Goal: Communication & Community: Answer question/provide support

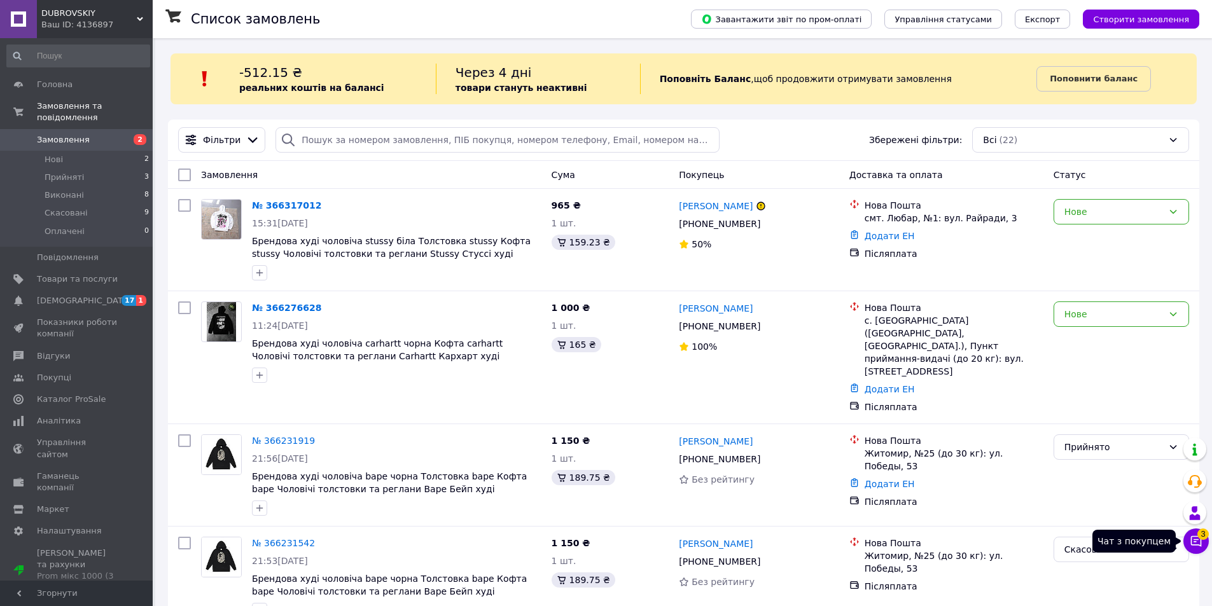
click at [1203, 539] on button "Чат з покупцем 3" at bounding box center [1195, 541] width 25 height 25
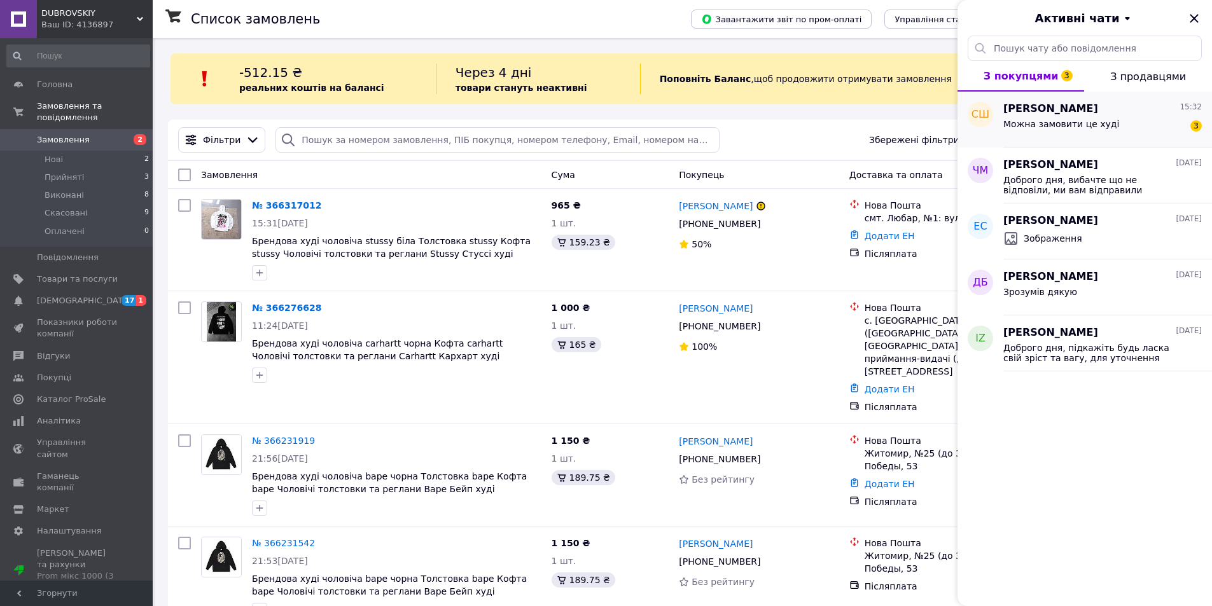
click at [1071, 134] on div "Можна замовити це худі" at bounding box center [1061, 128] width 116 height 18
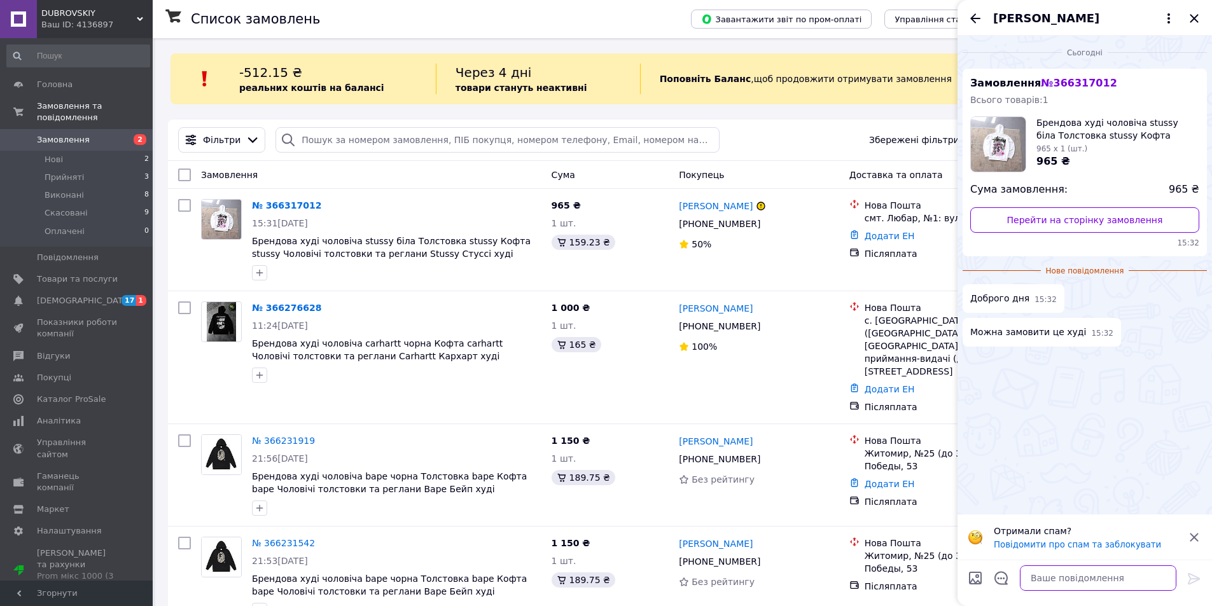
click at [1070, 582] on textarea at bounding box center [1097, 577] width 156 height 25
click at [1027, 572] on textarea "Доброго дня, звыс" at bounding box center [1085, 577] width 182 height 25
click at [1095, 579] on textarea "Доброго дня, звыс" at bounding box center [1085, 577] width 182 height 25
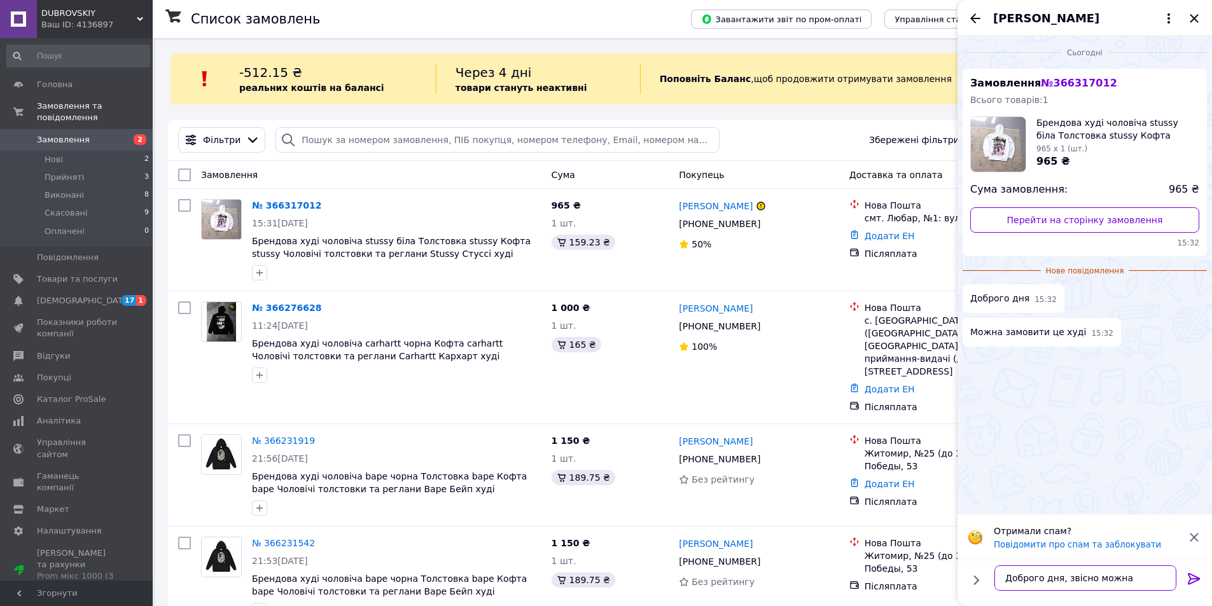
type textarea "Доброго дня, звісно можна)"
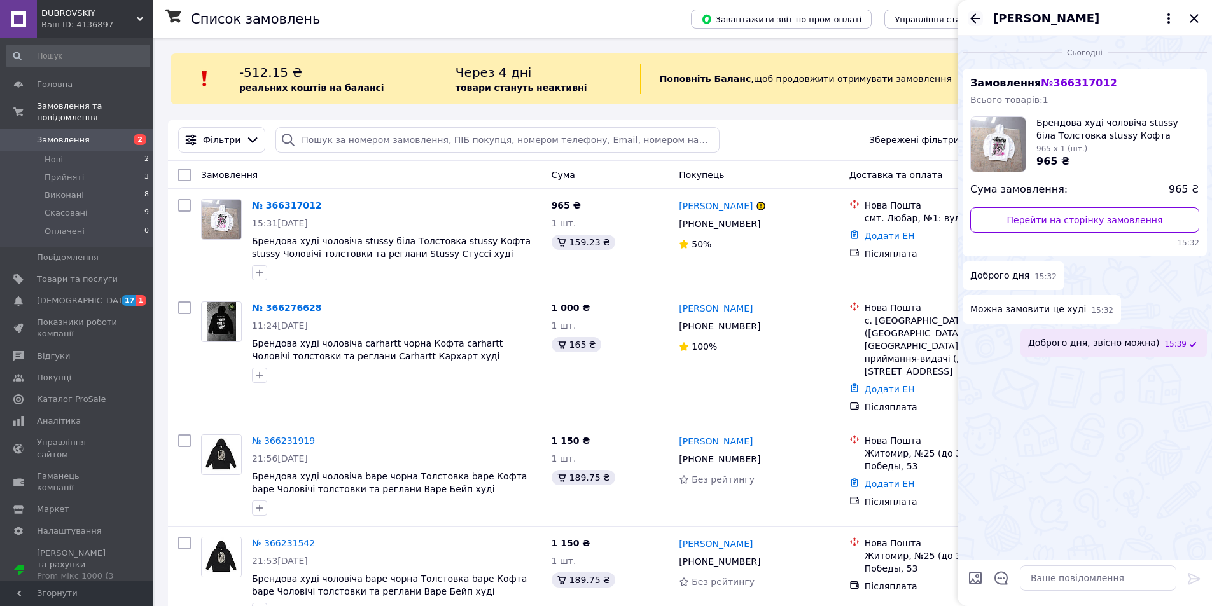
click at [971, 25] on icon "Назад" at bounding box center [974, 18] width 15 height 15
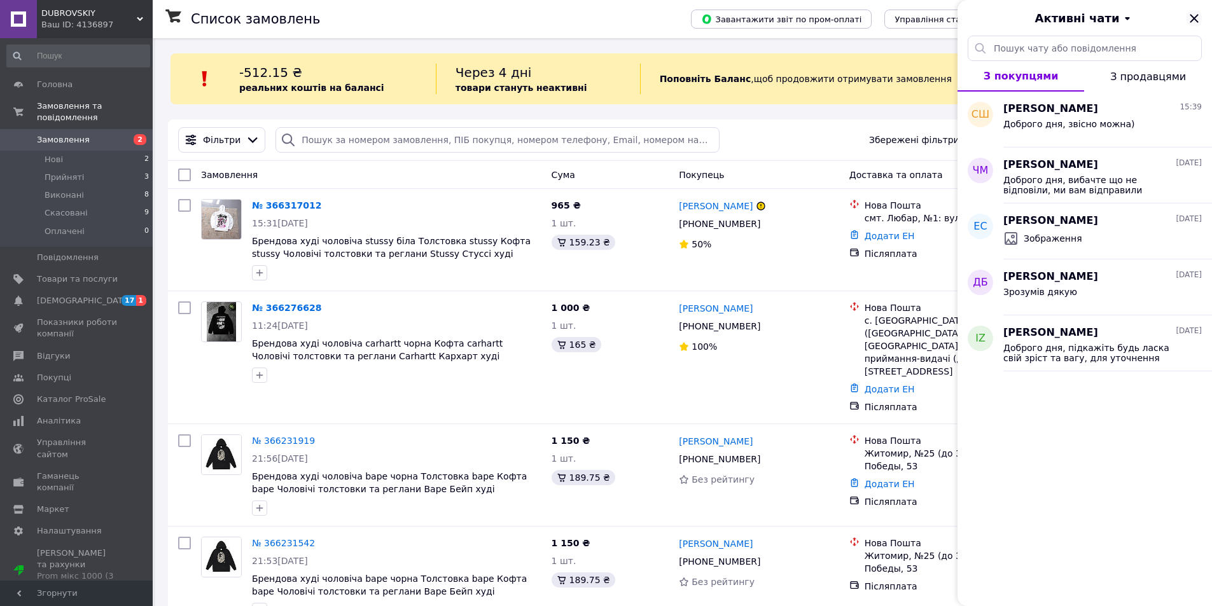
click at [1189, 17] on icon "Закрити" at bounding box center [1193, 18] width 15 height 15
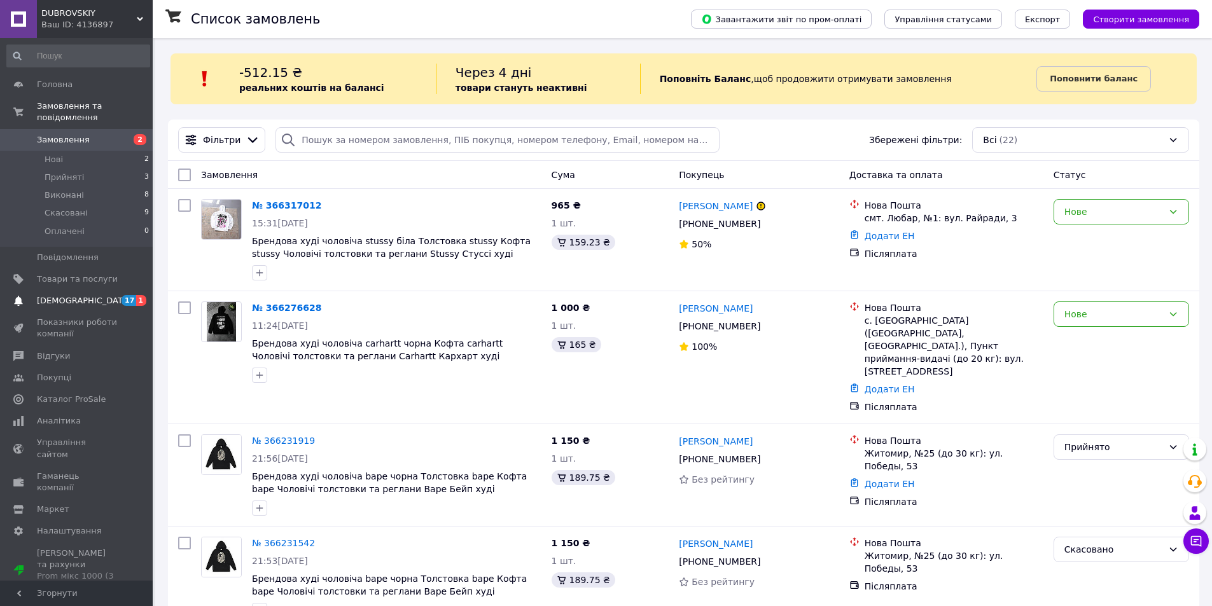
click at [124, 295] on span "17 1" at bounding box center [135, 300] width 35 height 11
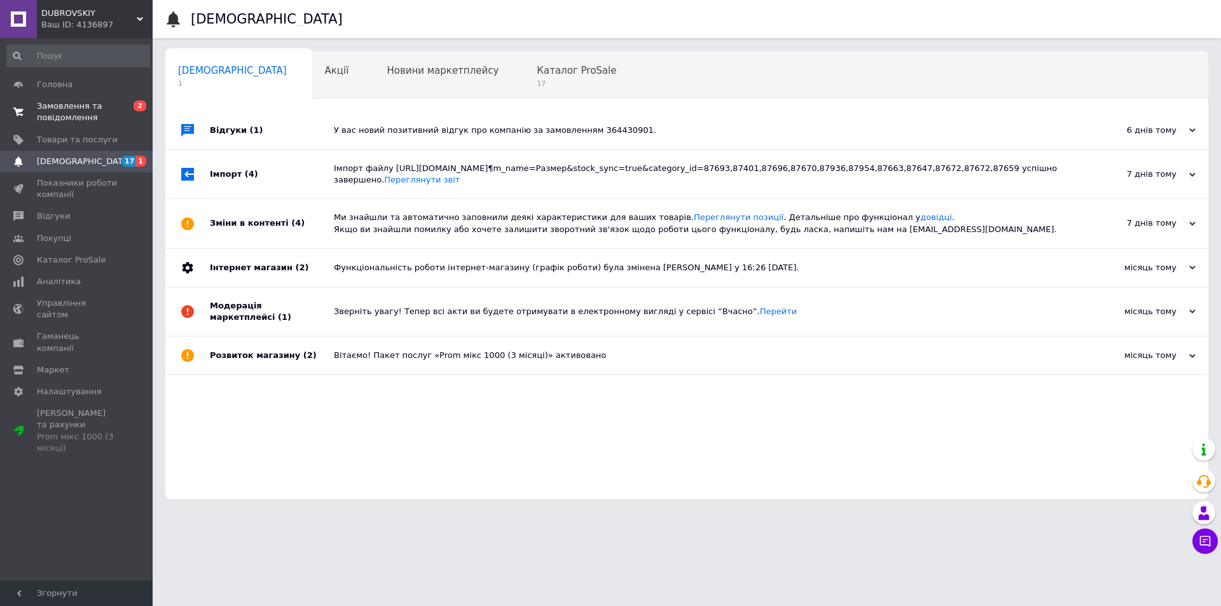
click at [125, 119] on span "0 2" at bounding box center [135, 111] width 35 height 23
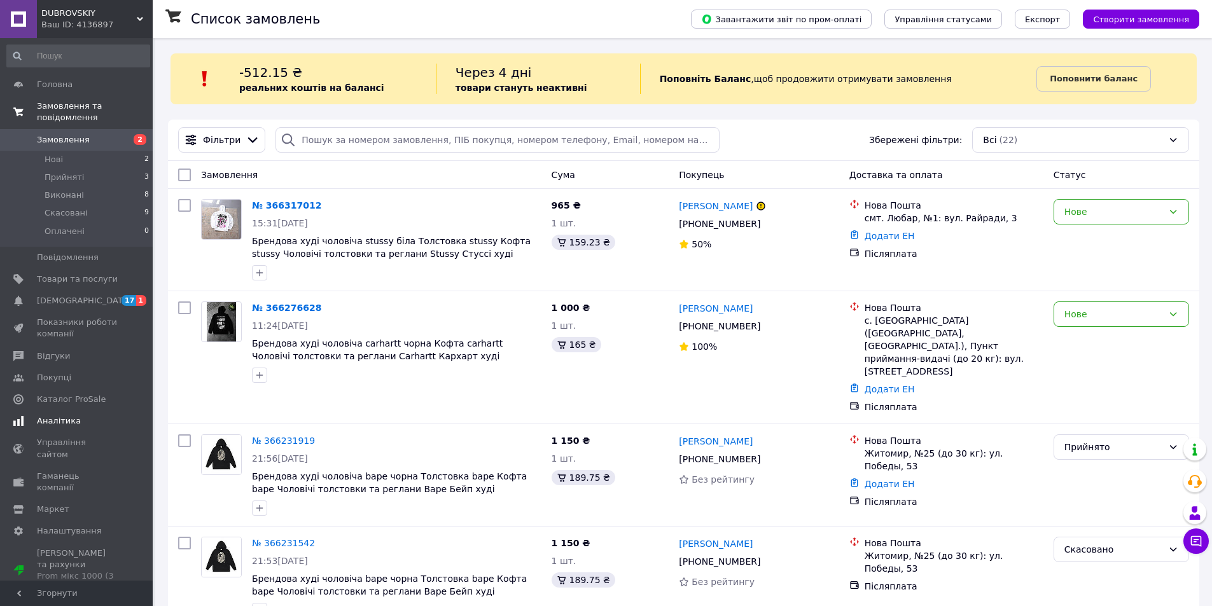
click at [101, 415] on span "Аналітика" at bounding box center [77, 420] width 81 height 11
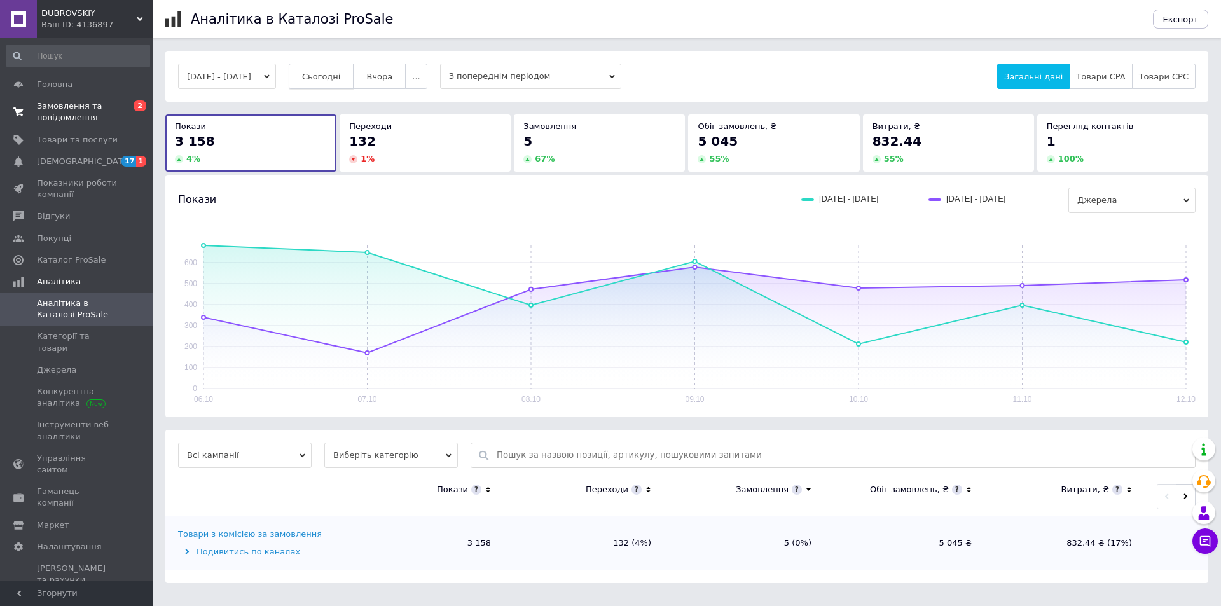
click at [347, 85] on button "Сьогодні" at bounding box center [322, 76] width 66 height 25
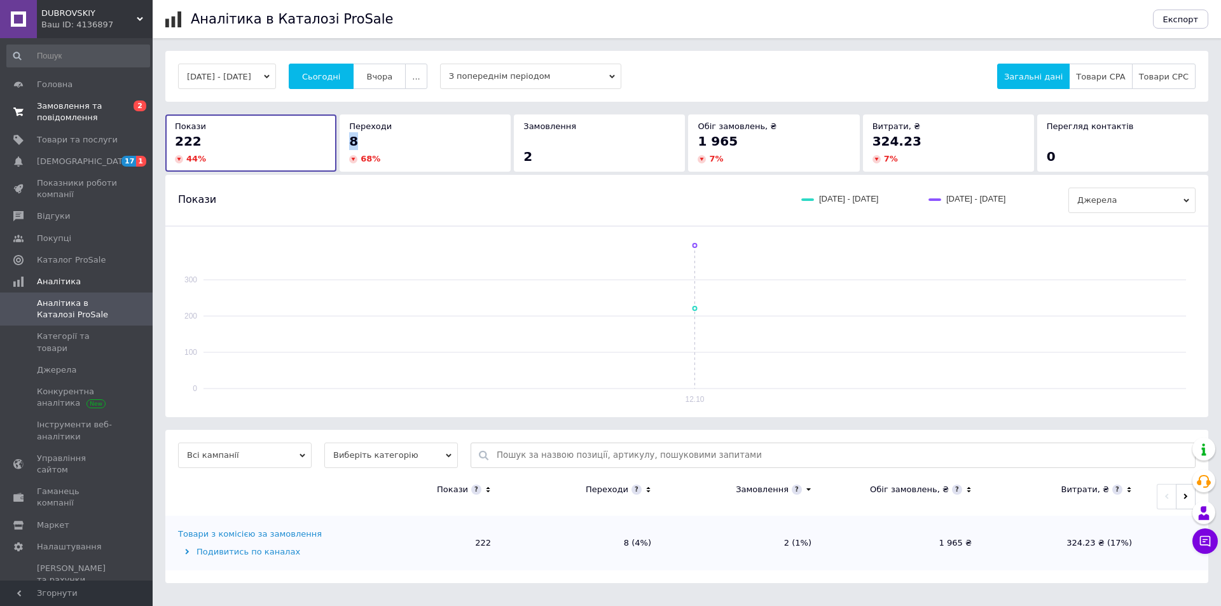
drag, startPoint x: 362, startPoint y: 135, endPoint x: 377, endPoint y: 135, distance: 15.3
click at [377, 135] on div "8" at bounding box center [425, 141] width 152 height 18
click at [154, 103] on div "12.10.2025 - 12.10.2025 Сьогодні Вчора ... З попереднім періодом Загальні дані …" at bounding box center [687, 317] width 1068 height 532
click at [141, 106] on span "2" at bounding box center [140, 105] width 13 height 11
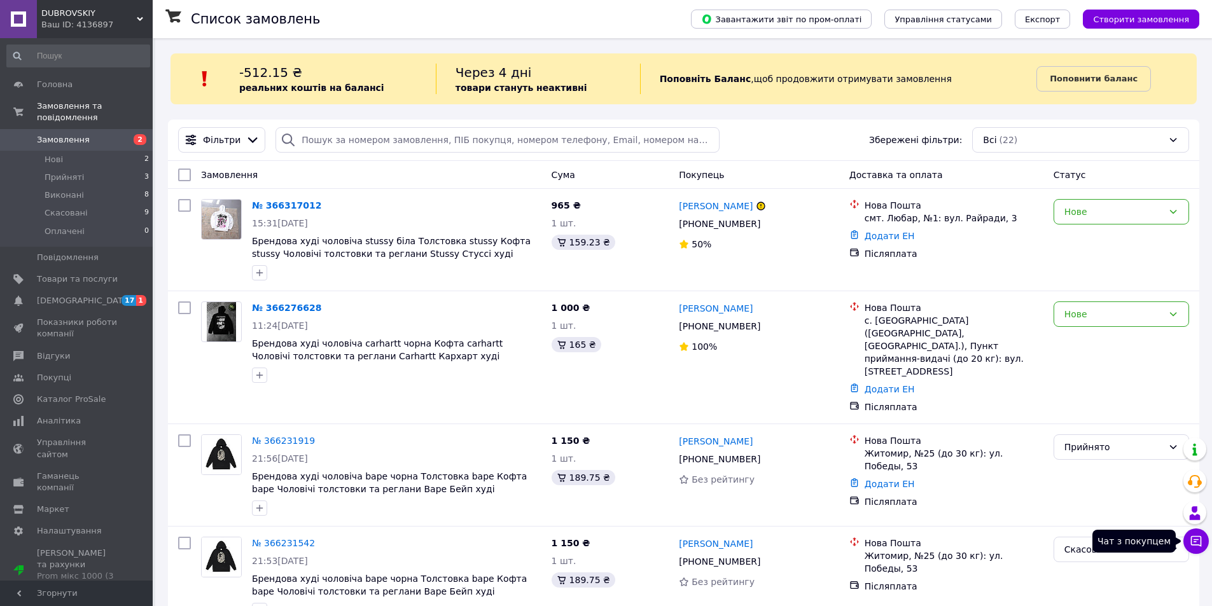
click at [1192, 542] on icon at bounding box center [1195, 541] width 13 height 13
click at [1192, 542] on div "Чат з покупцем" at bounding box center [1195, 541] width 25 height 25
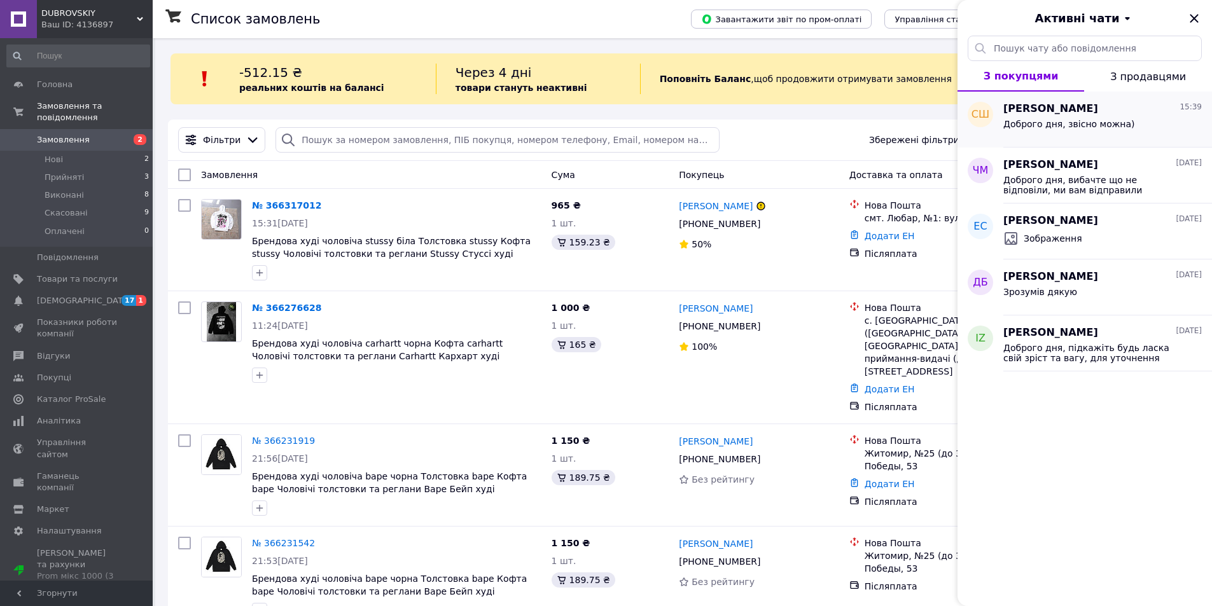
click at [1052, 134] on div "Доброго дня, звісно можна)" at bounding box center [1069, 128] width 132 height 18
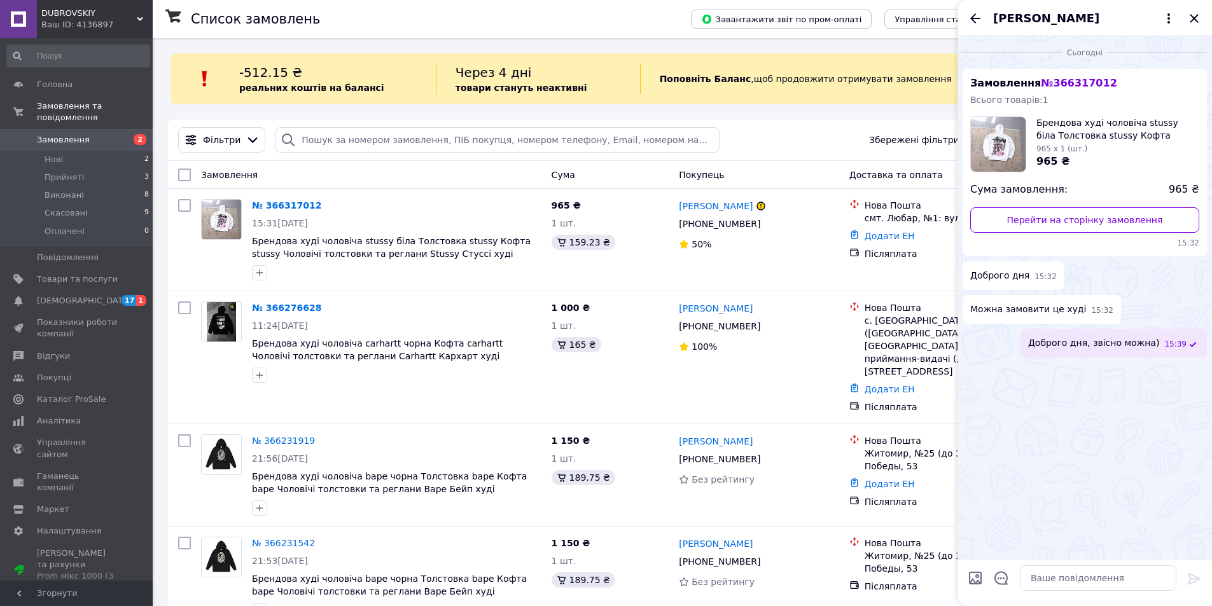
click at [1065, 121] on span "Брендова худі чоловіча stussy біла Толстовка stussy Кофта stussy Чоловічі толст…" at bounding box center [1117, 128] width 163 height 25
click at [1095, 584] on textarea at bounding box center [1097, 577] width 156 height 25
type textarea "Підкажіть свій зріст та вагу, і я підберу для вас розмір."
click at [976, 13] on icon "Назад" at bounding box center [974, 18] width 15 height 15
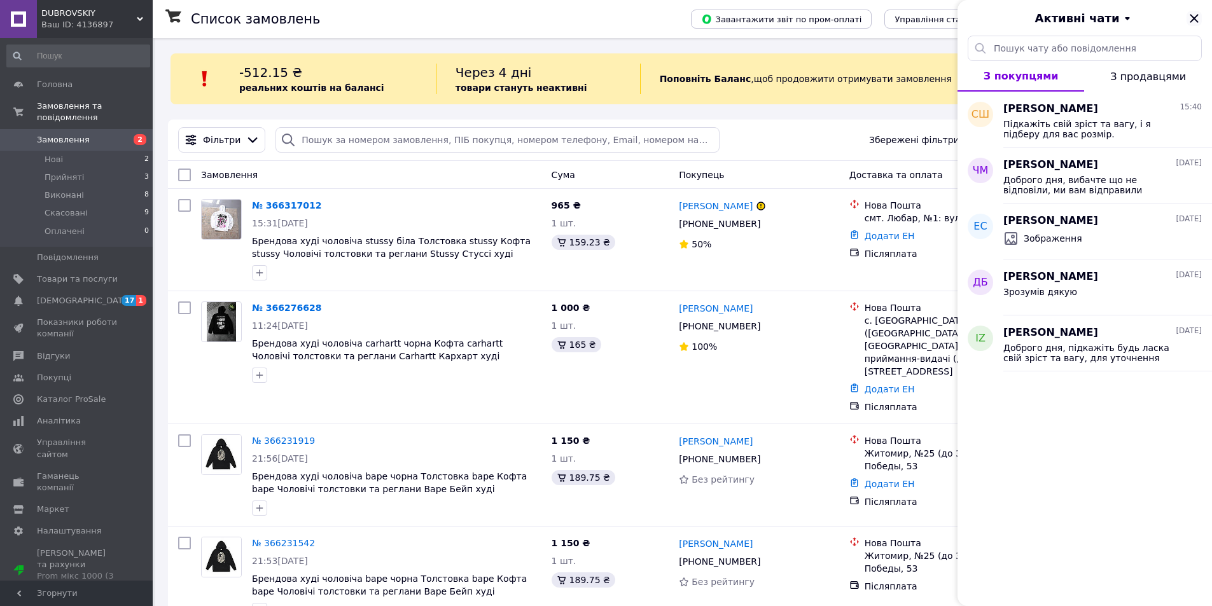
click at [1189, 20] on icon "Закрити" at bounding box center [1193, 18] width 15 height 15
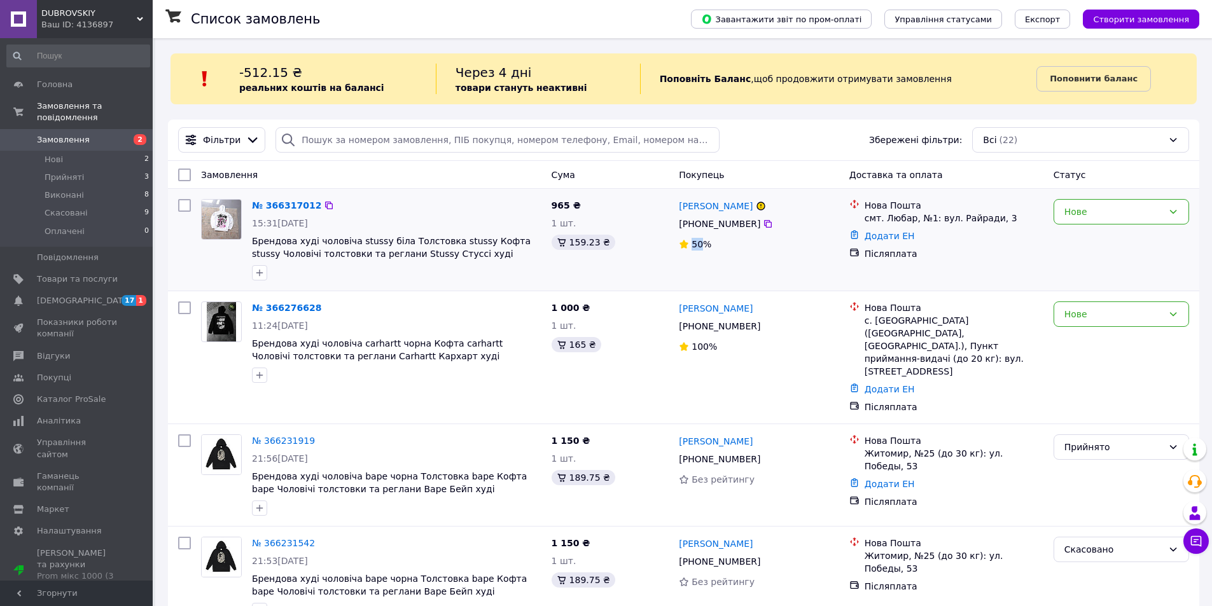
click at [793, 222] on div "[PHONE_NUMBER]" at bounding box center [758, 223] width 162 height 15
click at [1188, 534] on button "Чат з покупцем" at bounding box center [1195, 541] width 25 height 25
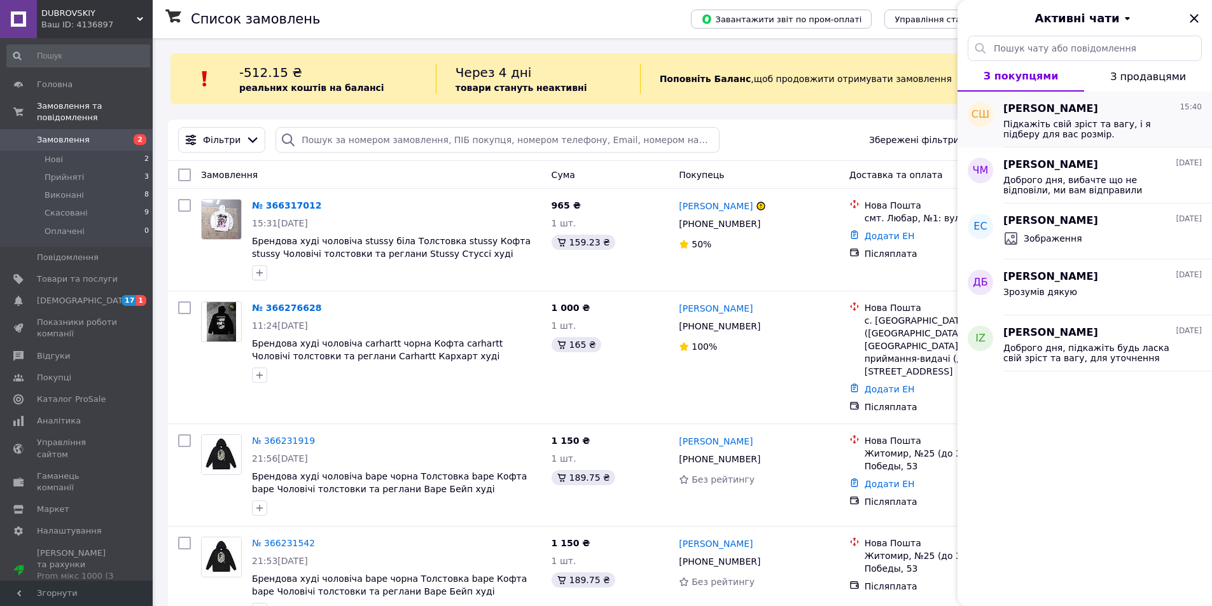
click at [1026, 135] on span "Підкажіть свій зріст та вагу, і я підберу для вас розмір." at bounding box center [1093, 129] width 181 height 20
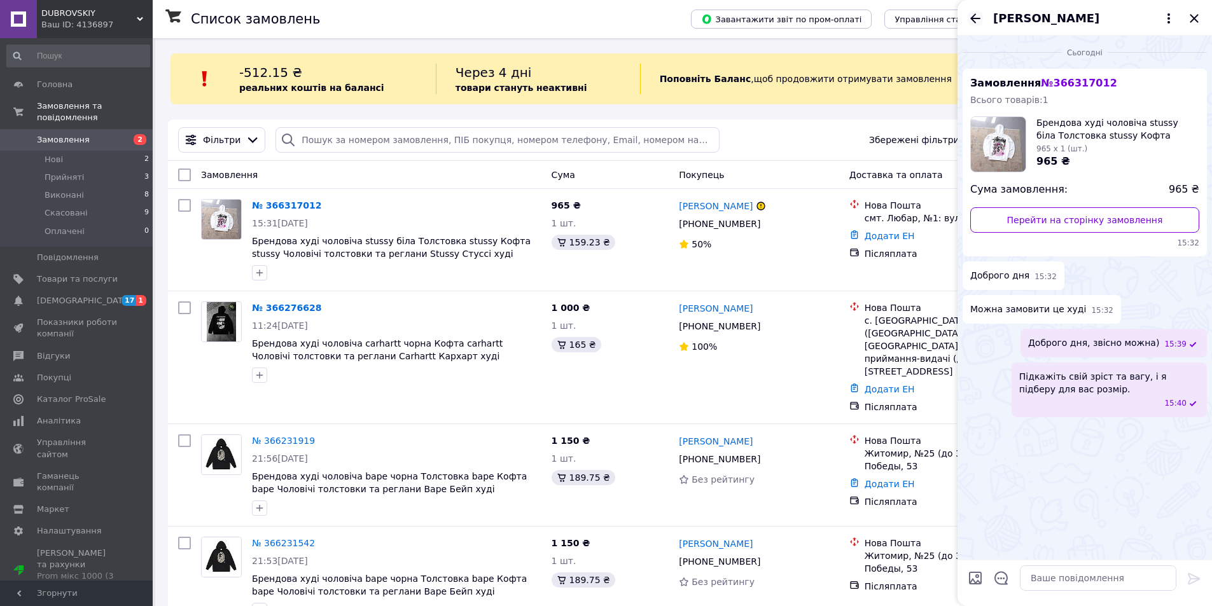
click at [974, 17] on icon "Назад" at bounding box center [974, 18] width 15 height 15
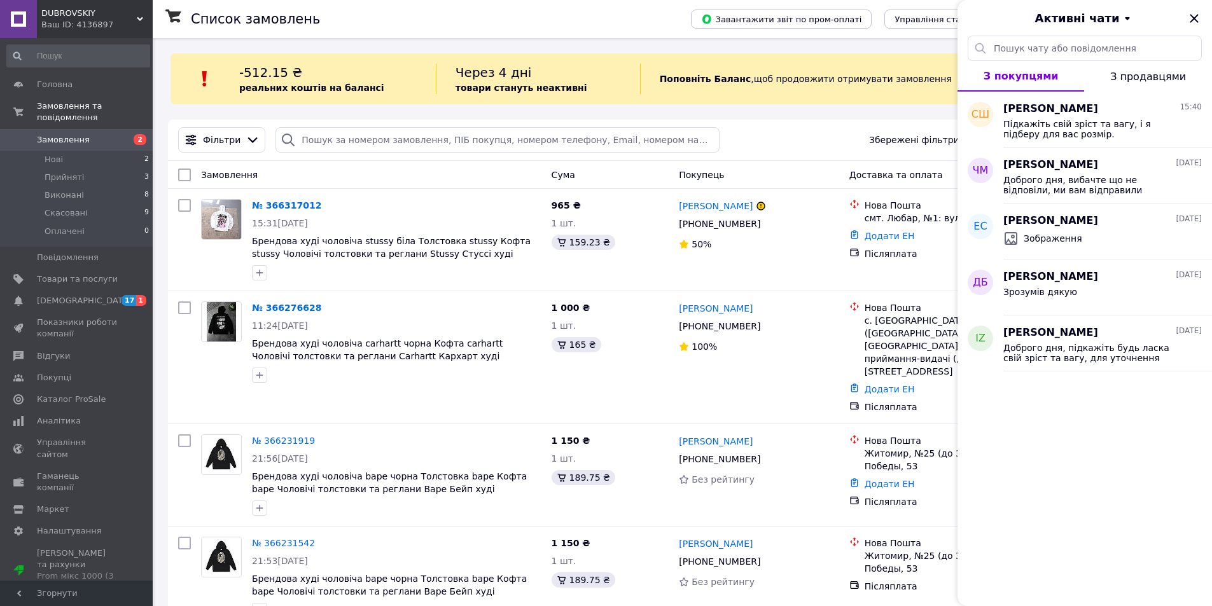
click at [974, 17] on div "Активні чати" at bounding box center [1084, 18] width 254 height 36
click at [1185, 11] on div "Активні чати" at bounding box center [1084, 18] width 254 height 36
click at [1200, 18] on icon "Закрити" at bounding box center [1193, 18] width 15 height 15
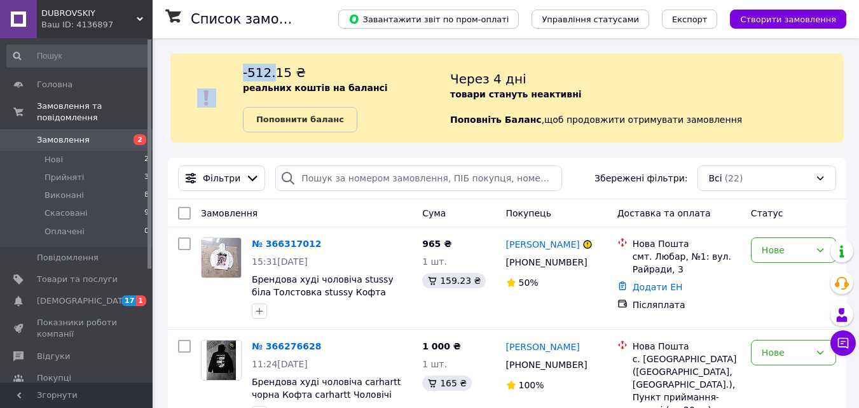
click at [280, 73] on div "-512.15 ₴ реальних коштів на балансі Поповнити баланс Через 4 дні товари станут…" at bounding box center [507, 98] width 674 height 69
click at [271, 73] on span "-512.15 ₴" at bounding box center [274, 72] width 63 height 15
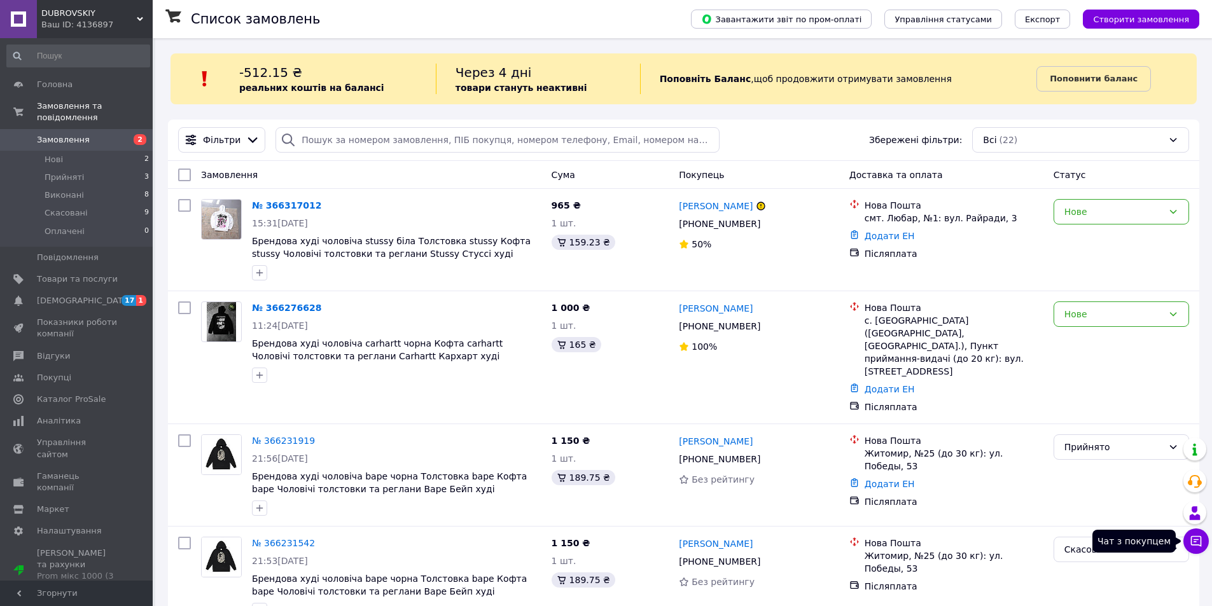
click at [1206, 537] on button "Чат з покупцем" at bounding box center [1195, 541] width 25 height 25
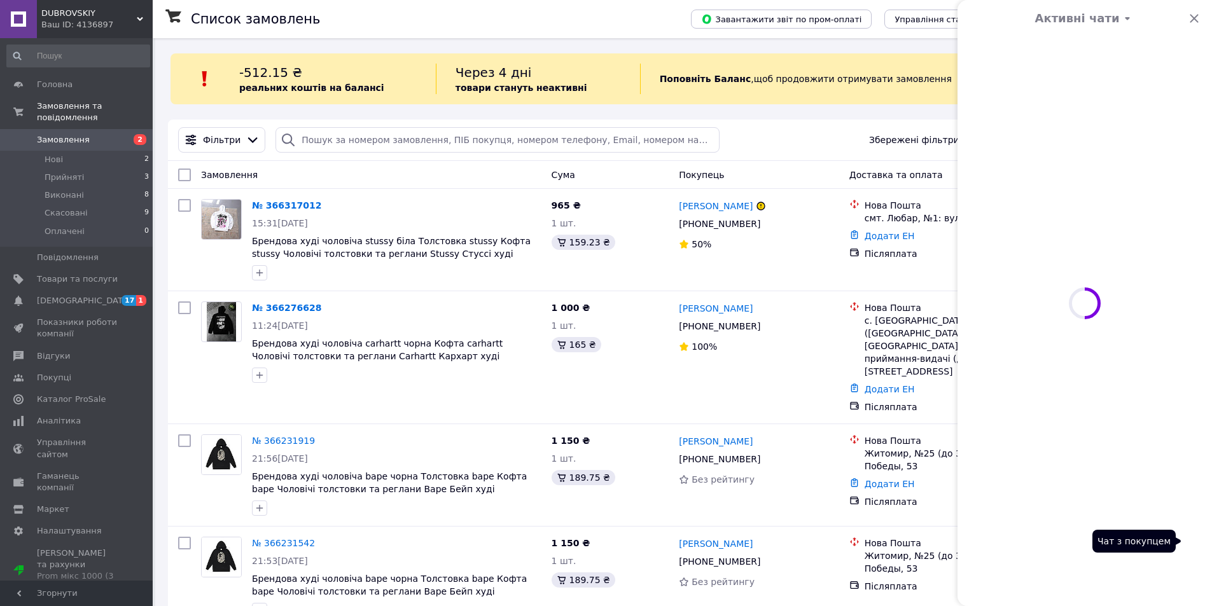
click at [1206, 537] on div "Активні чати Чат з покупцем" at bounding box center [1195, 541] width 25 height 25
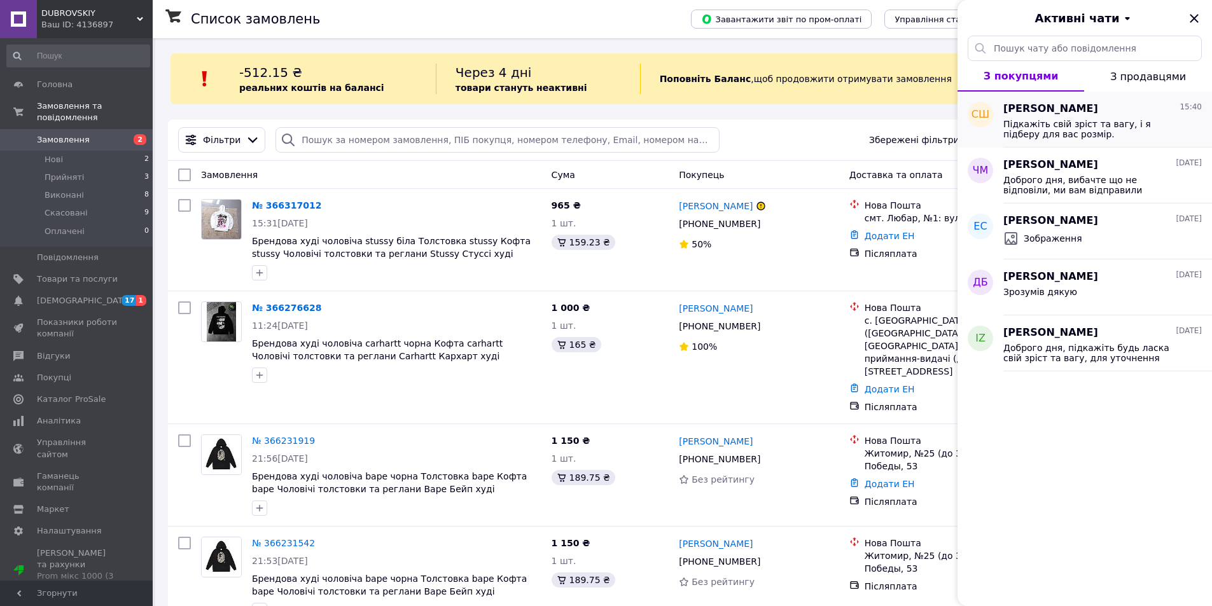
click at [1131, 137] on span "Підкажіть свій зріст та вагу, і я підберу для вас розмір." at bounding box center [1093, 129] width 181 height 20
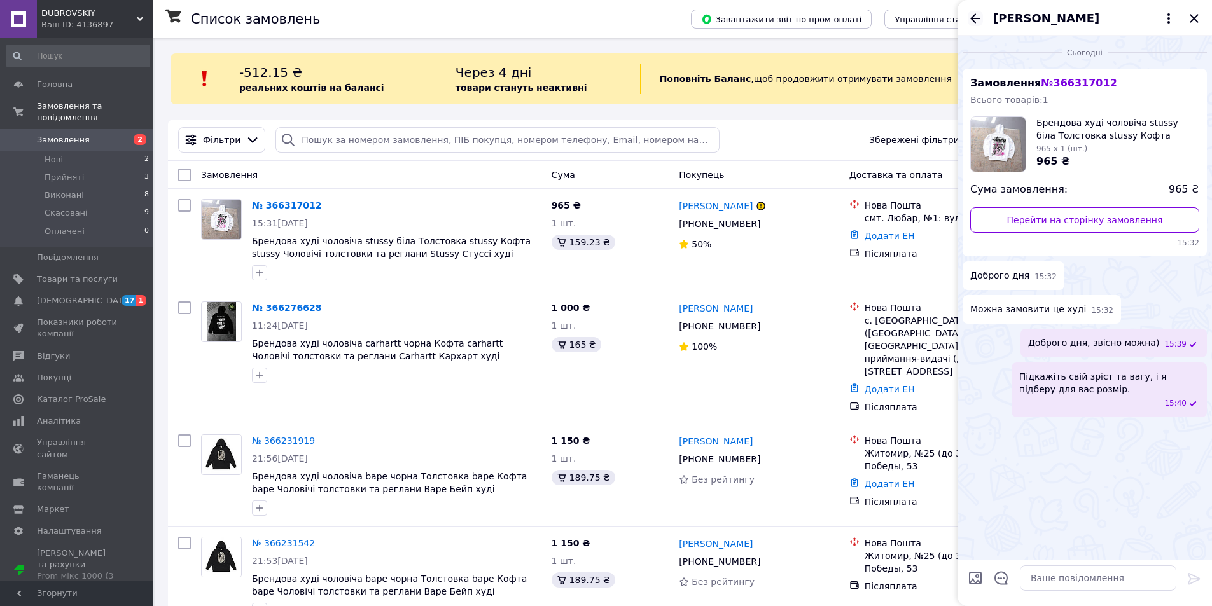
click at [975, 16] on icon "Назад" at bounding box center [974, 18] width 15 height 15
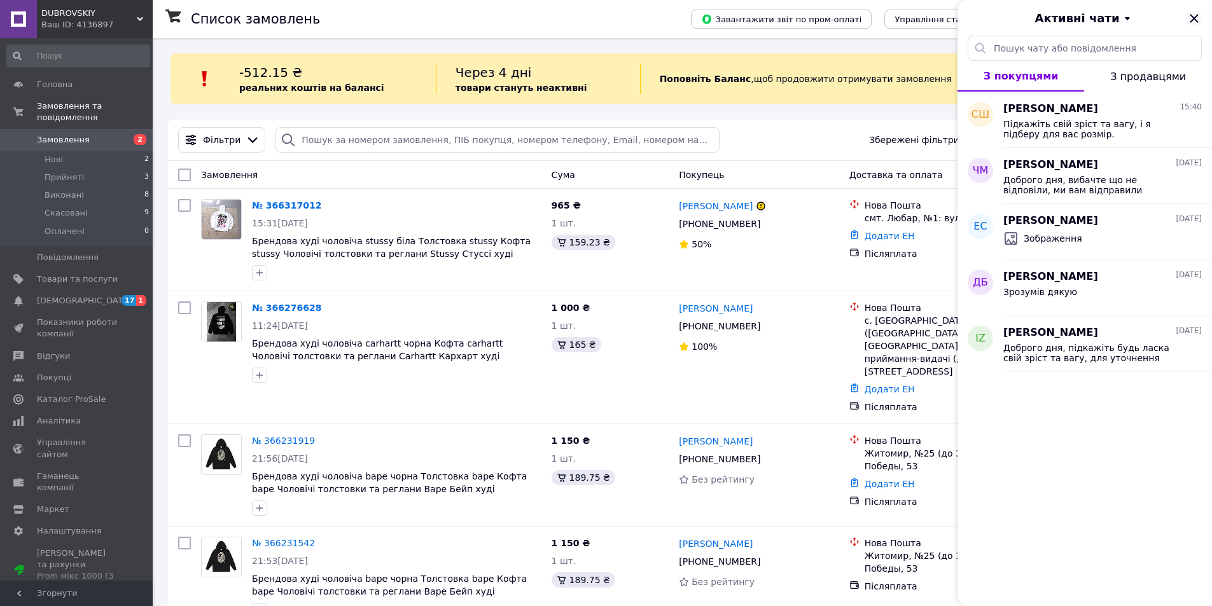
click at [1199, 17] on icon "Закрити" at bounding box center [1193, 18] width 15 height 15
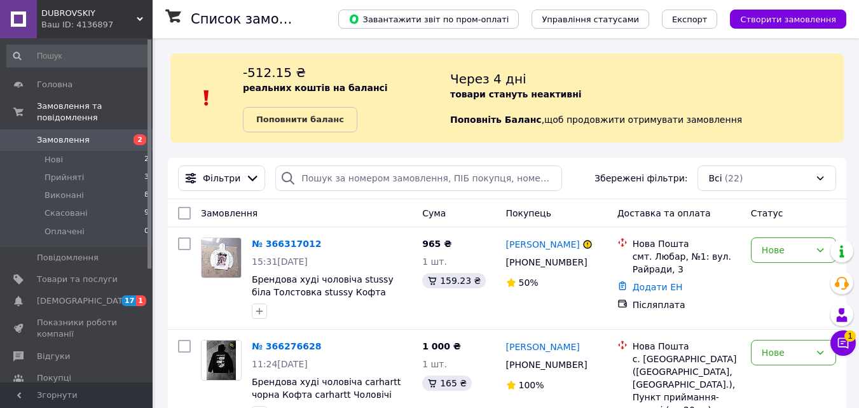
click at [845, 340] on icon at bounding box center [843, 342] width 13 height 13
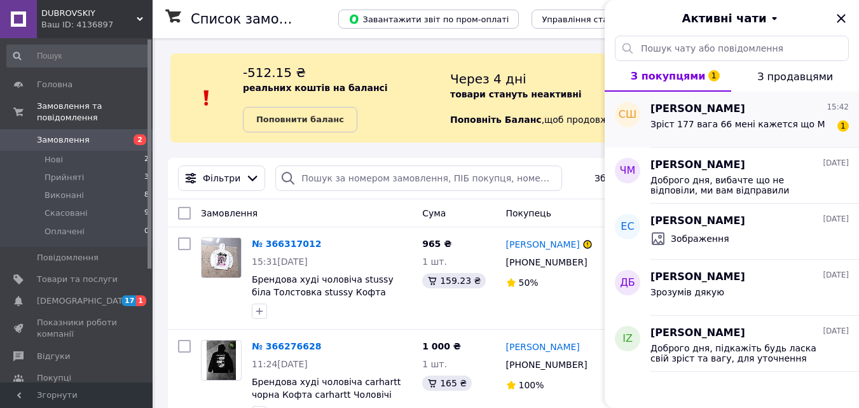
click at [770, 128] on span "Зріст 177 вага 66 мені кажется що M" at bounding box center [738, 124] width 175 height 10
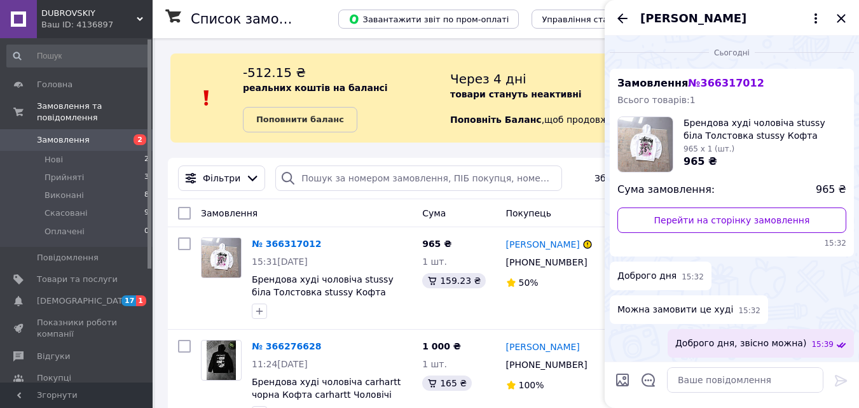
scroll to position [118, 0]
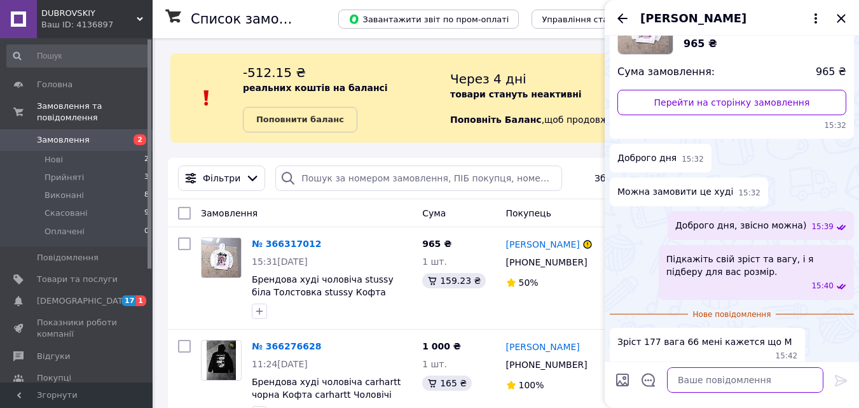
click at [738, 390] on textarea at bounding box center [745, 379] width 156 height 25
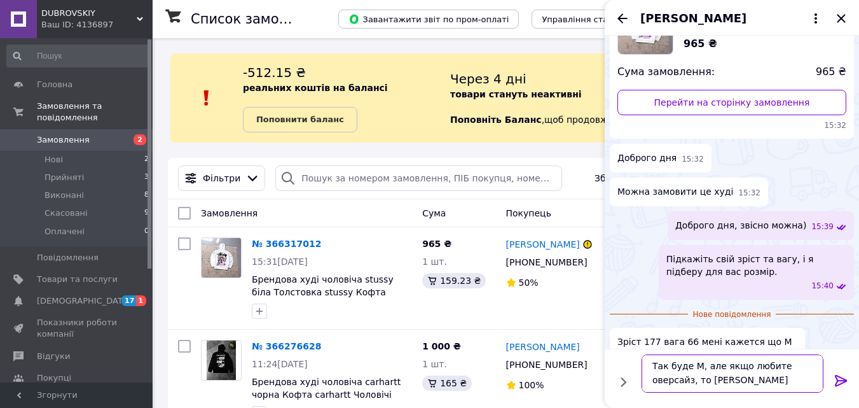
type textarea "Так буде М, але якщо любите оверсайз, то Л."
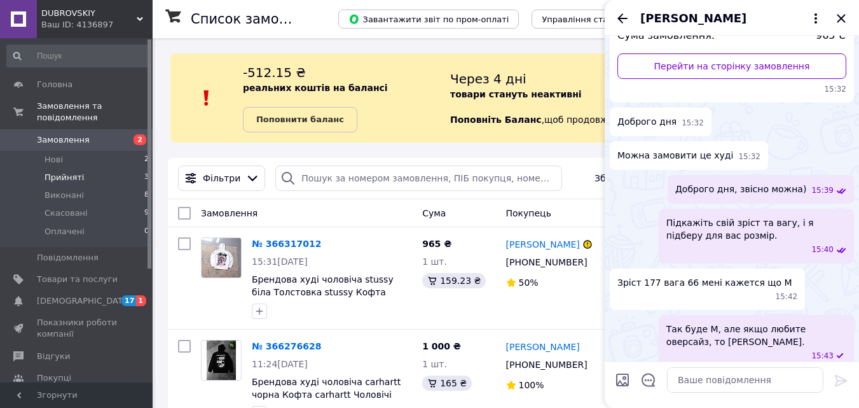
click at [101, 169] on li "Прийняті 3" at bounding box center [78, 178] width 156 height 18
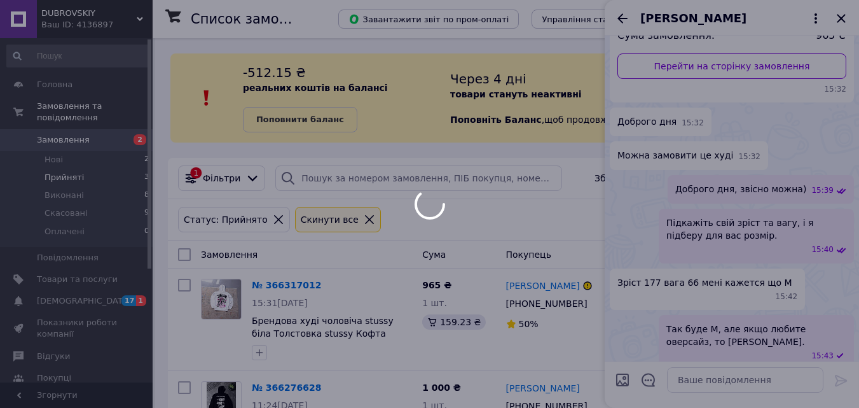
click at [462, 268] on div at bounding box center [429, 204] width 859 height 408
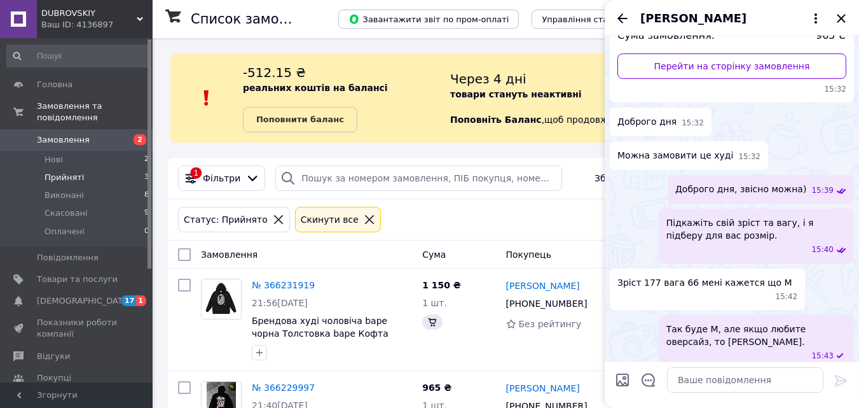
click at [462, 268] on div "Замовлення Cума Покупець Доставка та оплата Статус" at bounding box center [507, 254] width 679 height 28
click at [853, 15] on div "Світлана Шестакова" at bounding box center [732, 18] width 254 height 36
click at [850, 17] on div "Світлана Шестакова" at bounding box center [732, 18] width 254 height 36
click at [843, 15] on icon "Закрити" at bounding box center [841, 18] width 15 height 15
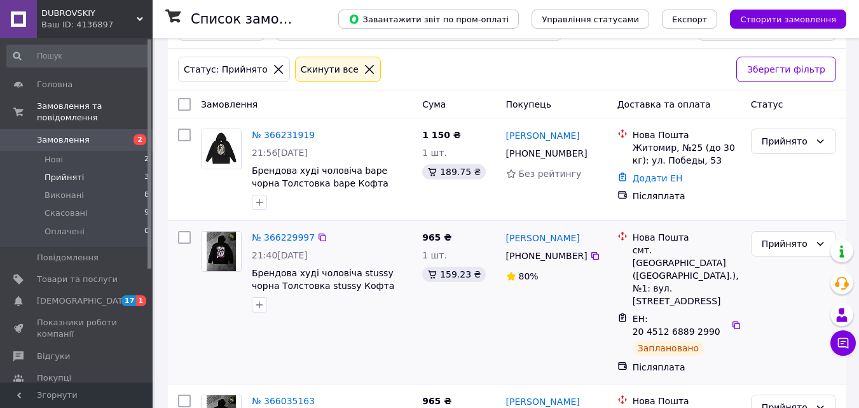
scroll to position [214, 0]
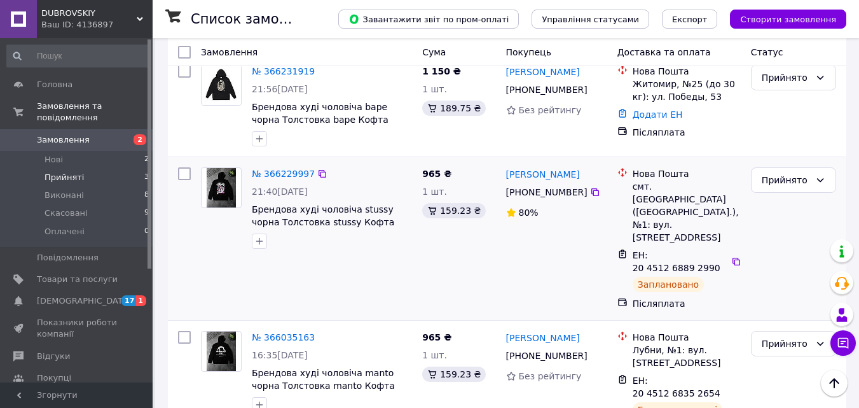
click at [543, 281] on div "№ 366229997 21:40, 11.10.2025 Брендова худі чоловіча stussy чорна Толстовка stu…" at bounding box center [507, 238] width 679 height 163
click at [118, 134] on span "2" at bounding box center [135, 139] width 35 height 11
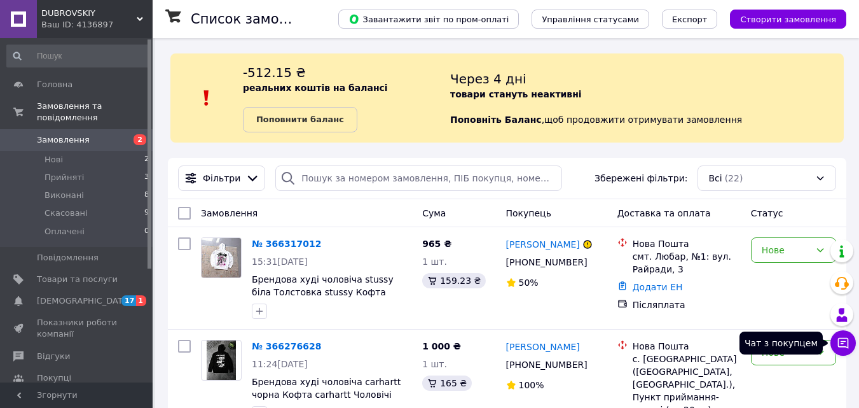
click at [839, 347] on icon at bounding box center [843, 343] width 11 height 11
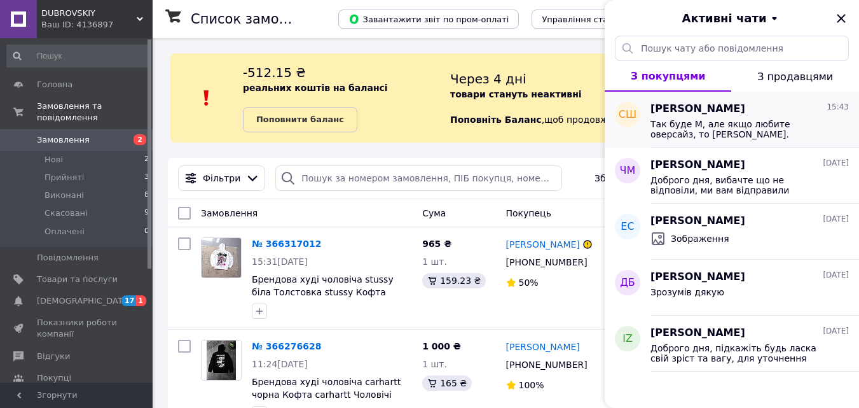
click at [697, 125] on span "Так буде М, але якщо любите оверсайз, то Л." at bounding box center [741, 129] width 181 height 20
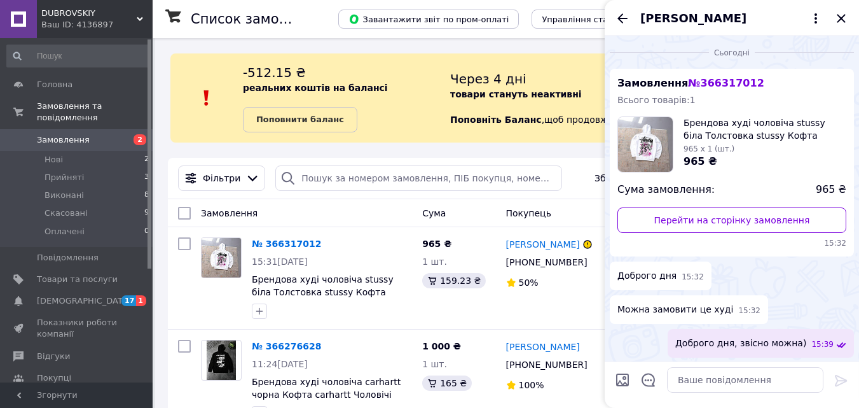
scroll to position [154, 0]
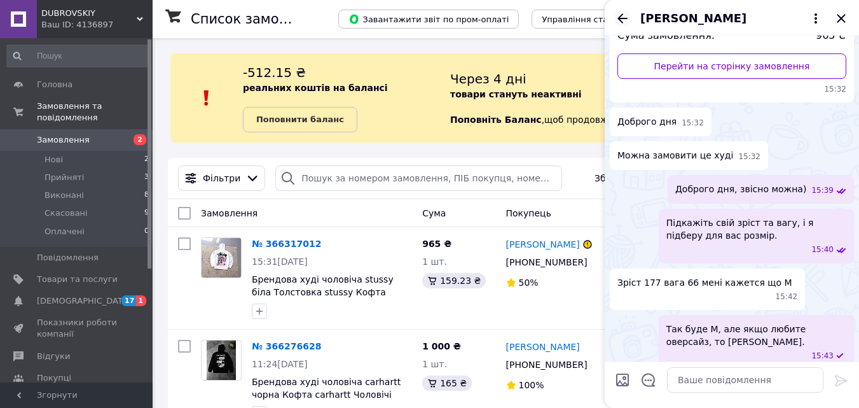
click at [623, 21] on icon "Назад" at bounding box center [622, 18] width 15 height 15
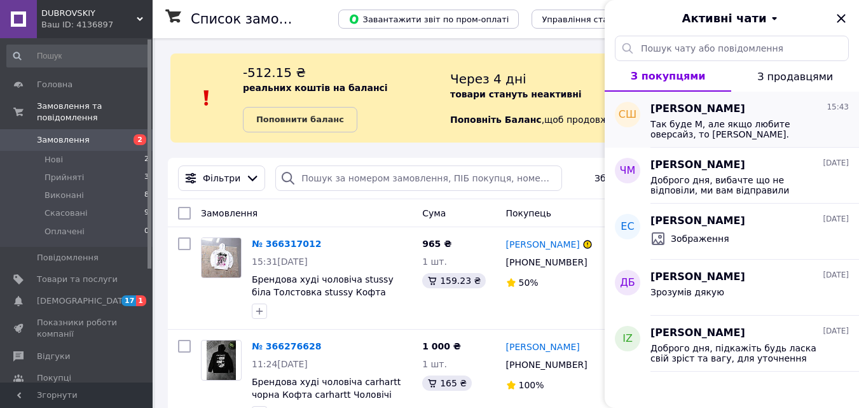
click at [757, 142] on div "Світлана Шестакова 15:43 Так буде М, але якщо любите оверсайз, то Л." at bounding box center [755, 120] width 209 height 56
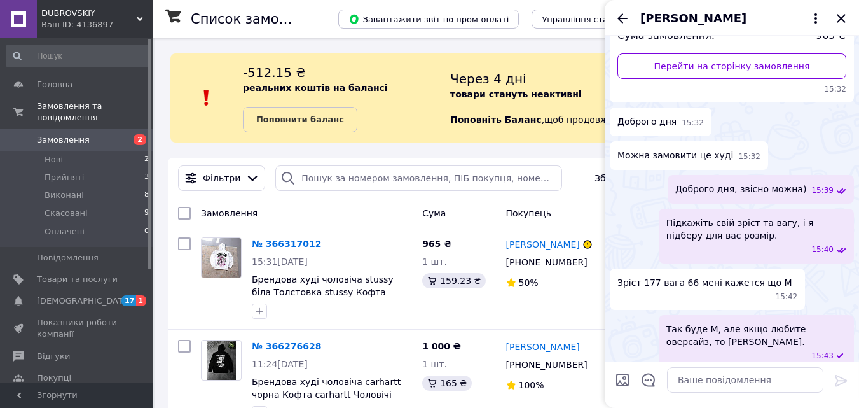
click at [628, 15] on icon "Назад" at bounding box center [622, 18] width 15 height 15
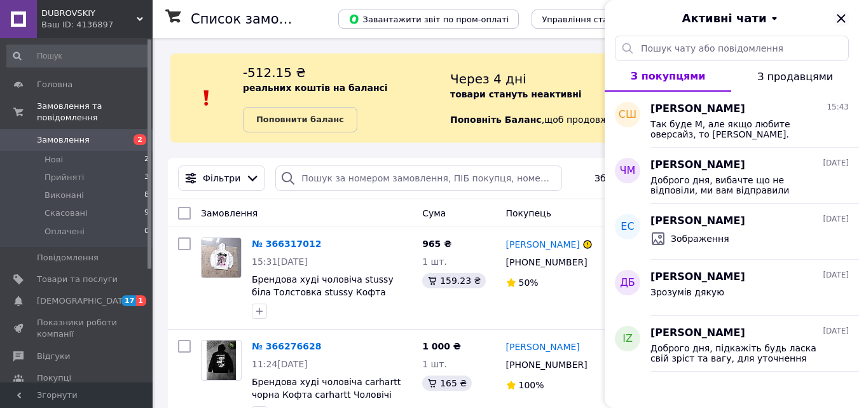
click at [834, 17] on icon "Закрити" at bounding box center [841, 18] width 15 height 15
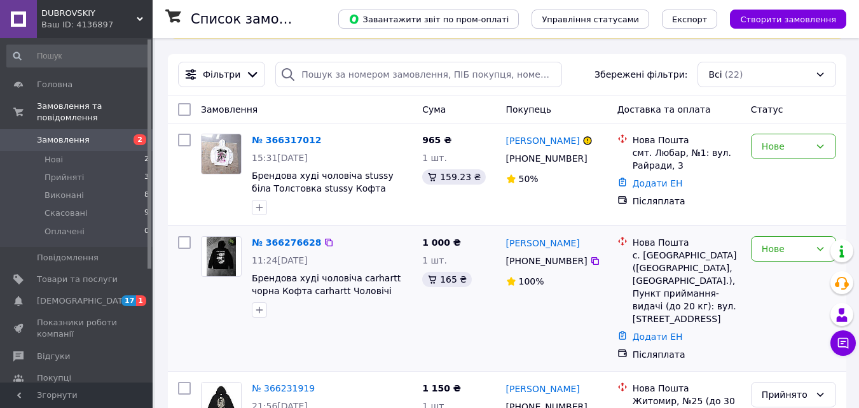
scroll to position [127, 0]
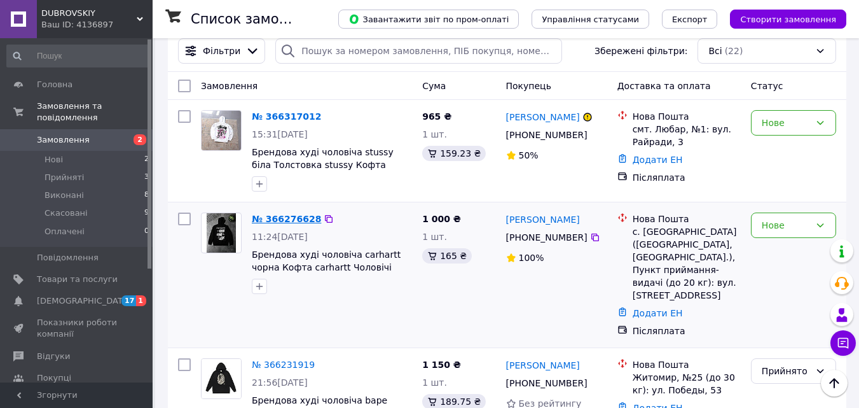
click at [266, 216] on link "№ 366276628" at bounding box center [286, 219] width 69 height 10
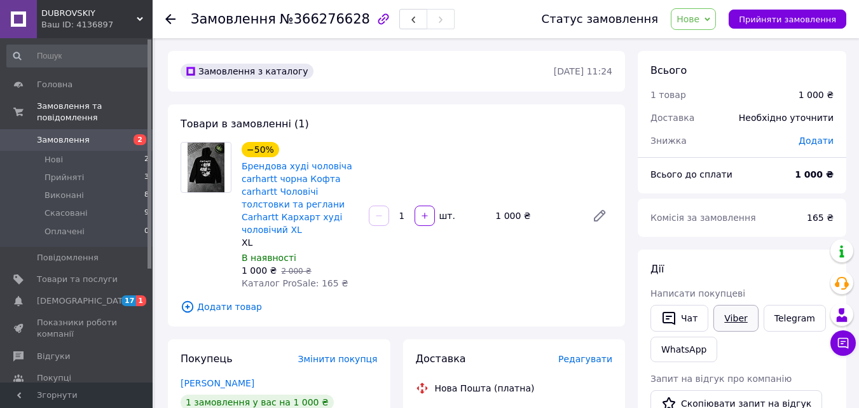
click at [742, 316] on link "Viber" at bounding box center [736, 318] width 45 height 27
click at [123, 129] on link "Замовлення 2" at bounding box center [78, 140] width 156 height 22
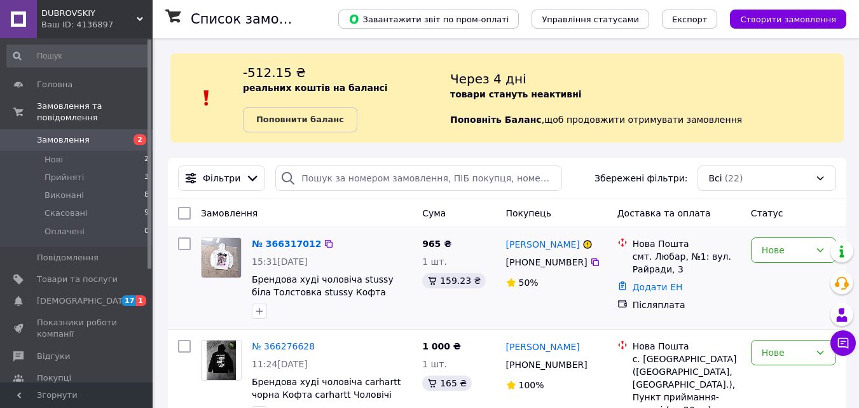
click at [298, 232] on div "№ 366317012 15:31, 12.10.2025 Брендова худі чоловіча stussy біла Толстовка stus…" at bounding box center [332, 278] width 170 height 92
click at [298, 238] on link "№ 366317012" at bounding box center [286, 243] width 69 height 10
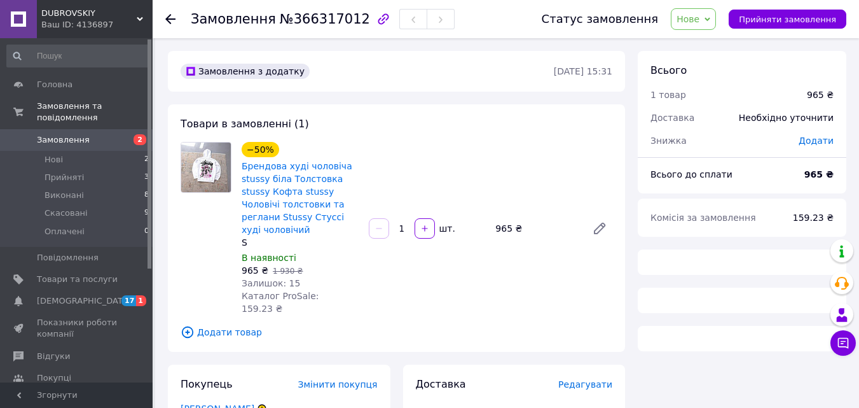
scroll to position [104, 0]
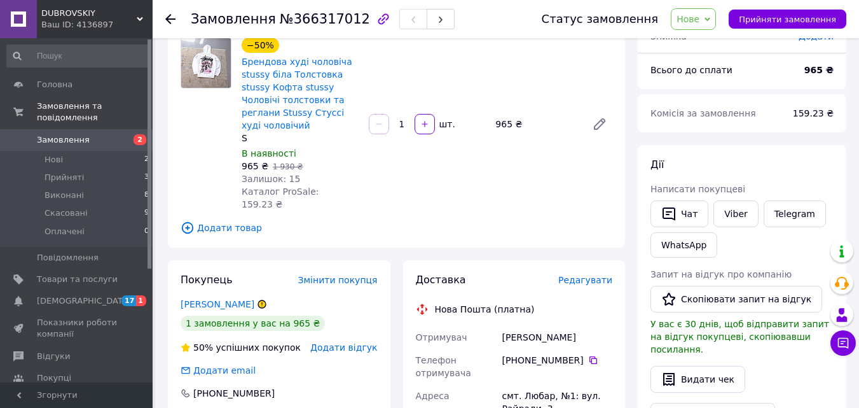
click at [745, 227] on div "Viber" at bounding box center [736, 214] width 50 height 32
click at [740, 224] on link "Viber" at bounding box center [736, 213] width 45 height 27
click at [114, 134] on span "Замовлення" at bounding box center [77, 139] width 81 height 11
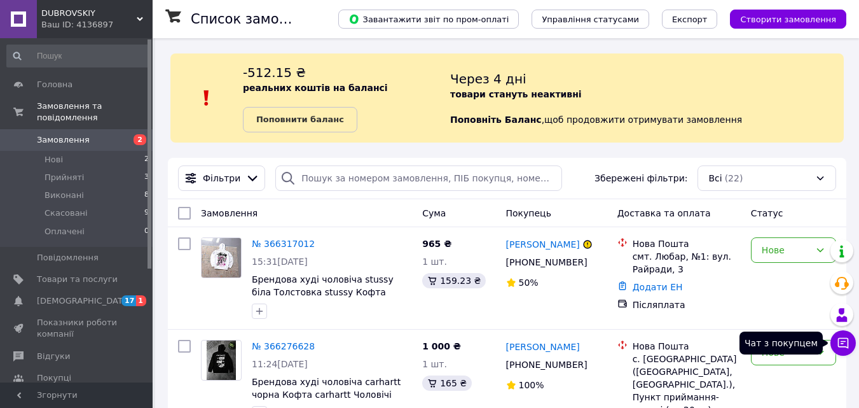
click at [845, 343] on icon at bounding box center [843, 342] width 13 height 13
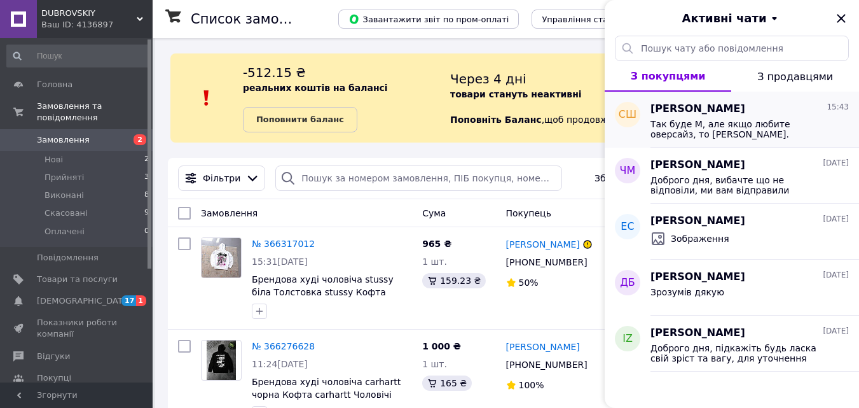
click at [777, 133] on span "Так буде М, але якщо любите оверсайз, то Л." at bounding box center [741, 129] width 181 height 20
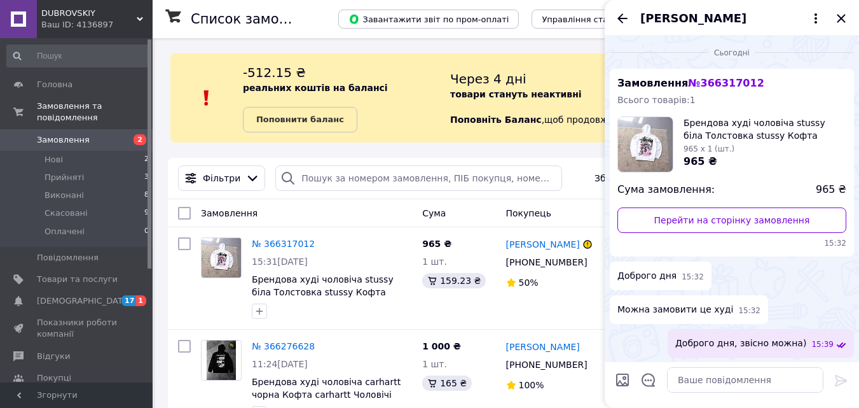
scroll to position [154, 0]
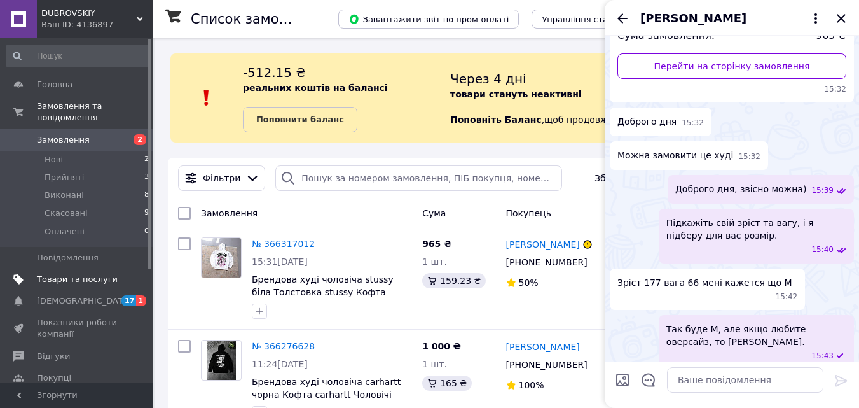
click at [80, 273] on span "Товари та послуги" at bounding box center [77, 278] width 81 height 11
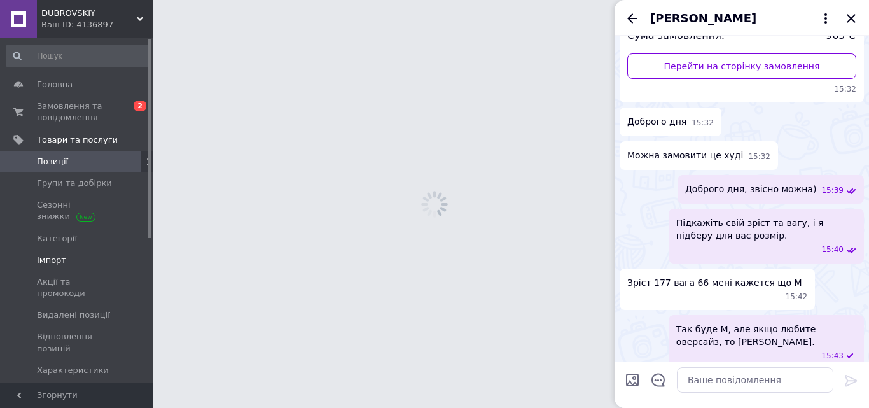
click at [88, 259] on span "Імпорт" at bounding box center [77, 259] width 81 height 11
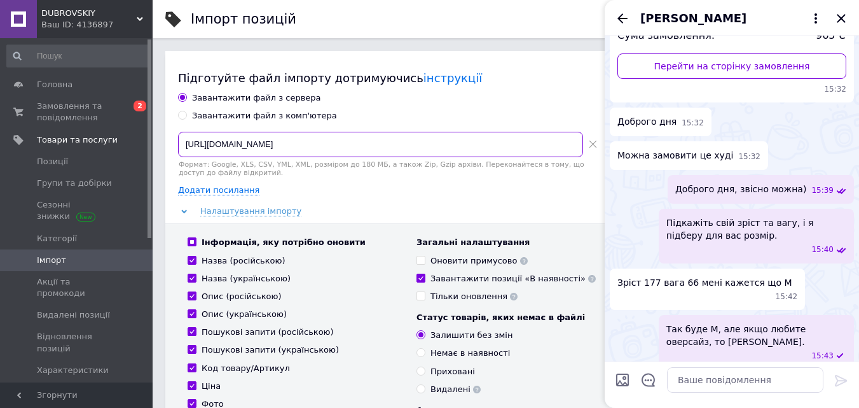
click at [350, 142] on input "https://backend.mydrop.com.ua/vendor/api/export/products/prom/yml?public_api_ke…" at bounding box center [380, 144] width 405 height 25
paste input "f4e1e3e1c394c9a04f3acc72f439b87f133c698c&price_field=drop_price&increase_price_…"
type input "https://backend.mydrop.com.ua/vendor/api/export/products/prom/yml?public_api_ke…"
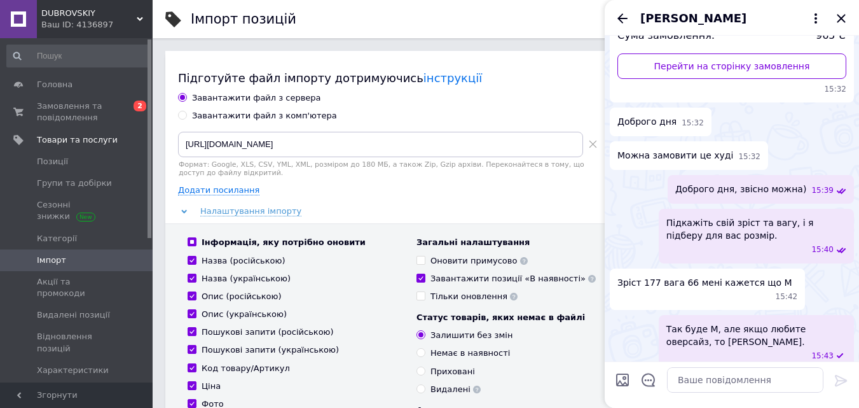
click at [829, 15] on div "Світлана Шестакова" at bounding box center [732, 18] width 254 height 36
click at [836, 16] on icon "Закрити" at bounding box center [841, 18] width 15 height 15
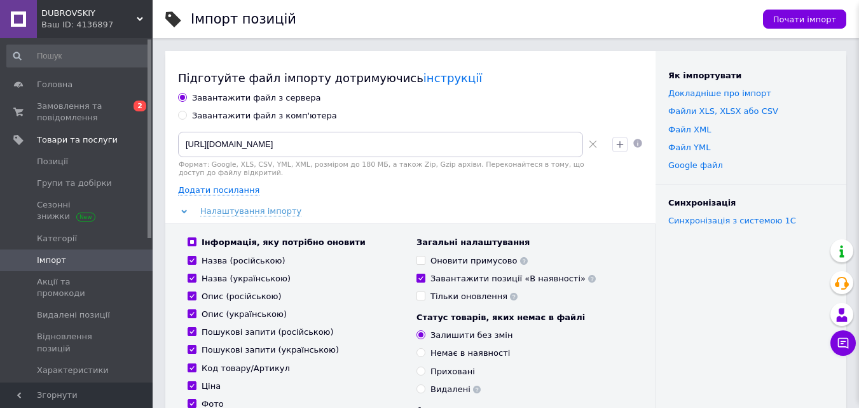
click at [805, 20] on span "Почати імпорт" at bounding box center [804, 20] width 63 height 10
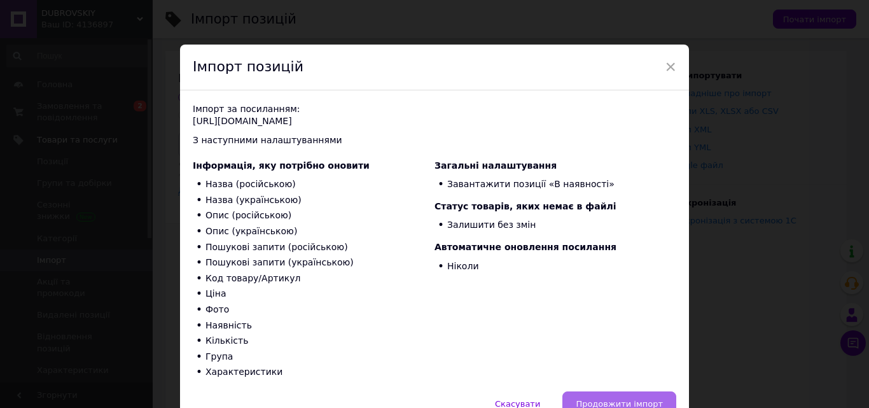
click at [592, 399] on span "Продовжити імпорт" at bounding box center [619, 404] width 87 height 10
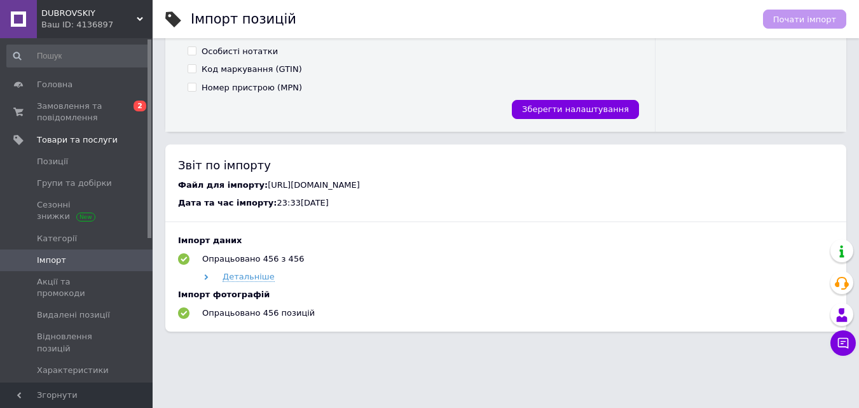
scroll to position [485, 0]
drag, startPoint x: 357, startPoint y: 207, endPoint x: 341, endPoint y: 204, distance: 16.7
click at [357, 207] on div "Дата та час імпорту: 23:33, 05.10.2025" at bounding box center [506, 202] width 656 height 11
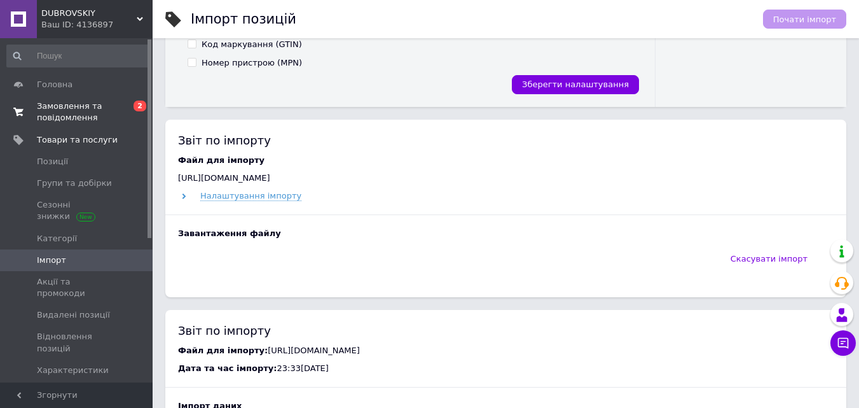
click at [117, 115] on span "Замовлення та повідомлення" at bounding box center [77, 111] width 81 height 23
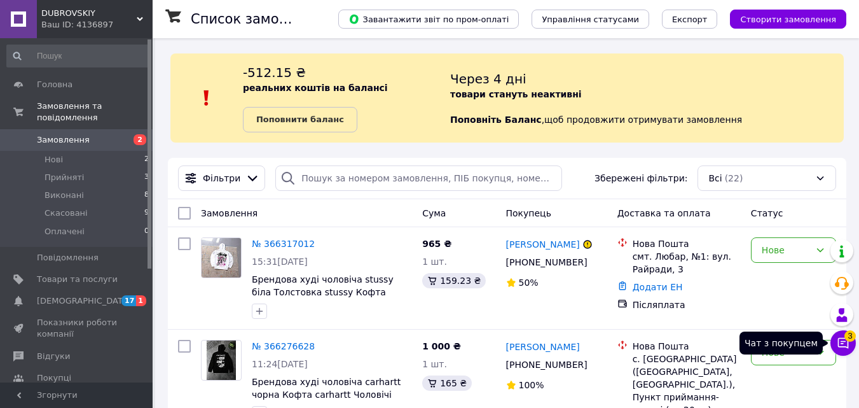
click at [832, 343] on button "Чат з покупцем 3" at bounding box center [843, 342] width 25 height 25
click at [832, 343] on div "Чат з покупцем 3" at bounding box center [843, 342] width 25 height 25
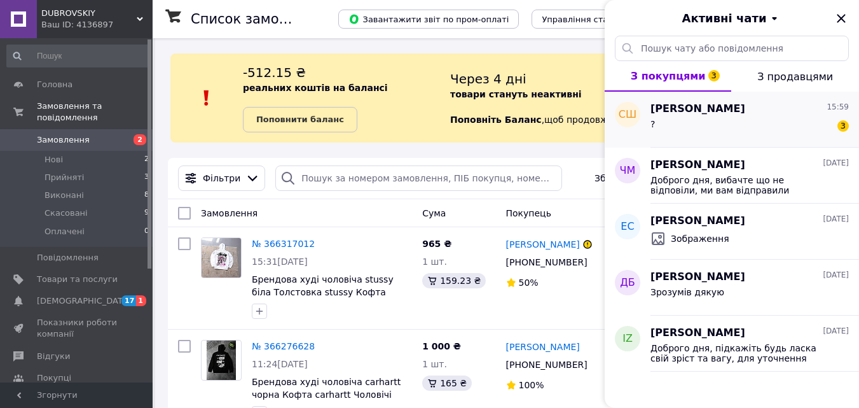
click at [820, 128] on div "? 3" at bounding box center [750, 126] width 198 height 20
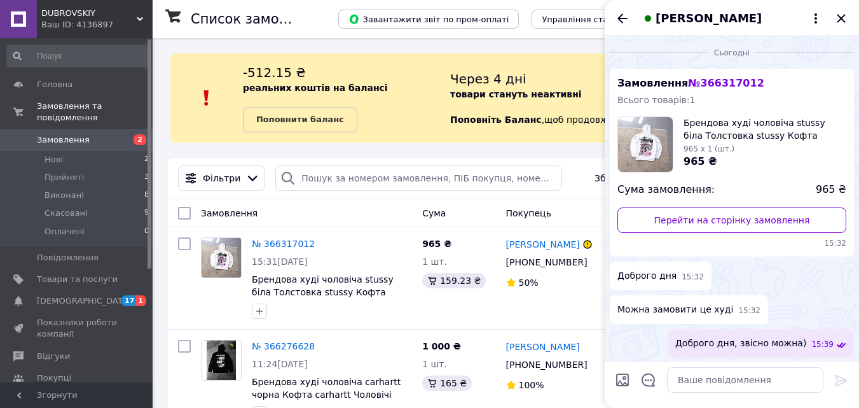
scroll to position [278, 0]
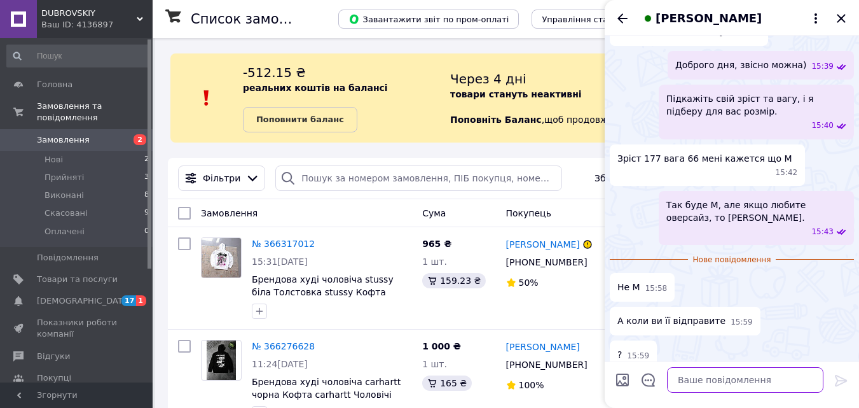
click at [712, 377] on textarea at bounding box center [745, 379] width 156 height 25
type textarea "З"
type textarea "Завтра - післязавтра."
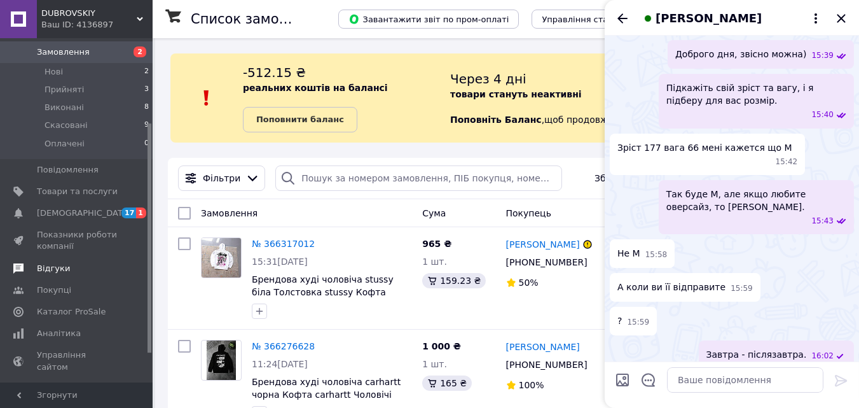
scroll to position [127, 0]
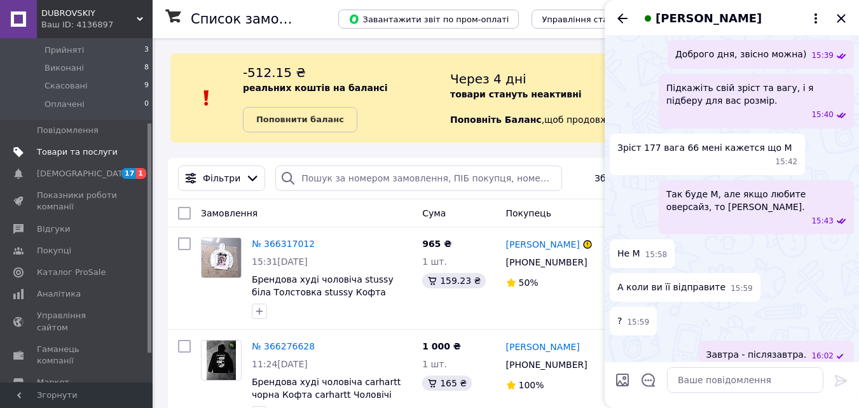
click at [86, 146] on span "Товари та послуги" at bounding box center [77, 151] width 81 height 11
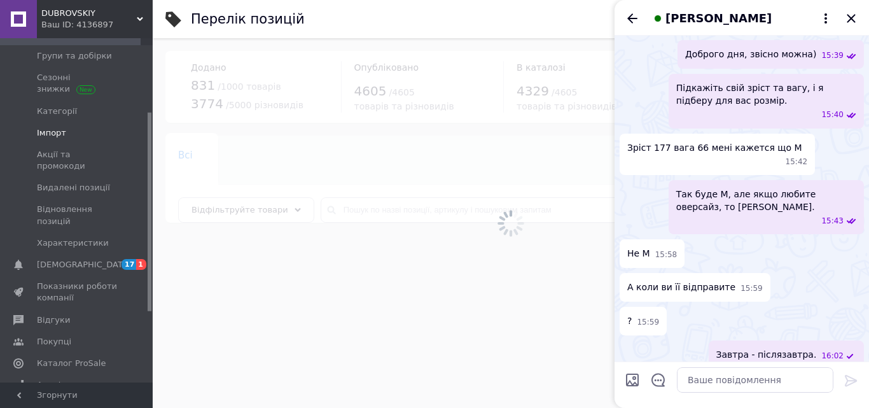
click at [83, 134] on span "Імпорт" at bounding box center [77, 132] width 81 height 11
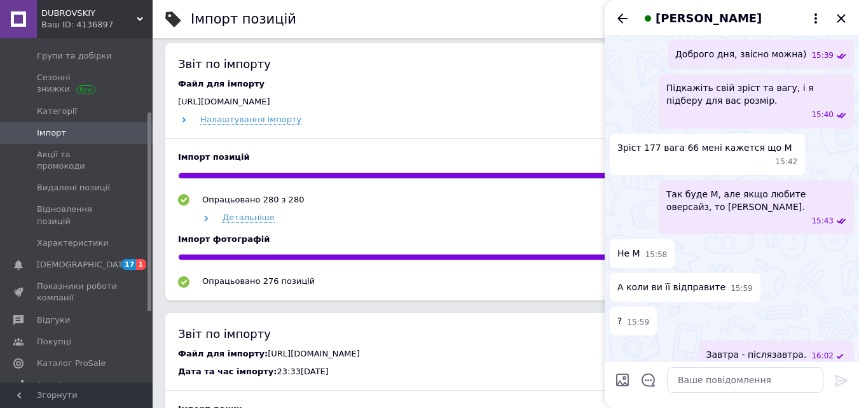
scroll to position [563, 0]
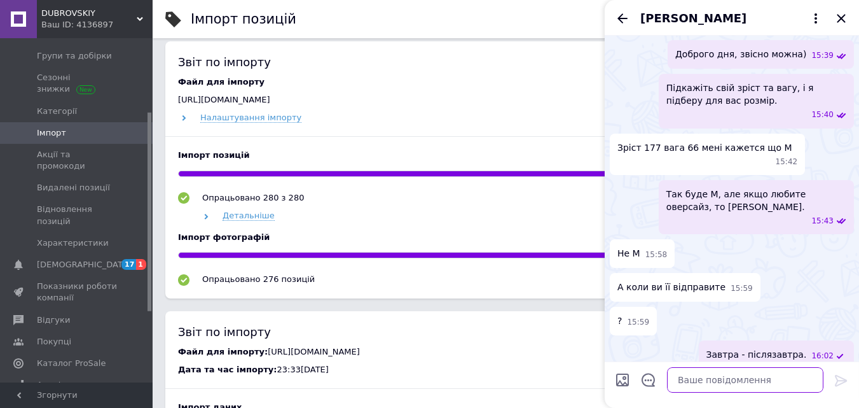
click at [741, 368] on textarea at bounding box center [745, 379] width 156 height 25
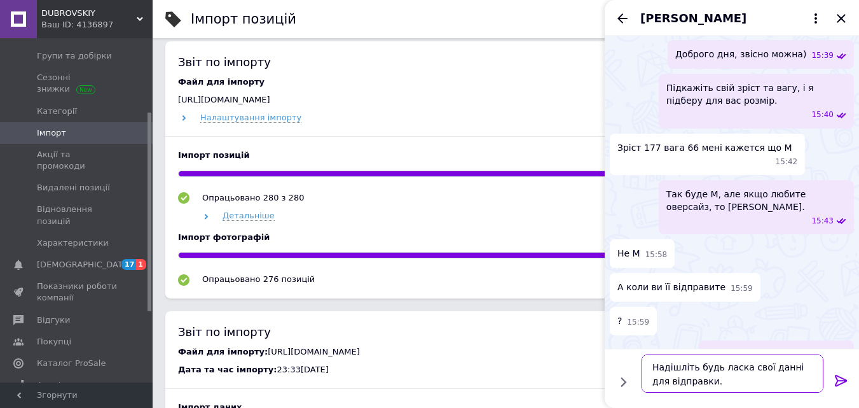
click at [775, 369] on textarea "Надішліть будь ласка свої данні для відправки." at bounding box center [733, 373] width 182 height 38
type textarea "Надішліть будь ласка свої дані для відправки."
click at [787, 382] on textarea "Надішліть будь ласка свої дані для відправки." at bounding box center [733, 373] width 182 height 38
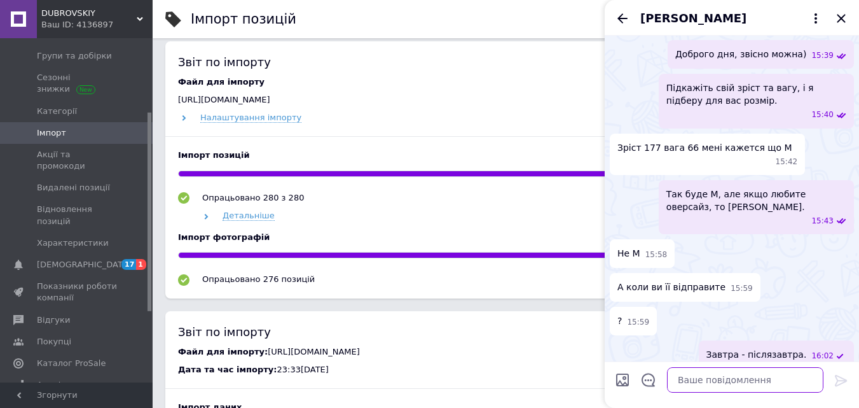
scroll to position [348, 0]
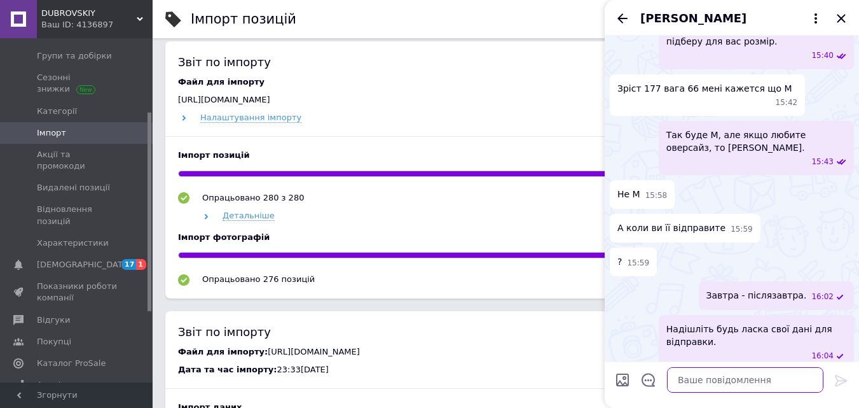
click at [150, 141] on div at bounding box center [150, 212] width 4 height 198
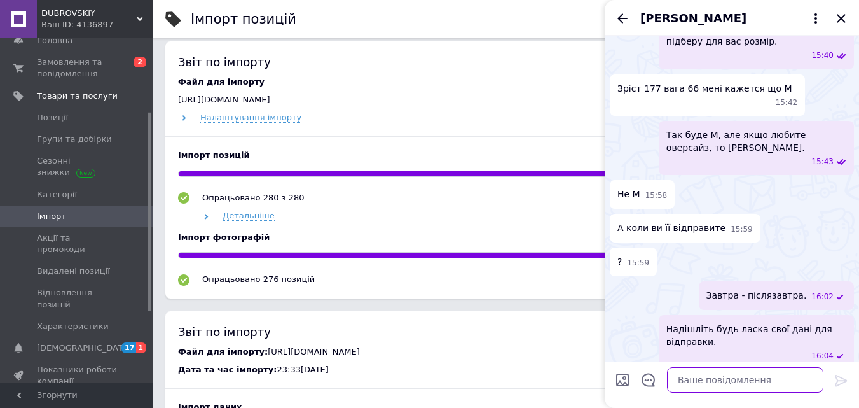
scroll to position [0, 0]
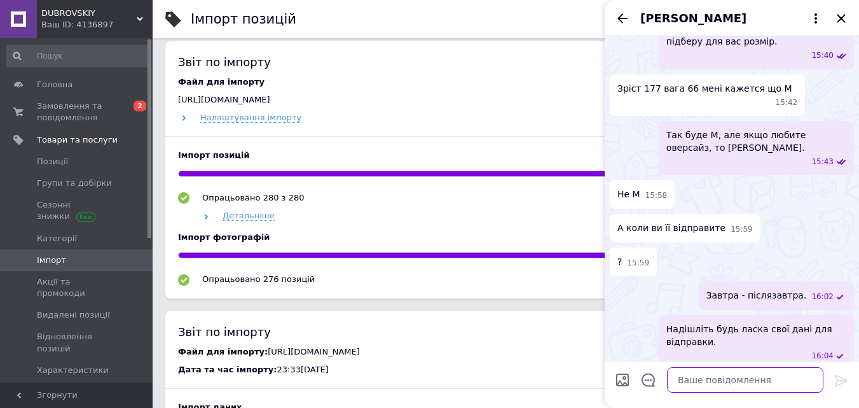
drag, startPoint x: 150, startPoint y: 137, endPoint x: 139, endPoint y: 57, distance: 80.9
click at [141, 52] on div "Головна Замовлення та повідомлення 0 2 Товари та послуги Позиції Групи та добір…" at bounding box center [76, 210] width 153 height 344
click at [115, 107] on span "Замовлення та повідомлення" at bounding box center [77, 111] width 81 height 23
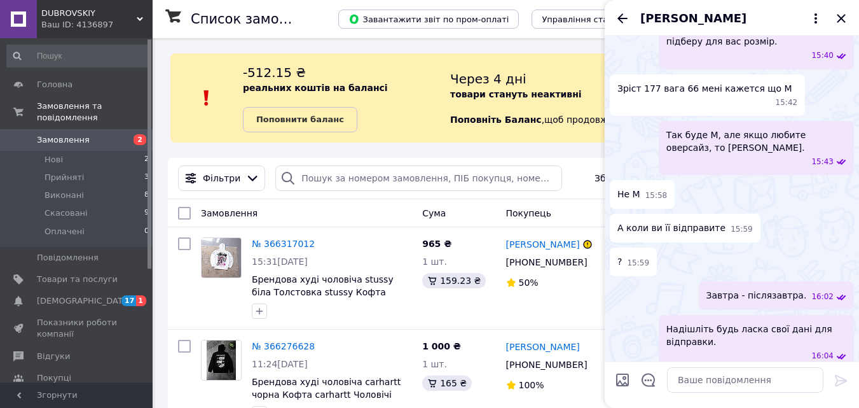
scroll to position [382, 0]
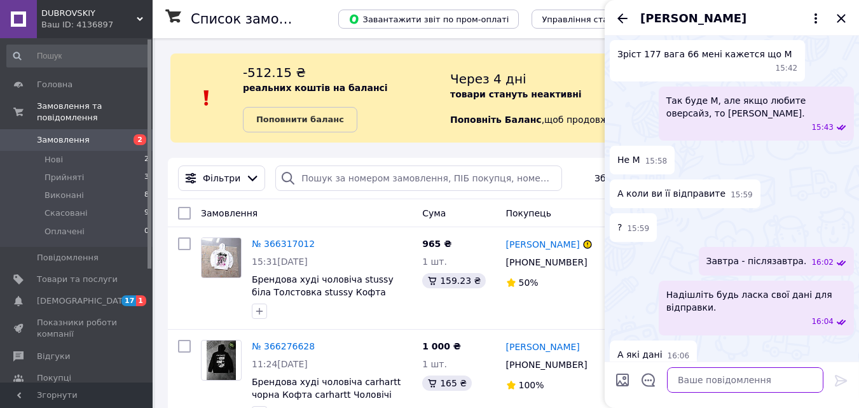
click at [728, 382] on textarea at bounding box center [745, 379] width 156 height 25
click at [760, 370] on textarea "ФИО, номер телефону," at bounding box center [733, 379] width 182 height 25
paste textarea "місто в яке відправити"
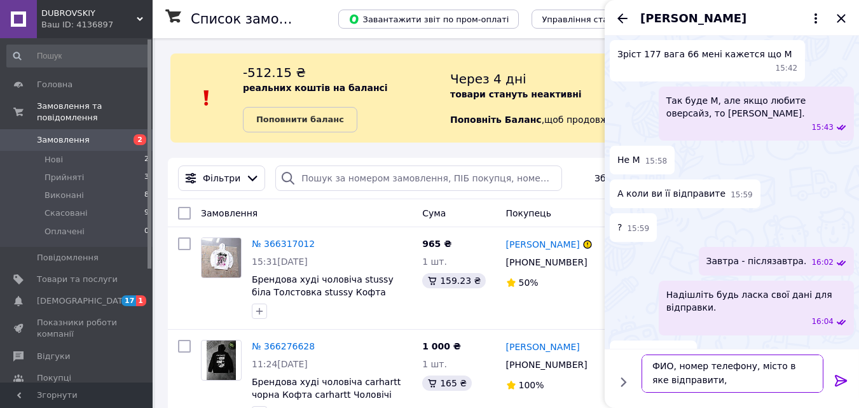
scroll to position [454, 0]
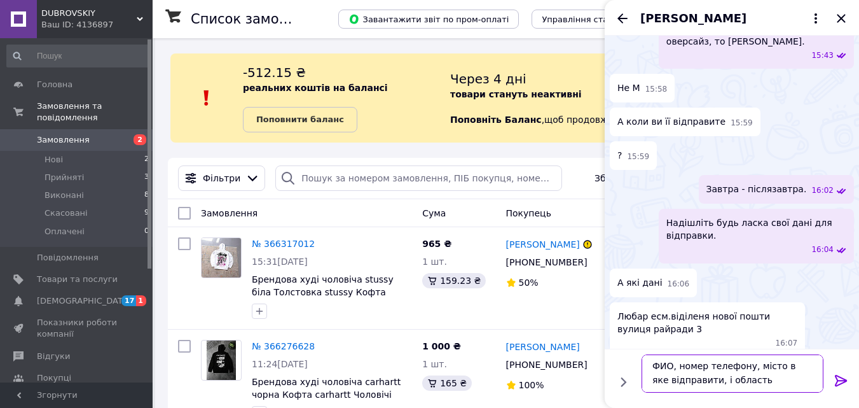
type textarea "ФИО, номер телефону, місто в яке відправити, і область."
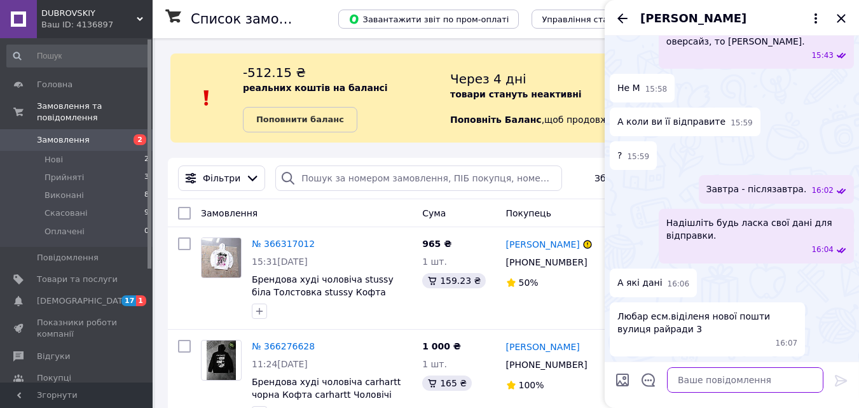
scroll to position [501, 0]
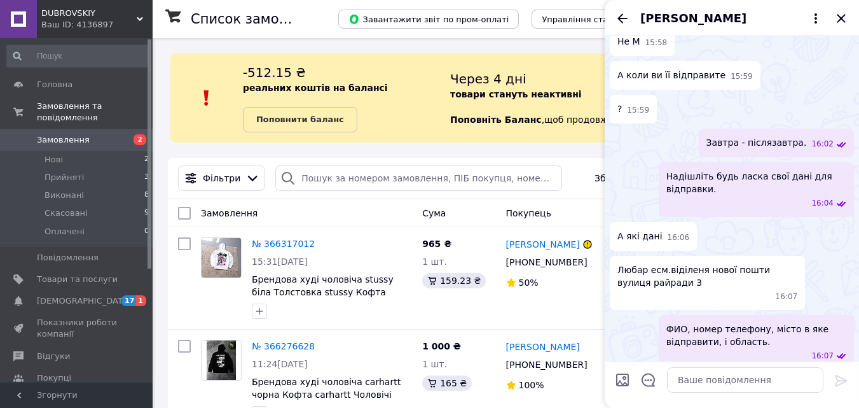
click at [621, 16] on icon "Назад" at bounding box center [622, 18] width 15 height 15
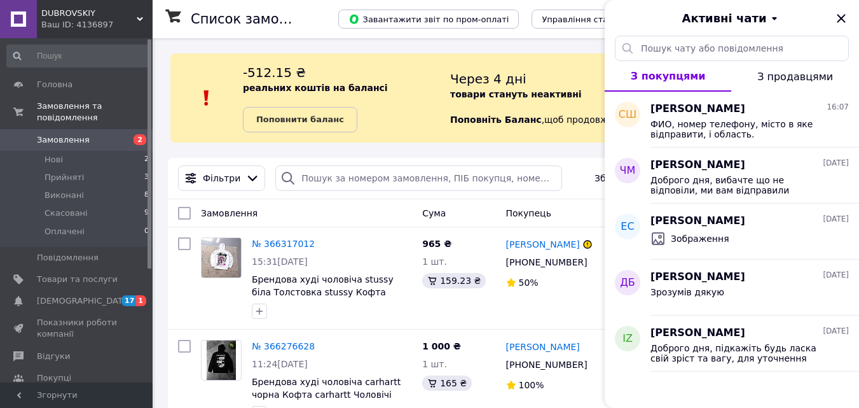
click at [851, 15] on div "Активні чати" at bounding box center [732, 18] width 254 height 36
click at [847, 15] on icon "Закрити" at bounding box center [841, 18] width 15 height 15
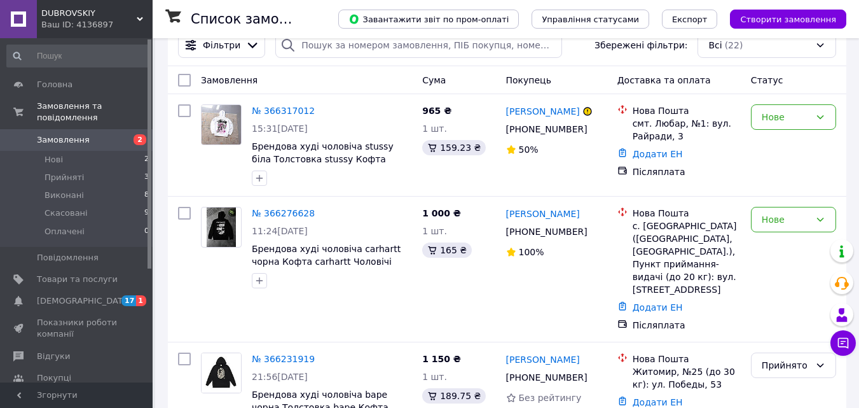
scroll to position [114, 0]
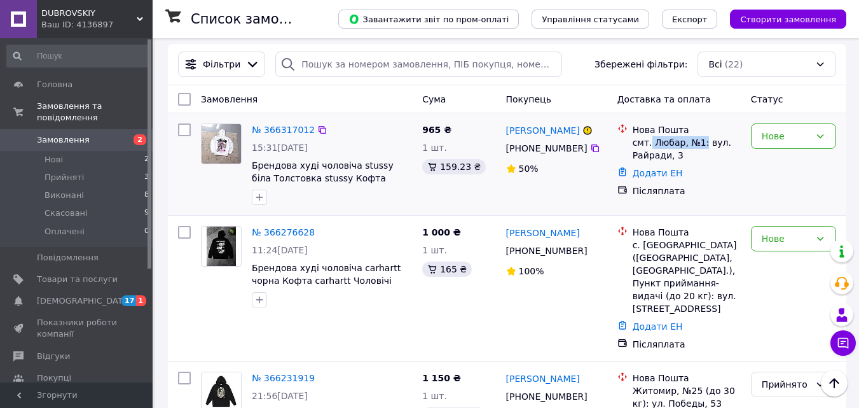
drag, startPoint x: 696, startPoint y: 142, endPoint x: 702, endPoint y: 141, distance: 6.4
click at [703, 141] on div "смт. Любар, №1: вул. Райради, 3" at bounding box center [687, 148] width 108 height 25
click at [694, 145] on div "смт. Любар, №1: вул. Райради, 3" at bounding box center [687, 148] width 108 height 25
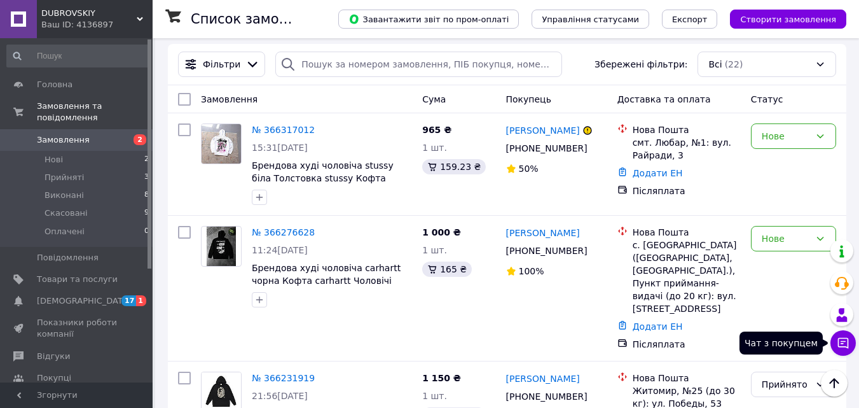
click at [841, 340] on icon at bounding box center [843, 342] width 13 height 13
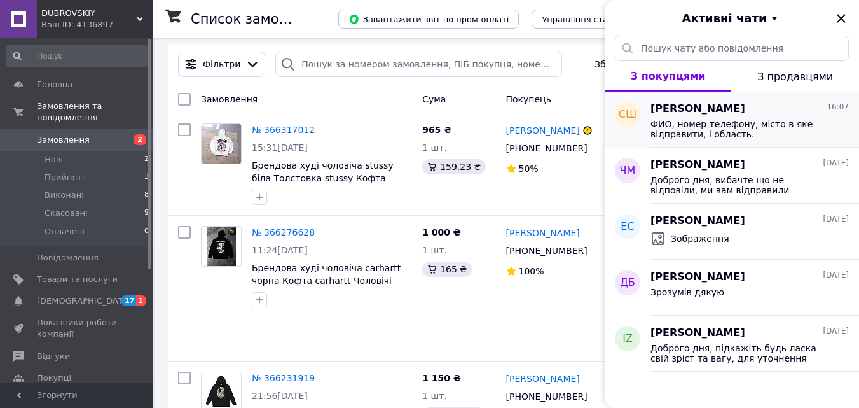
click at [724, 140] on div "Світлана Шестакова 16:07 ФИО, номер телефону, місто в яке відправити, і область." at bounding box center [755, 120] width 209 height 56
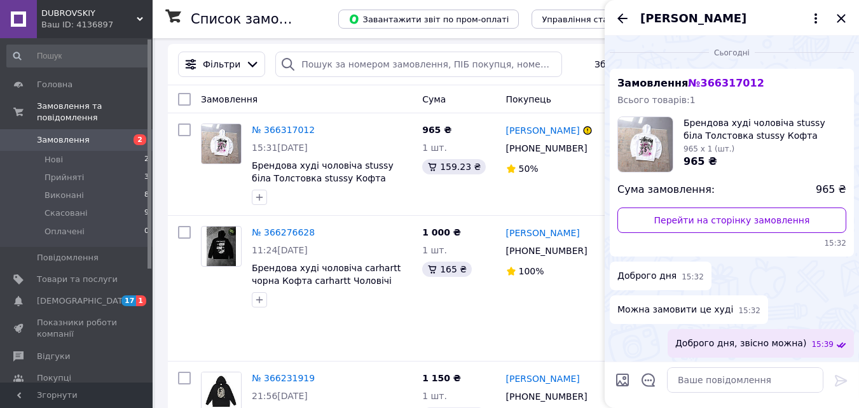
scroll to position [539, 0]
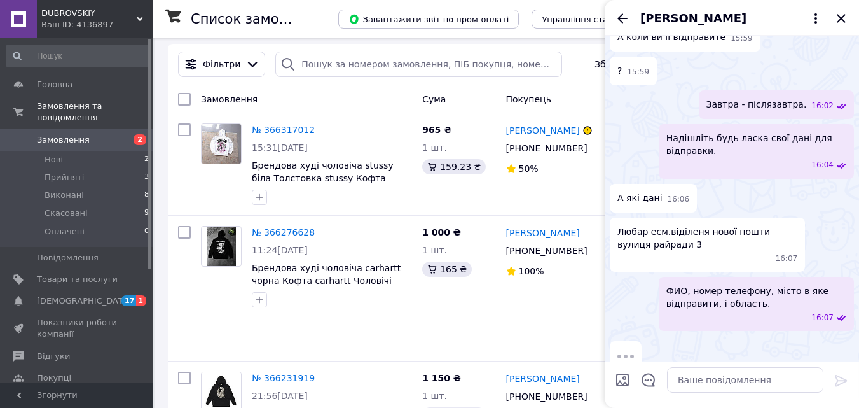
drag, startPoint x: 625, startPoint y: 219, endPoint x: 647, endPoint y: 218, distance: 21.6
click at [631, 225] on span "Любар есм.віділеня нової пошти вулиця райради 3" at bounding box center [708, 237] width 180 height 25
drag, startPoint x: 647, startPoint y: 218, endPoint x: 698, endPoint y: 218, distance: 51.5
click at [698, 225] on span "Любар есм.віділеня нової пошти вулиця райради 3" at bounding box center [708, 237] width 180 height 25
click at [696, 225] on span "Любар есм.віділеня нової пошти вулиця райради 3" at bounding box center [708, 237] width 180 height 25
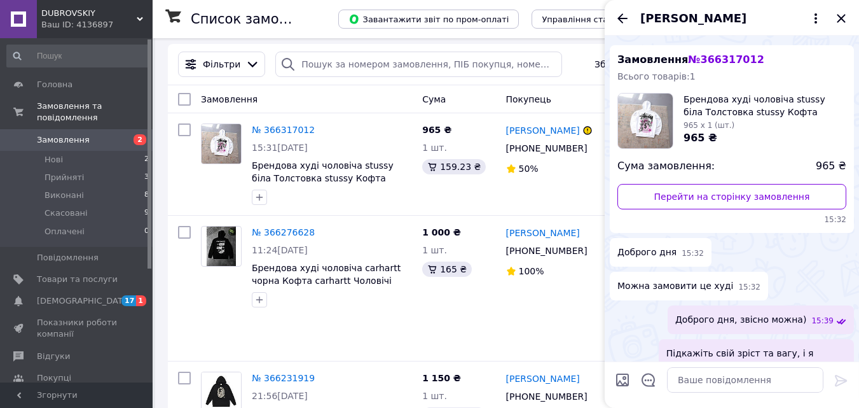
scroll to position [25, 0]
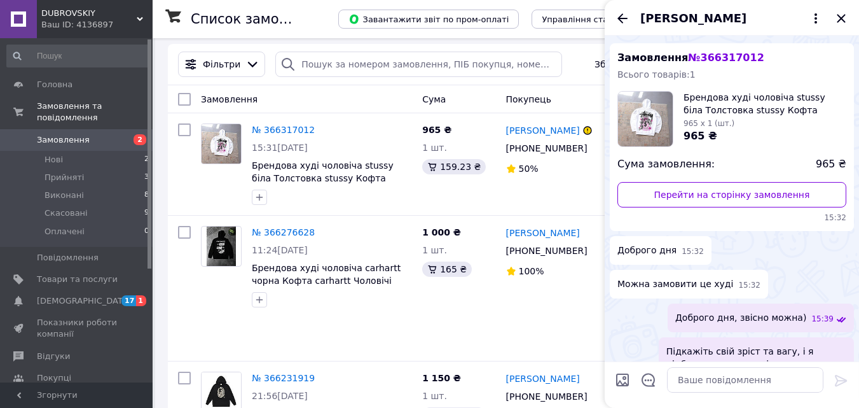
click at [762, 148] on div "Замовлення № 366317012 Всього товарів: 1 Брендова худі чоловіча stussy біла Тол…" at bounding box center [732, 137] width 244 height 188
click at [815, 17] on icon at bounding box center [815, 18] width 15 height 15
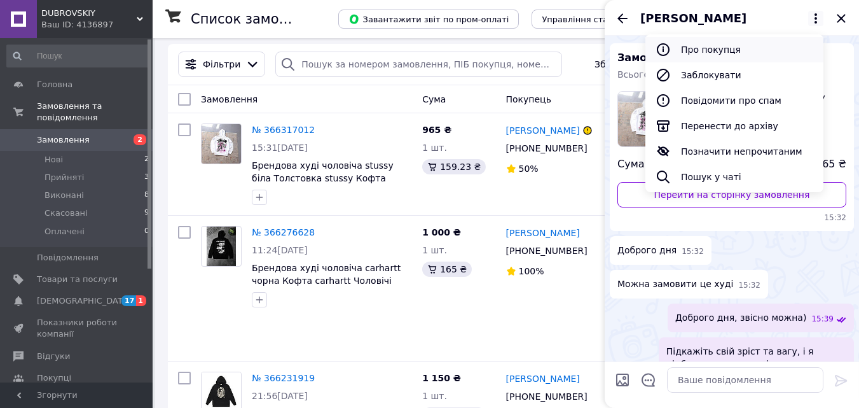
click at [724, 50] on button "Про покупця" at bounding box center [735, 49] width 178 height 25
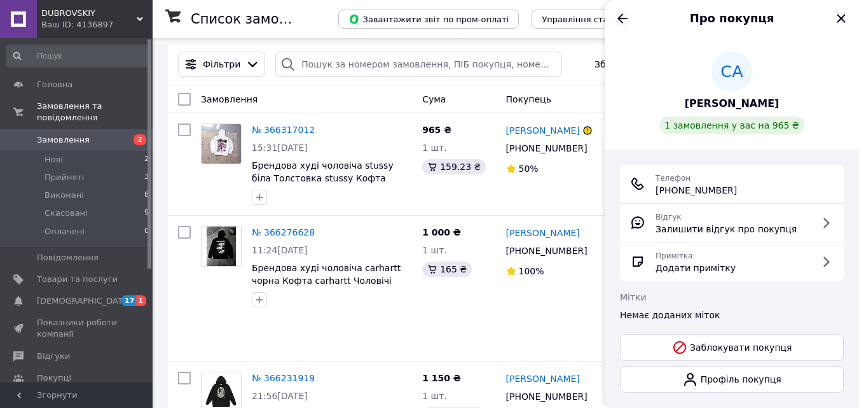
click at [623, 18] on icon "Назад" at bounding box center [623, 18] width 10 height 10
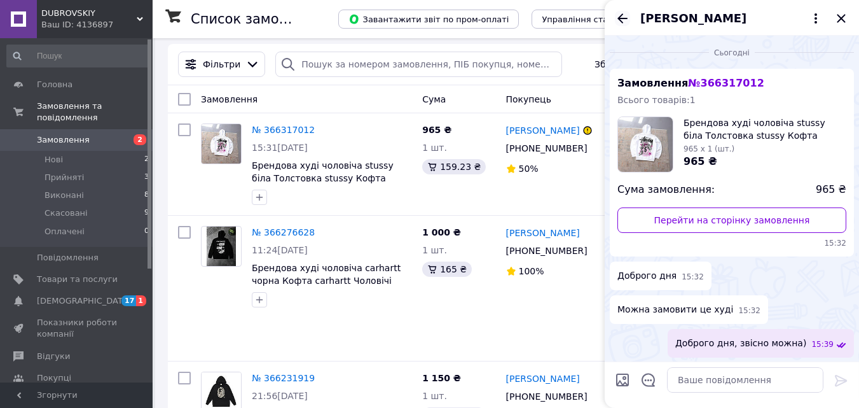
scroll to position [539, 0]
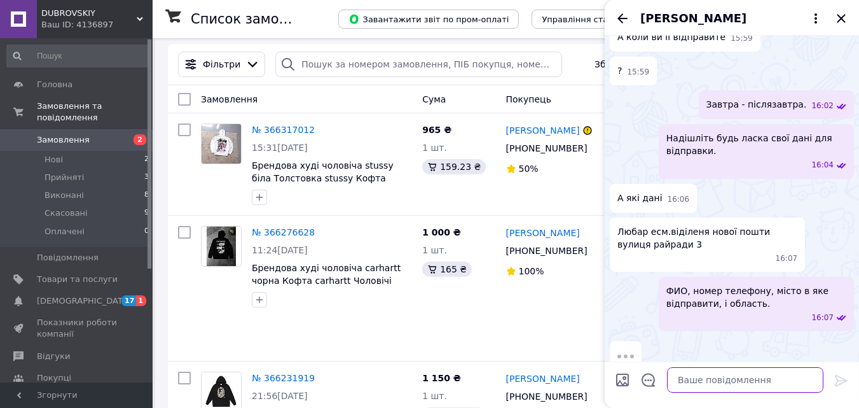
click at [759, 391] on textarea at bounding box center [745, 379] width 156 height 25
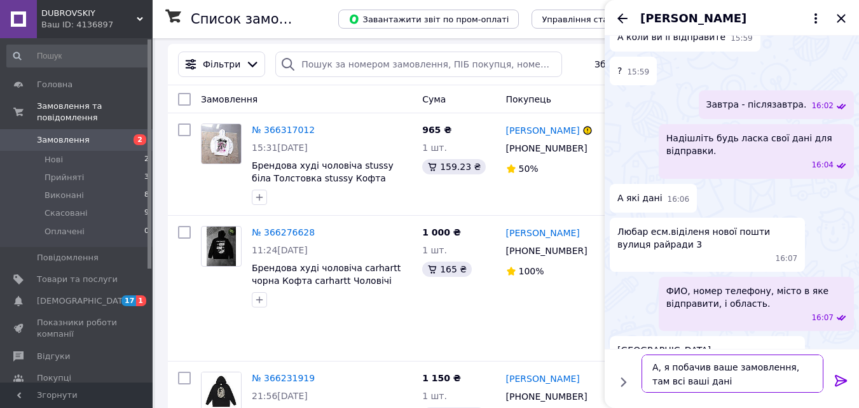
type textarea "А, я побачив ваше замовлення, там всі ваші дані є"
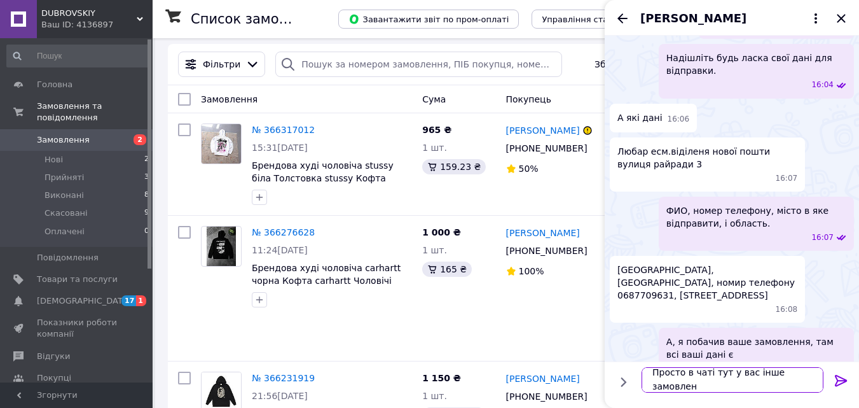
scroll to position [0, 0]
type textarea "Просто в чаті тут у вас інше ім'я."
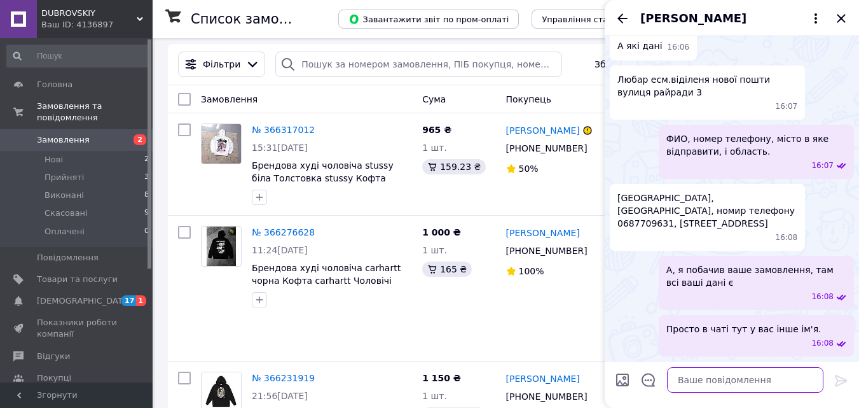
scroll to position [686, 0]
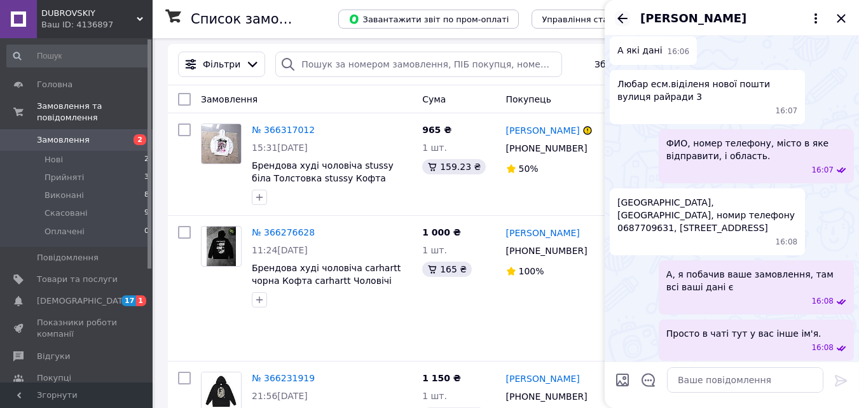
click at [621, 23] on icon "Назад" at bounding box center [622, 18] width 15 height 15
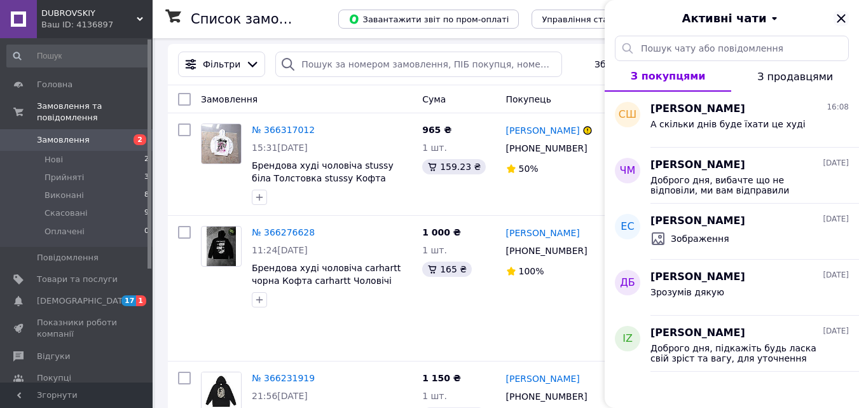
click at [841, 19] on icon "Закрити" at bounding box center [841, 18] width 8 height 8
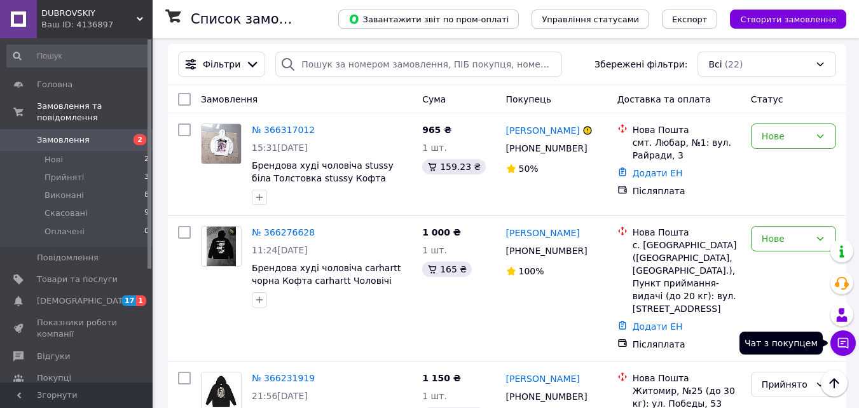
click at [842, 347] on icon at bounding box center [843, 342] width 13 height 13
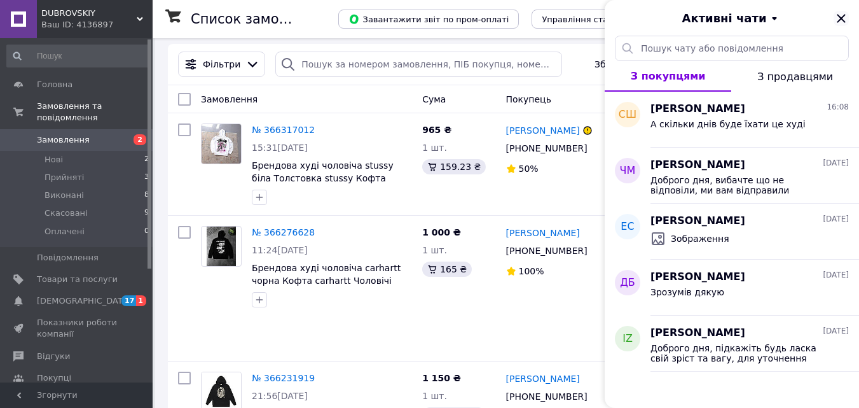
click at [841, 17] on icon "Закрити" at bounding box center [841, 18] width 15 height 15
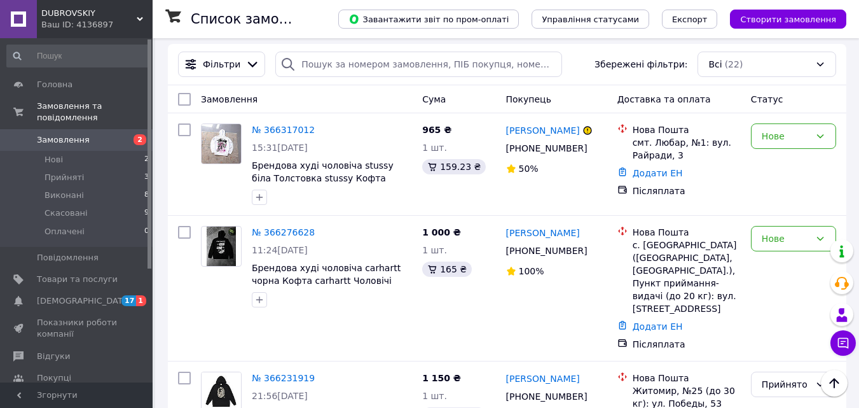
click at [832, 342] on button "Чат з покупцем" at bounding box center [843, 342] width 25 height 25
click at [832, 342] on div "Чат з покупцем" at bounding box center [843, 342] width 25 height 25
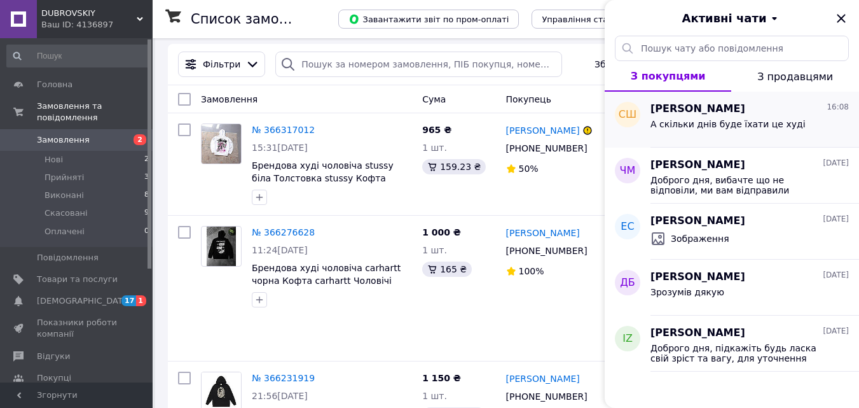
click at [729, 125] on span "А скільки днів буде їхати це худі" at bounding box center [728, 124] width 155 height 10
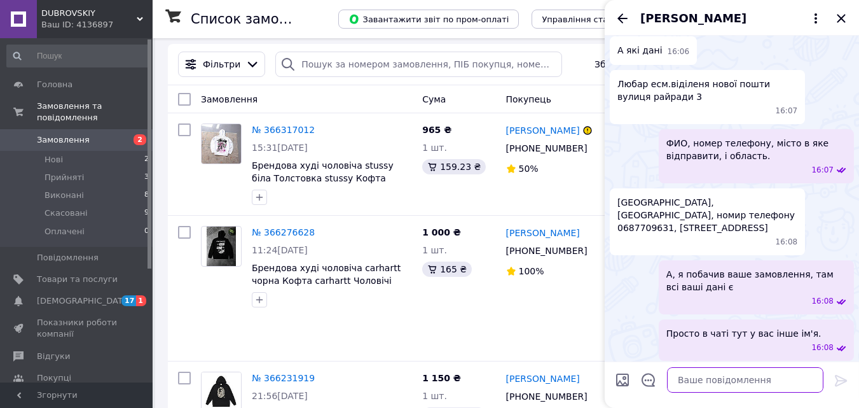
click at [700, 378] on textarea at bounding box center [745, 379] width 156 height 25
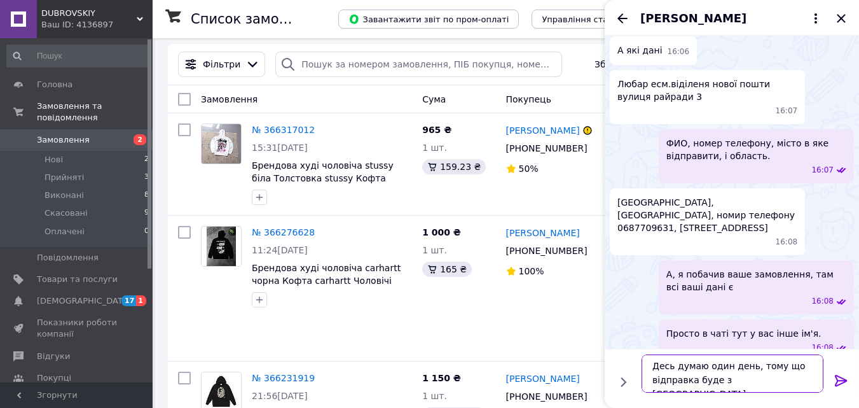
click at [768, 383] on textarea "Десь думаю один день, тому що відправка буде з Хмельницького." at bounding box center [733, 373] width 182 height 38
click at [781, 381] on textarea "Десь думаю один день, тому що відправка буде з Хмельницького." at bounding box center [733, 373] width 182 height 38
click at [768, 386] on textarea "Десь думаю один день, тому що відправка буде з Хмельницького." at bounding box center [733, 373] width 182 height 38
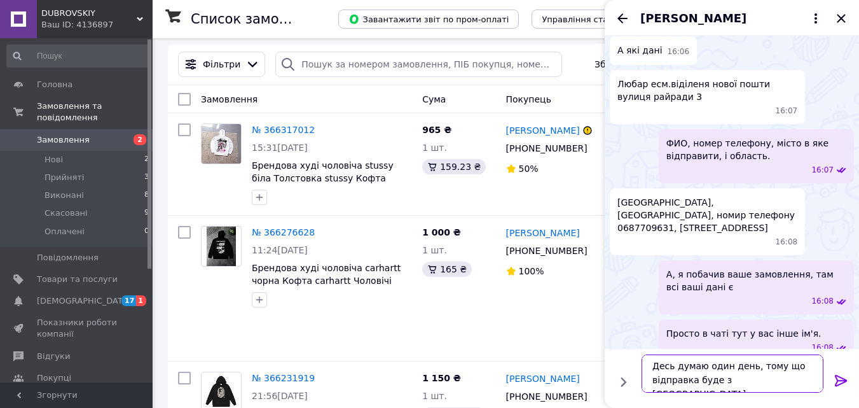
click at [768, 385] on textarea "Десь думаю один день, тому що відправка буде з Хмельницького." at bounding box center [733, 373] width 182 height 38
click at [768, 382] on textarea "Десь думаю один день, тому що відправка буде з Хмельницького." at bounding box center [733, 373] width 182 height 38
click at [749, 383] on textarea "Десь думаю один день, тому що відправка буде з Хмельницкого." at bounding box center [733, 373] width 182 height 38
paste textarea "ький"
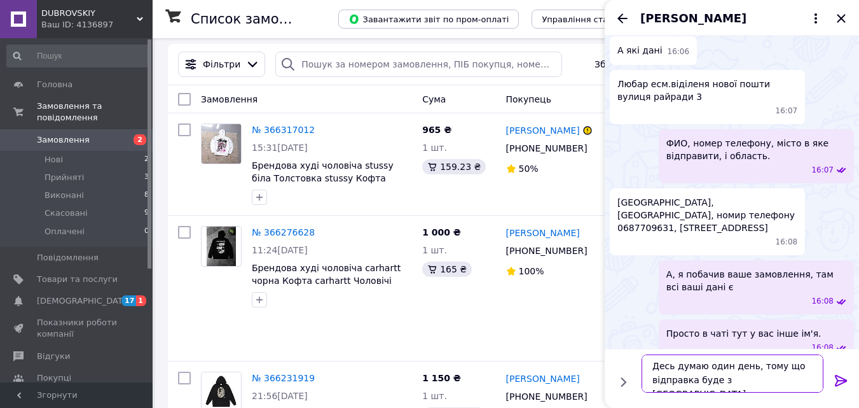
type textarea "Десь думаю один день, тому що відправка буде з Хмельницького."
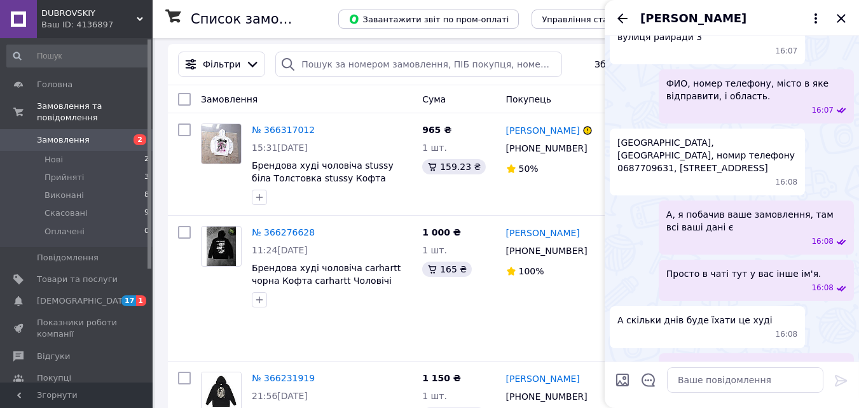
click at [728, 361] on span "Десь думаю один день, тому що відправка буде з Хмельницького." at bounding box center [757, 373] width 180 height 25
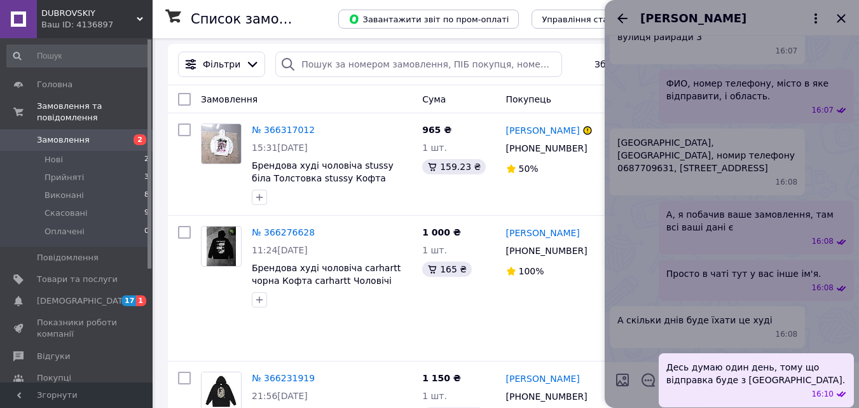
click at [771, 361] on span "Десь думаю один день, тому що відправка буде з Хмельницького." at bounding box center [757, 373] width 180 height 25
click at [756, 361] on span "Десь думаю один день, тому що відправка буде з Хмельницького." at bounding box center [757, 373] width 180 height 25
click at [618, 307] on div at bounding box center [732, 204] width 254 height 408
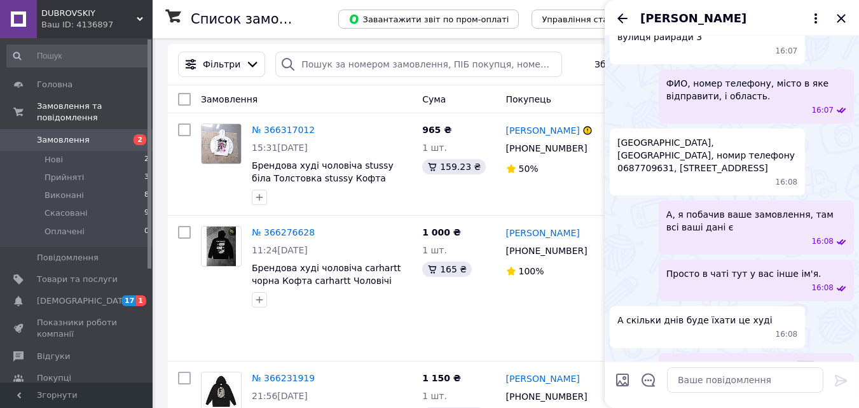
click at [797, 361] on span "Десь думаю один день, тому що відправка буде з Хмельницького." at bounding box center [757, 373] width 180 height 25
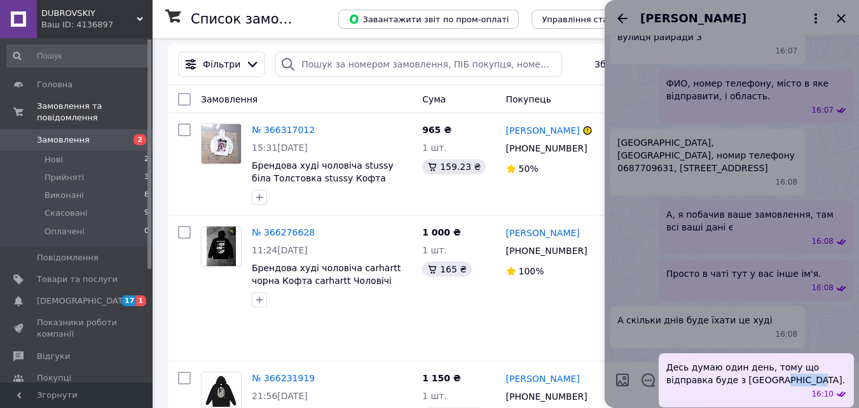
drag, startPoint x: 745, startPoint y: 331, endPoint x: 728, endPoint y: 330, distance: 17.9
click at [728, 361] on span "Десь думаю один день, тому що відправка буде з Хмельницького." at bounding box center [757, 373] width 180 height 25
click at [727, 361] on span "Десь думаю один день, тому що відправка буде з Хмельницького." at bounding box center [757, 373] width 180 height 25
click at [593, 308] on div "Захар Золотухін +380 96 560 22 51 100%" at bounding box center [556, 288] width 111 height 135
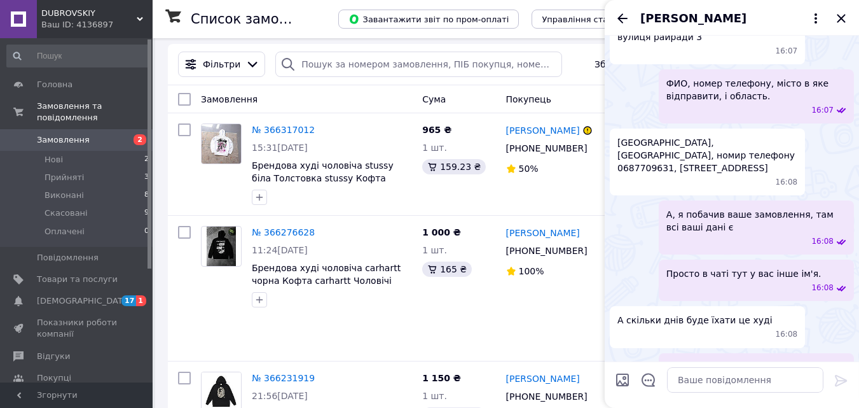
scroll to position [784, 0]
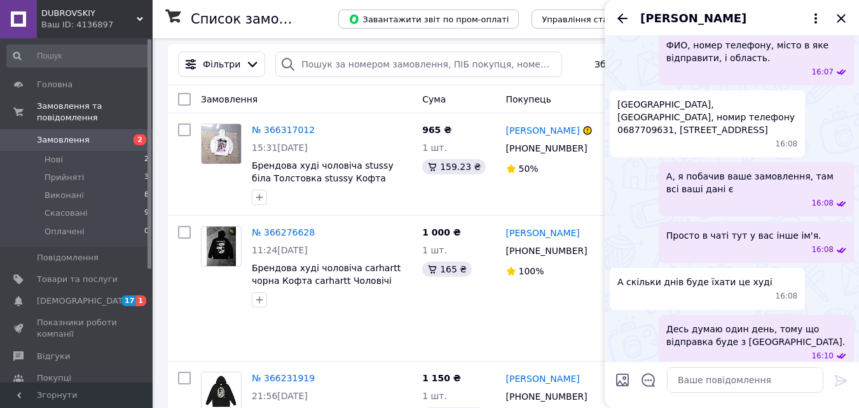
drag, startPoint x: 808, startPoint y: 158, endPoint x: 794, endPoint y: 79, distance: 80.8
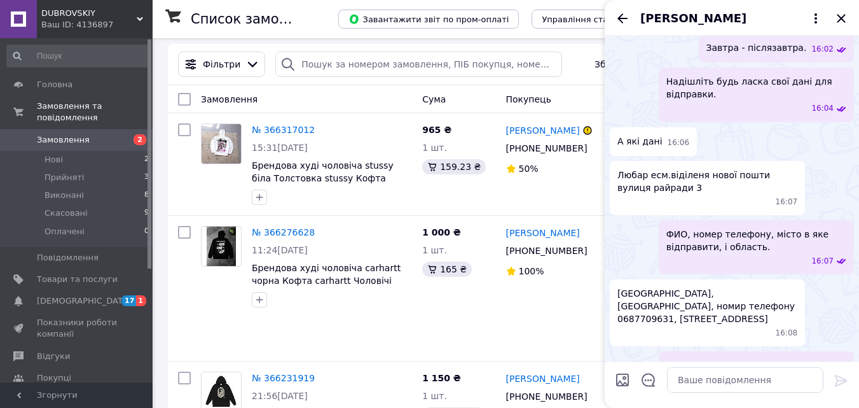
scroll to position [746, 0]
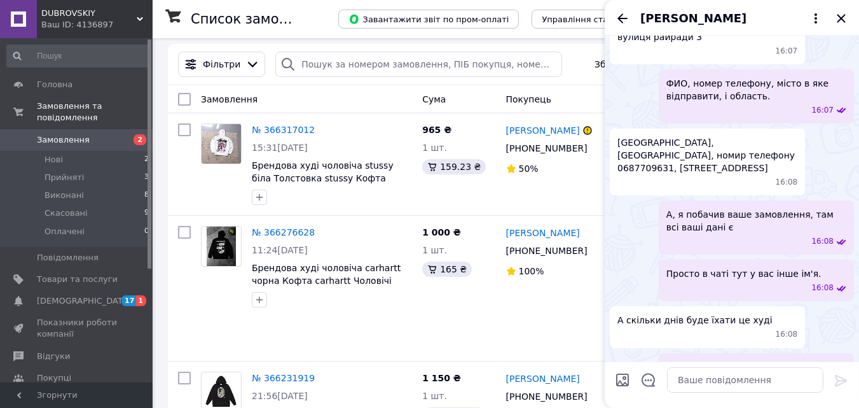
click at [623, 23] on icon "Назад" at bounding box center [622, 18] width 15 height 15
click at [622, 23] on div "Світлана Шестакова" at bounding box center [732, 18] width 254 height 36
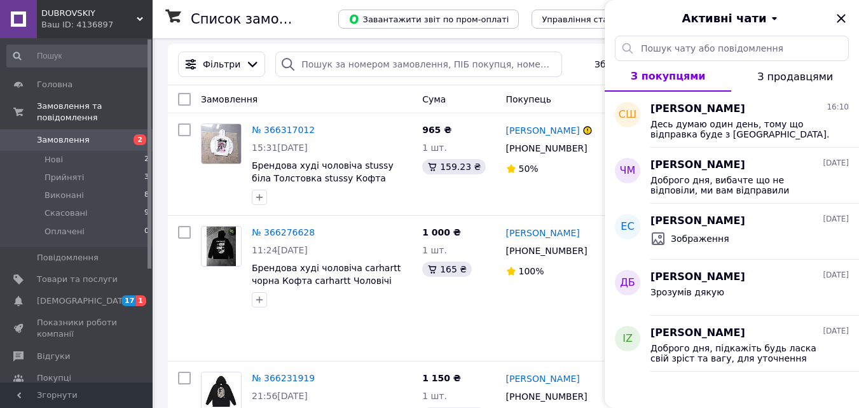
click at [833, 21] on div "Активні чати" at bounding box center [732, 18] width 254 height 36
click at [833, 22] on div "Активні чати" at bounding box center [732, 18] width 254 height 36
click at [846, 15] on icon "Закрити" at bounding box center [841, 18] width 15 height 15
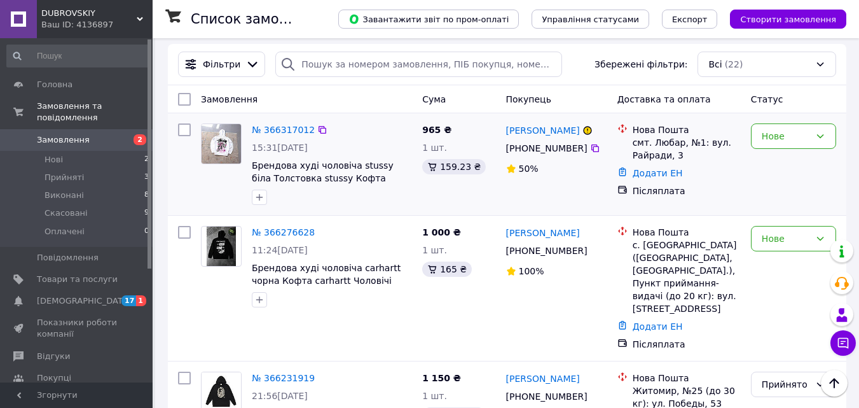
click at [486, 133] on div "965 ₴ 1 шт. 159.23 ₴" at bounding box center [458, 164] width 83 height 92
drag, startPoint x: 635, startPoint y: 144, endPoint x: 675, endPoint y: 144, distance: 40.1
click at [638, 144] on div "смт. Любар, №1: вул. Райради, 3" at bounding box center [687, 148] width 108 height 25
click at [678, 144] on div "смт. Любар, №1: вул. Райради, 3" at bounding box center [687, 148] width 108 height 25
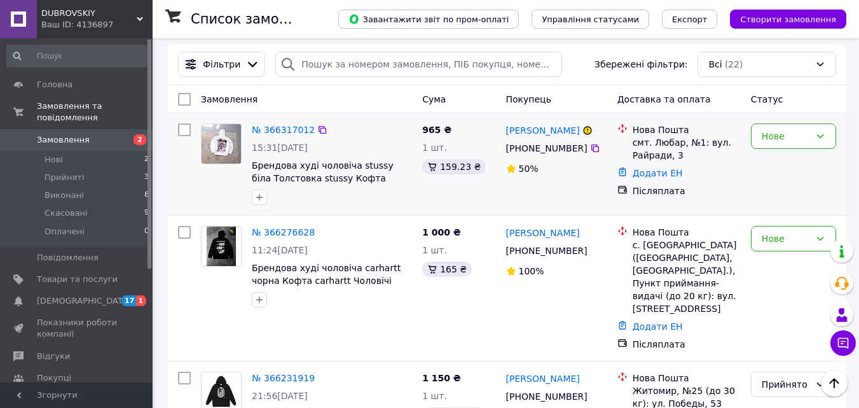
drag, startPoint x: 504, startPoint y: 148, endPoint x: 581, endPoint y: 156, distance: 77.4
click at [511, 148] on div "[PHONE_NUMBER]" at bounding box center [547, 148] width 86 height 18
drag, startPoint x: 581, startPoint y: 156, endPoint x: 592, endPoint y: 158, distance: 11.0
click at [591, 158] on div "Андрій Сологуб +380 68 770 96 31 50%" at bounding box center [556, 164] width 111 height 92
click at [643, 148] on div "смт. Любар, №1: вул. Райради, 3" at bounding box center [687, 148] width 108 height 25
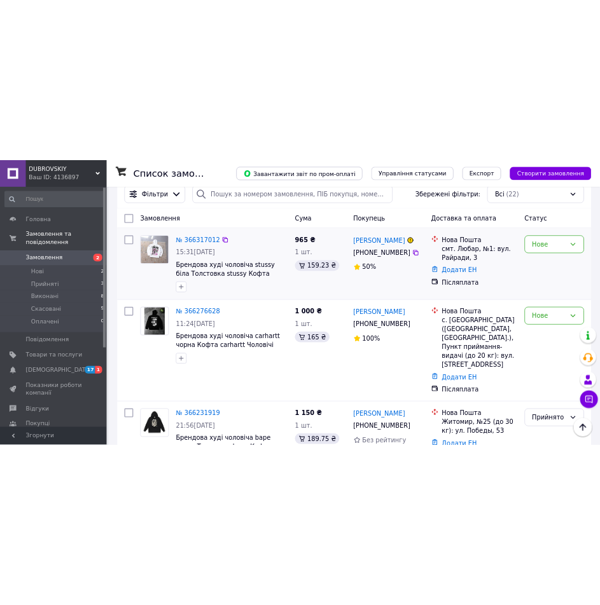
scroll to position [108, 0]
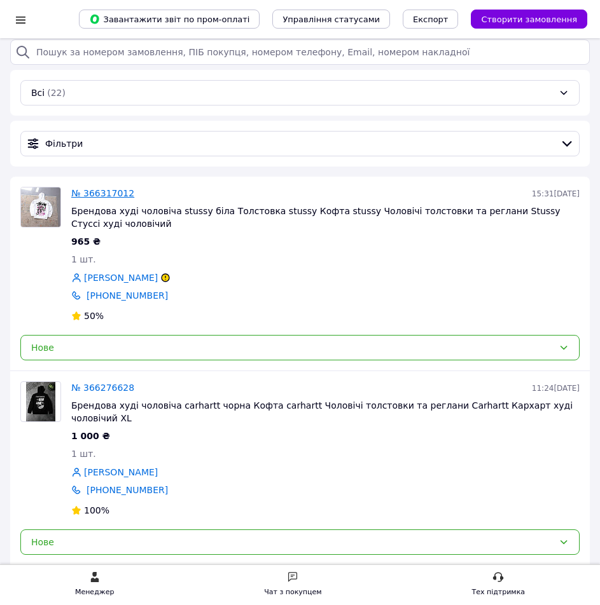
click at [89, 198] on link "№ 366317012" at bounding box center [102, 193] width 63 height 10
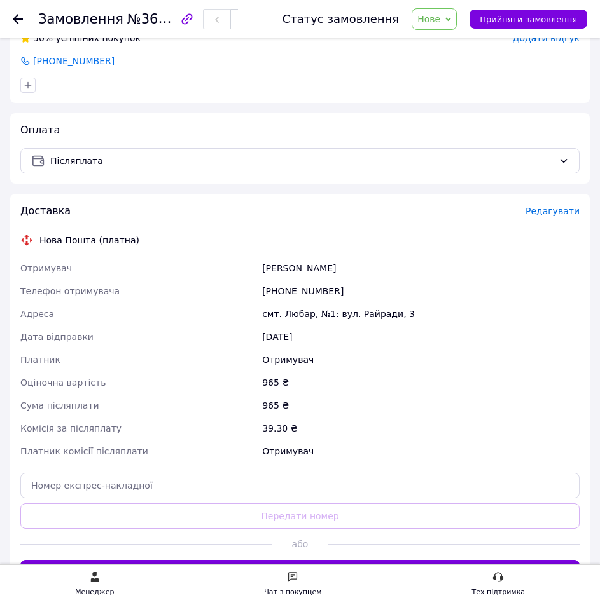
scroll to position [414, 0]
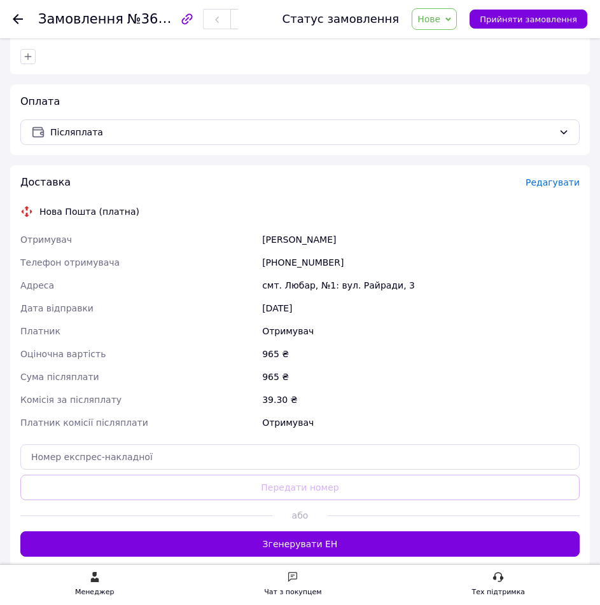
click at [307, 238] on div "Сологуб Андрій" at bounding box center [420, 239] width 322 height 23
copy div "Сологуб Андрій"
click at [264, 258] on div "[PHONE_NUMBER]" at bounding box center [420, 262] width 322 height 23
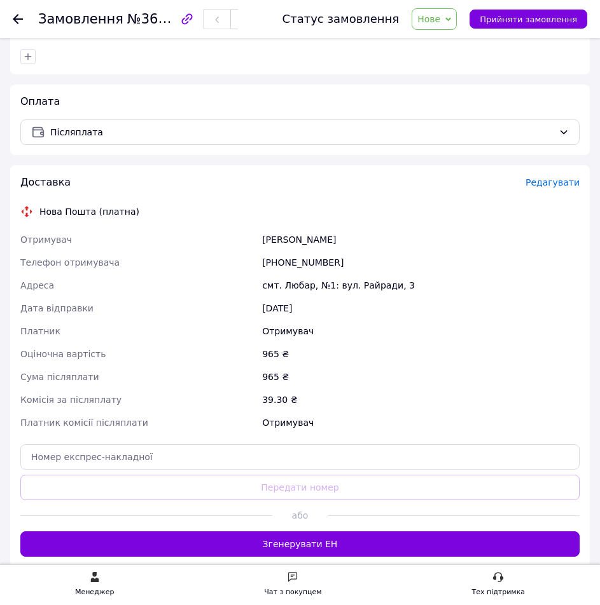
click at [264, 258] on div "[PHONE_NUMBER]" at bounding box center [420, 262] width 322 height 23
copy div "[PHONE_NUMBER]"
click at [438, 29] on span "Нове" at bounding box center [433, 19] width 45 height 22
click at [446, 45] on li "Прийнято" at bounding box center [441, 44] width 59 height 19
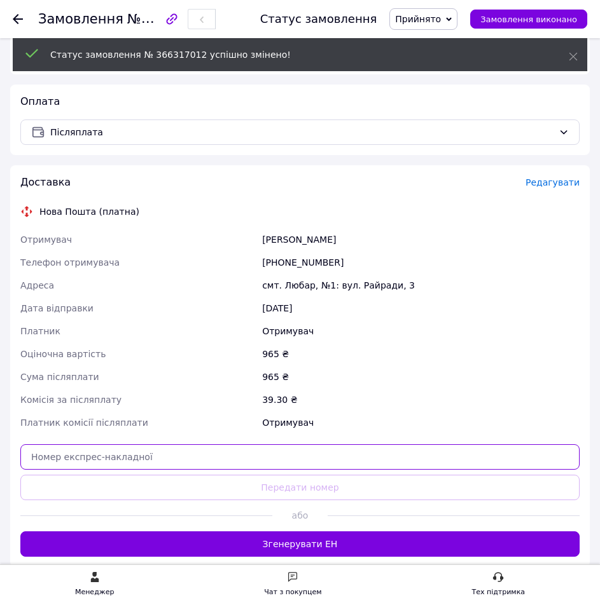
click at [236, 466] on input "text" at bounding box center [299, 457] width 559 height 25
paste input "20451269158451"
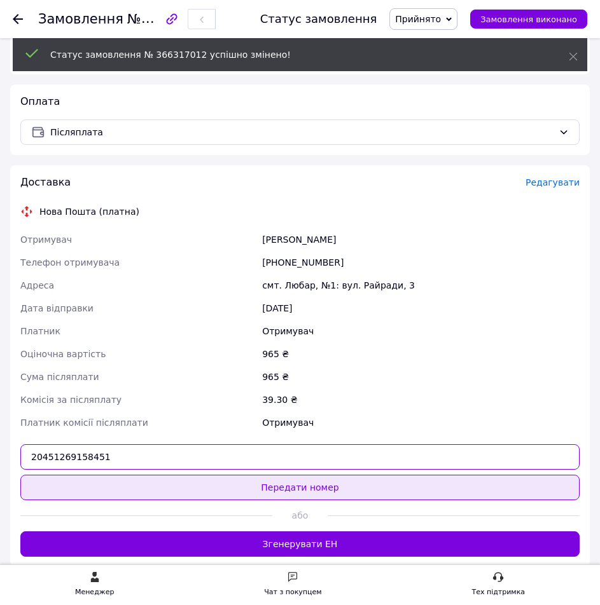
type input "20451269158451"
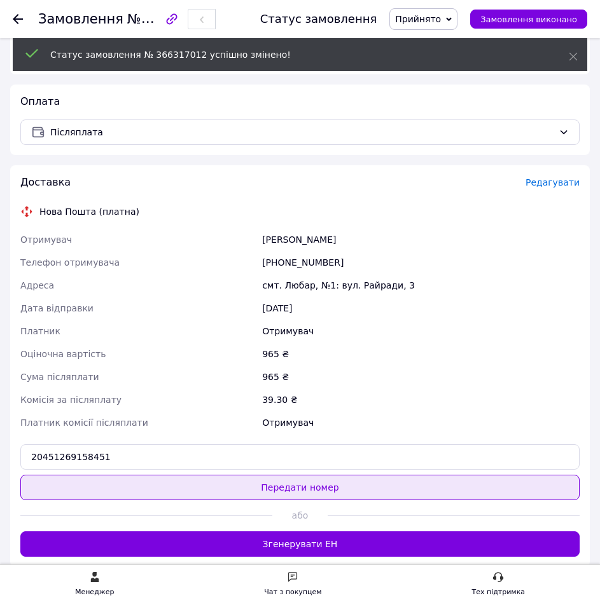
click at [245, 484] on button "Передати номер" at bounding box center [299, 487] width 559 height 25
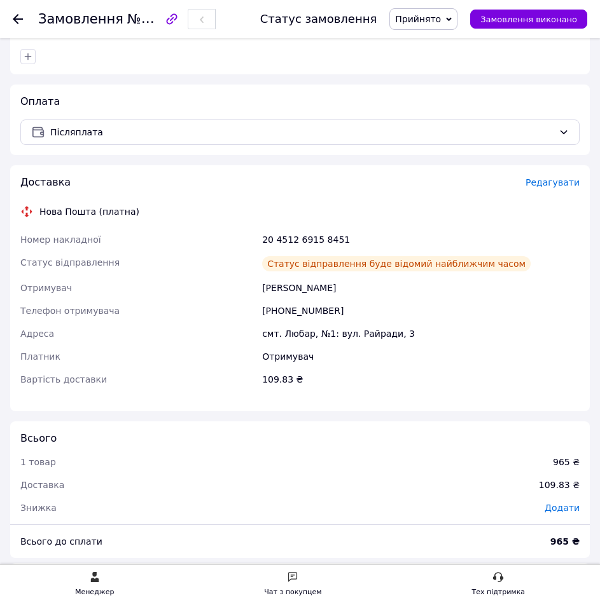
click at [15, 23] on icon at bounding box center [18, 19] width 10 height 10
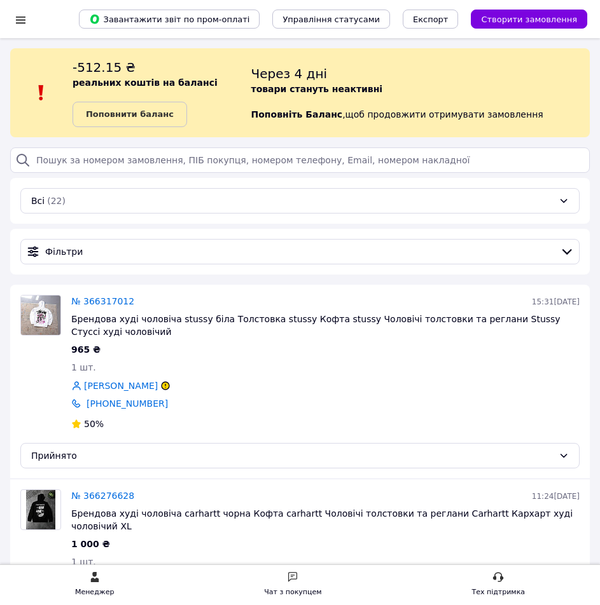
drag, startPoint x: 237, startPoint y: 266, endPoint x: 251, endPoint y: 356, distance: 90.1
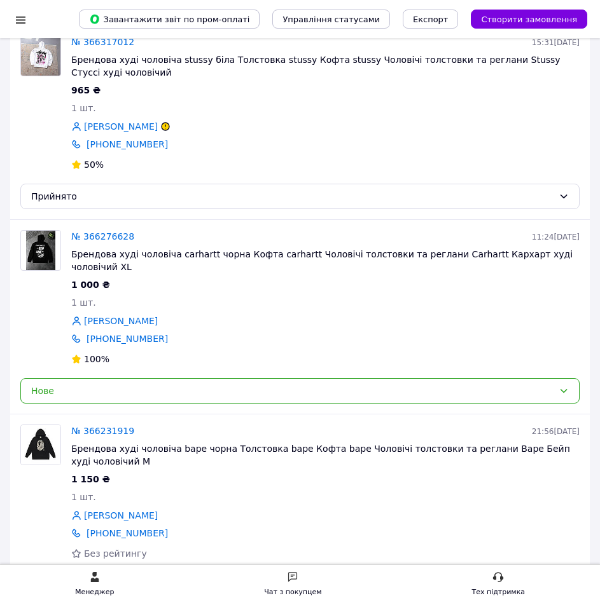
scroll to position [268, 0]
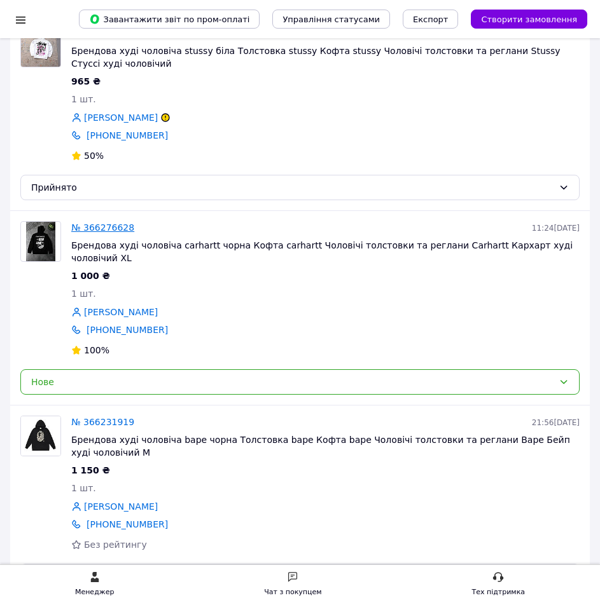
click at [100, 223] on link "№ 366276628" at bounding box center [102, 228] width 63 height 10
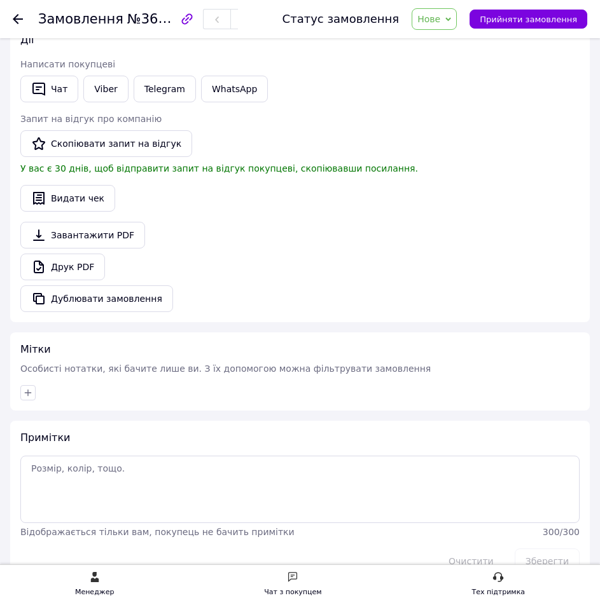
scroll to position [1154, 0]
click at [100, 76] on link "Viber" at bounding box center [105, 88] width 45 height 27
click at [469, 198] on div "Видати чек" at bounding box center [299, 197] width 559 height 27
click at [96, 82] on link "Viber" at bounding box center [105, 88] width 45 height 27
click at [447, 285] on div "Дублювати замовлення" at bounding box center [299, 298] width 559 height 27
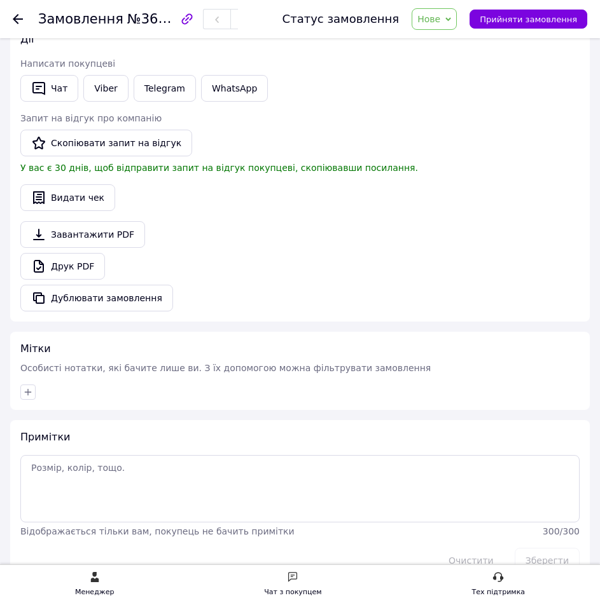
drag, startPoint x: 537, startPoint y: 22, endPoint x: 485, endPoint y: 41, distance: 55.8
click at [489, 39] on div "Дії Написати покупцеві   Чат Viber Telegram WhatsApp Запит на відгук про компан…" at bounding box center [299, 171] width 559 height 279
click at [440, 19] on span "Нове" at bounding box center [428, 19] width 23 height 10
click at [452, 42] on li "Прийнято" at bounding box center [441, 44] width 59 height 19
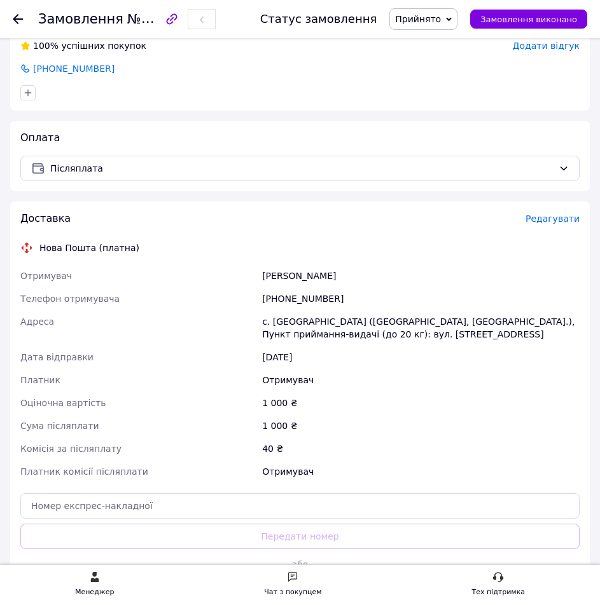
scroll to position [380, 0]
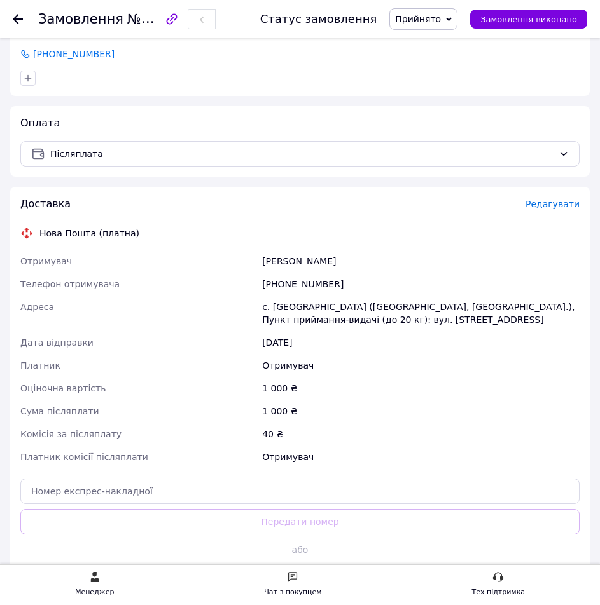
click at [296, 250] on div "Золотухін Захар" at bounding box center [420, 261] width 322 height 23
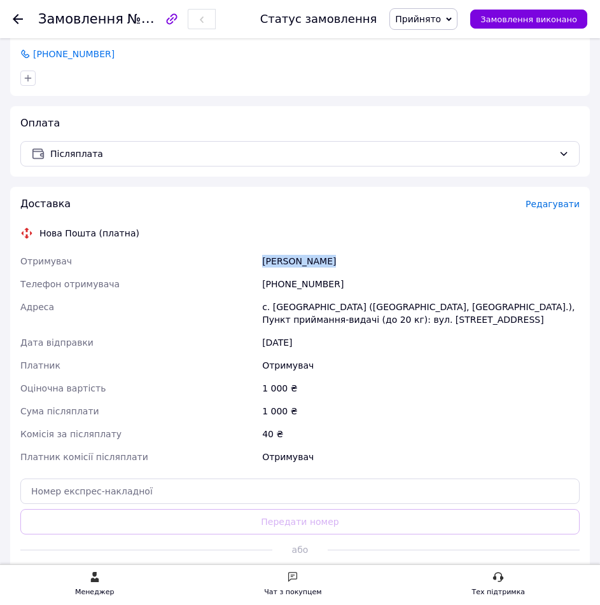
copy div "Золотухін Захар"
click at [290, 273] on div "[PHONE_NUMBER]" at bounding box center [420, 284] width 322 height 23
copy div "[PHONE_NUMBER]"
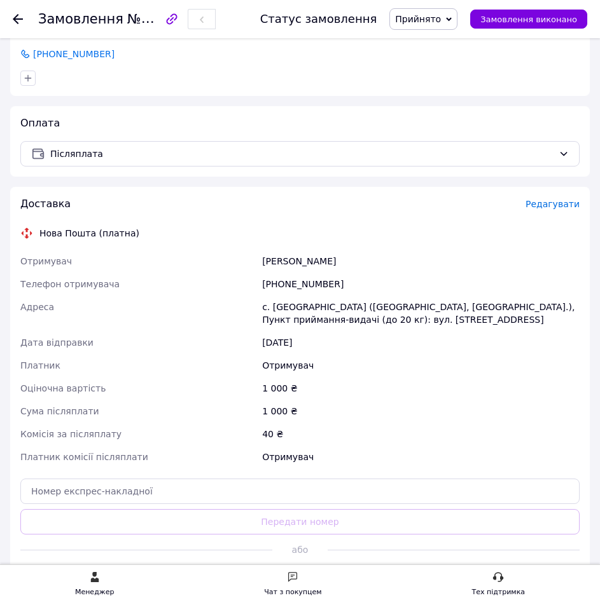
scroll to position [382, 0]
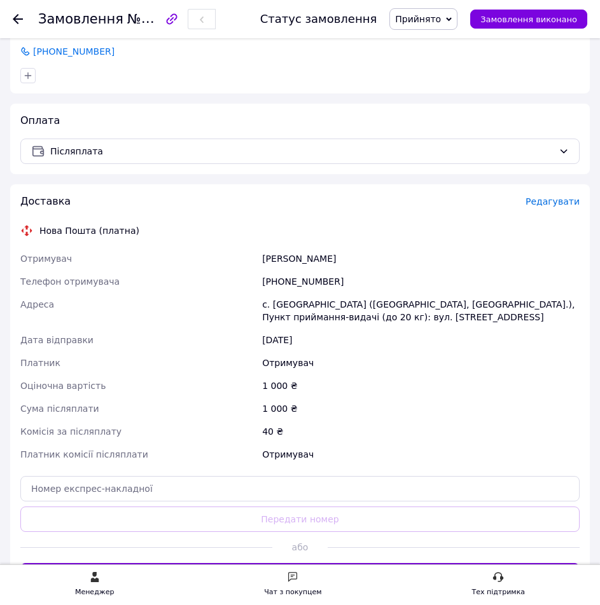
click at [199, 352] on div "Платник" at bounding box center [139, 363] width 242 height 23
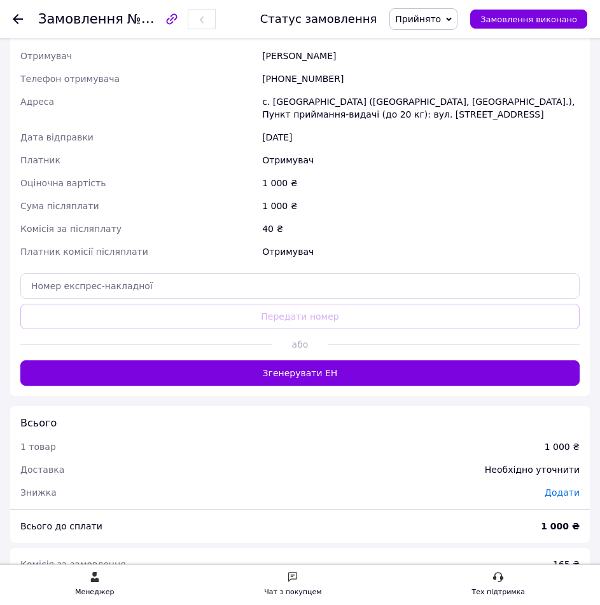
scroll to position [588, 0]
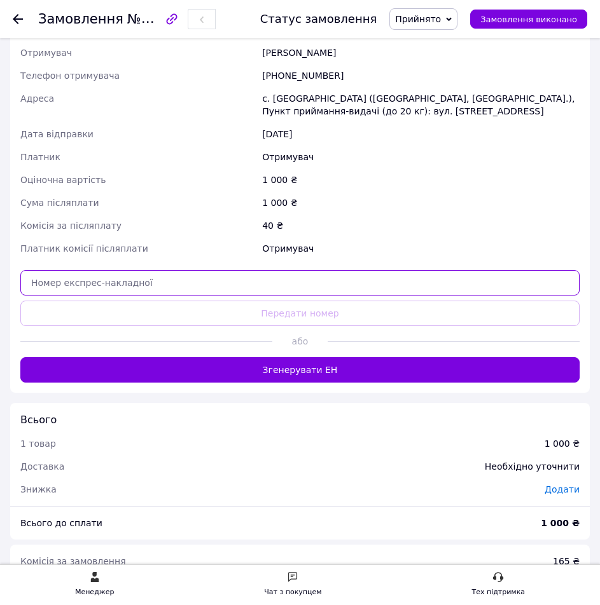
click at [237, 270] on input "text" at bounding box center [299, 282] width 559 height 25
paste input "20451269160771"
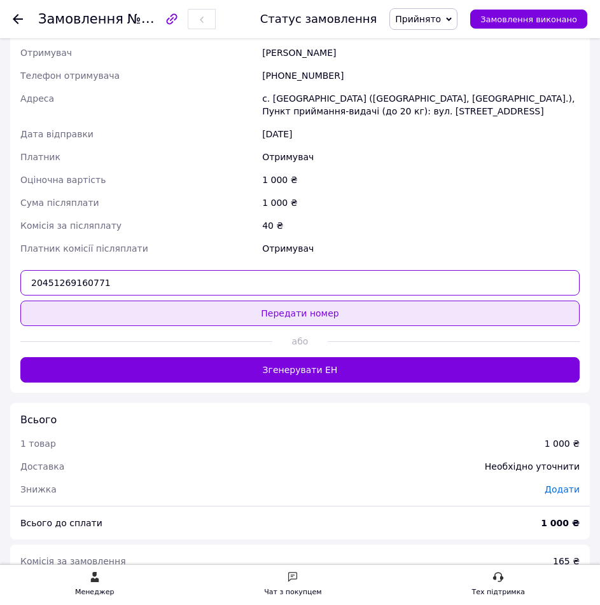
type input "20451269160771"
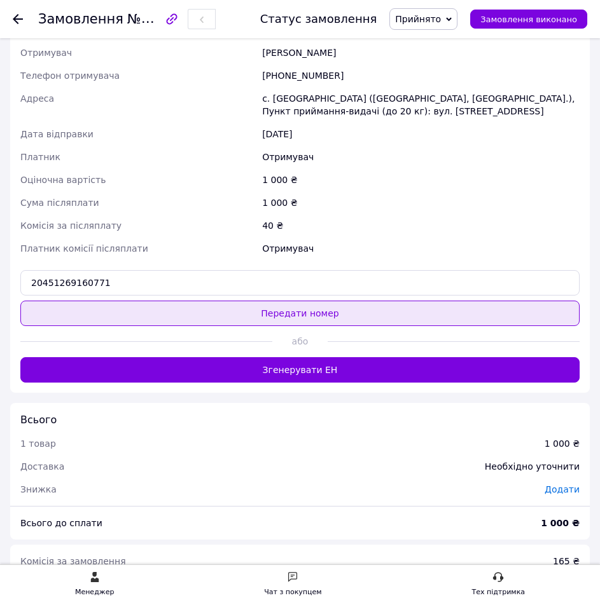
click at [246, 301] on button "Передати номер" at bounding box center [299, 313] width 559 height 25
click at [246, 294] on div "Доставка Редагувати Нова Пошта (платна) Отримувач Золотухін Захар Телефон отрим…" at bounding box center [299, 186] width 559 height 394
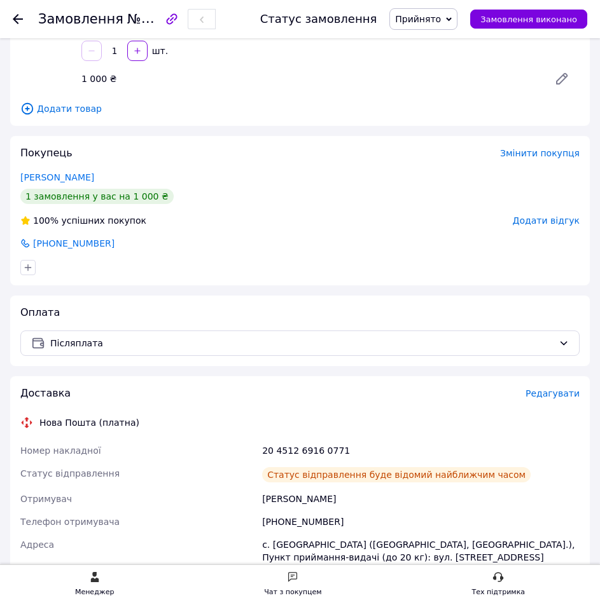
scroll to position [0, 0]
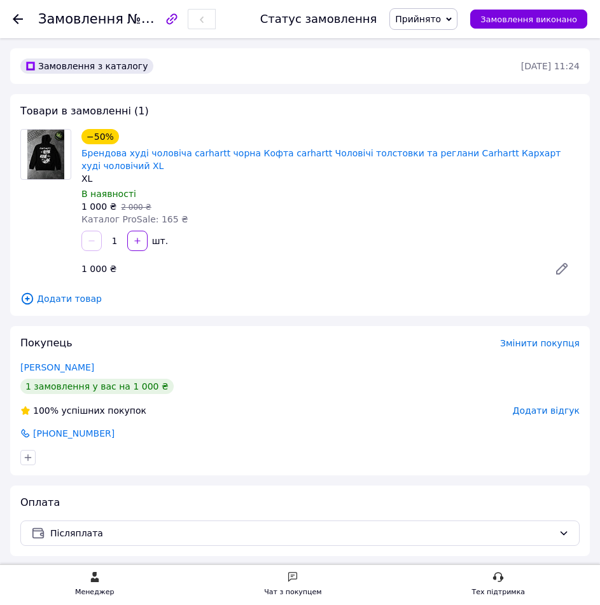
click at [230, 241] on div "−50% Брендова худі чоловіча carhartt чорна Кофта carhartt Чоловічі толстовки та…" at bounding box center [330, 206] width 508 height 158
click at [22, 19] on use at bounding box center [18, 19] width 10 height 10
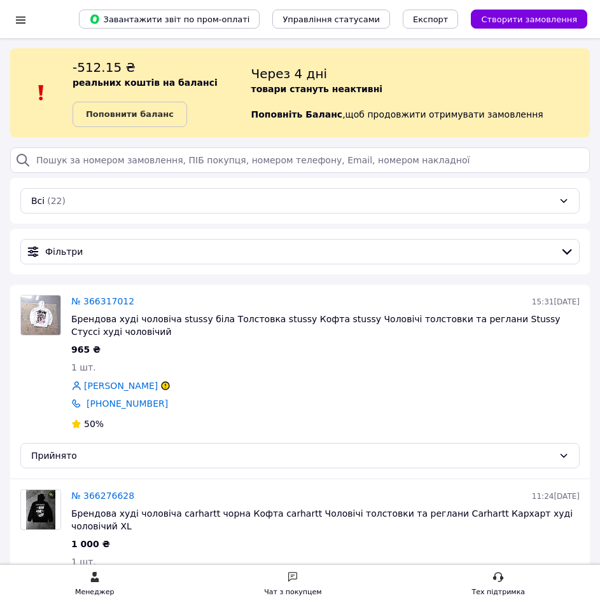
click at [292, 583] on div "Чат з покупцем" at bounding box center [292, 585] width 57 height 27
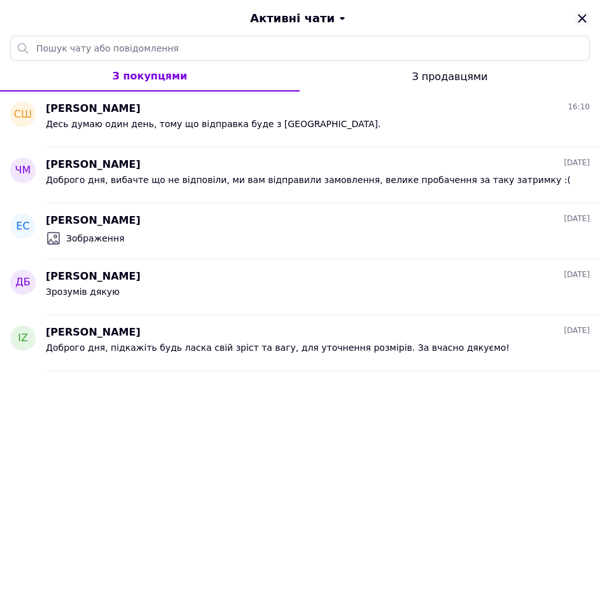
click at [586, 17] on icon "Закрити" at bounding box center [581, 18] width 15 height 15
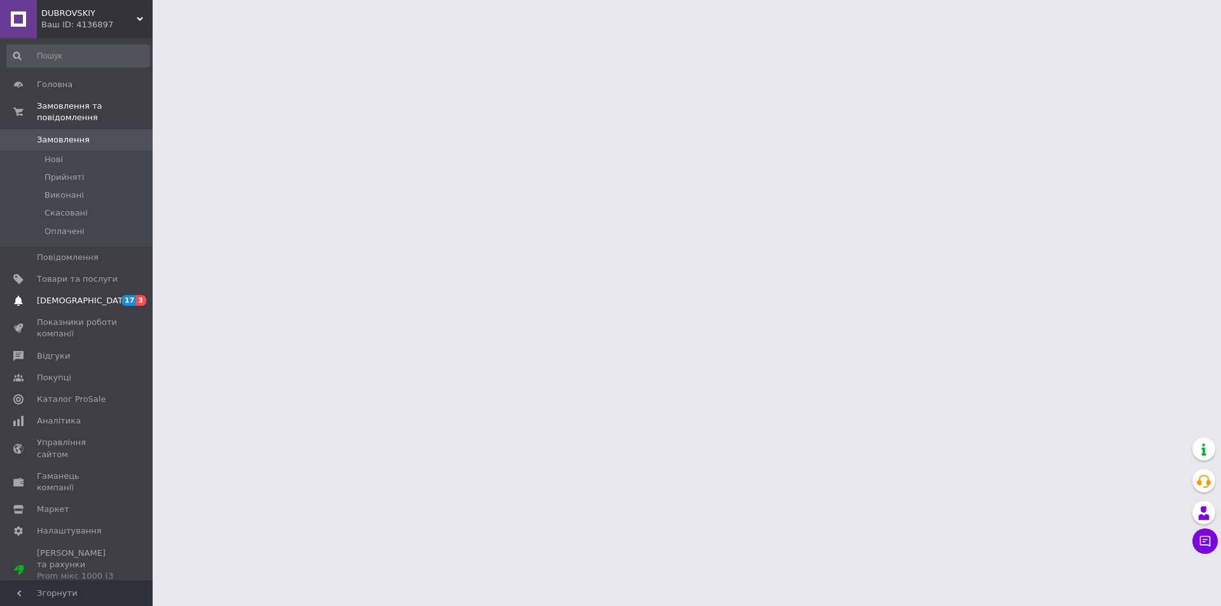
click at [133, 295] on span "17" at bounding box center [128, 300] width 15 height 11
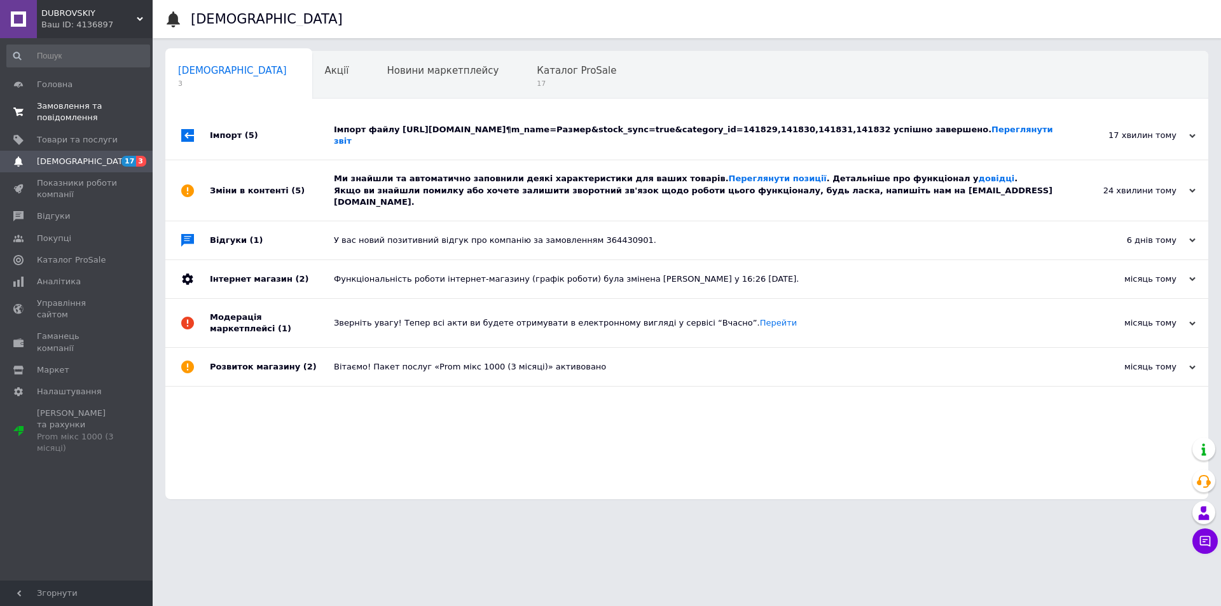
click at [110, 118] on span "Замовлення та повідомлення" at bounding box center [77, 111] width 81 height 23
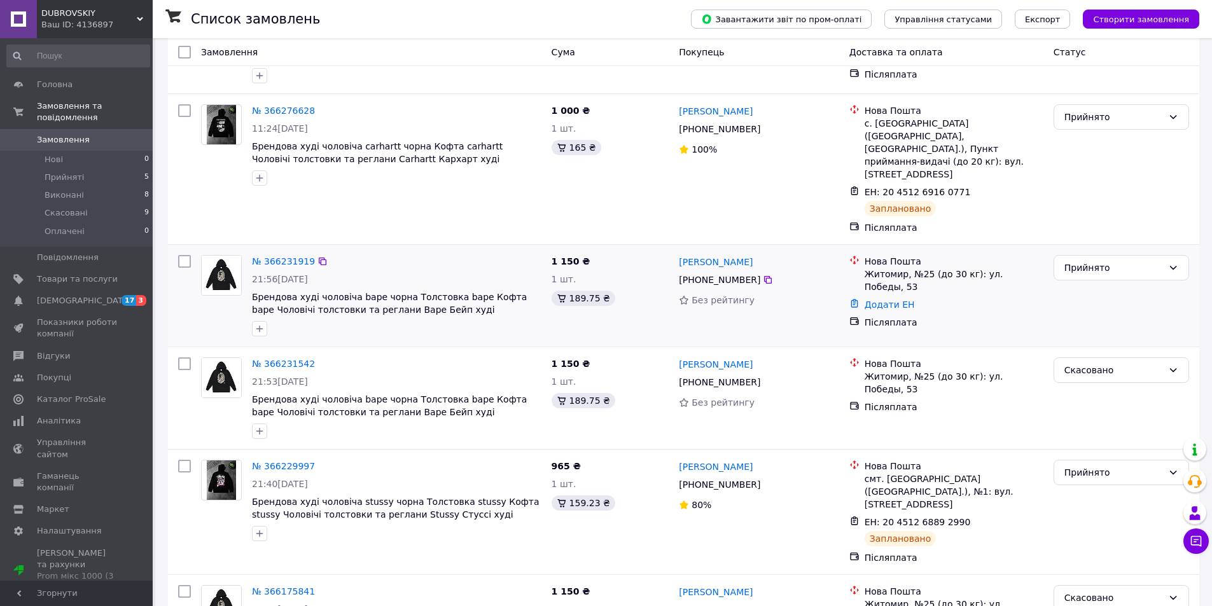
scroll to position [205, 0]
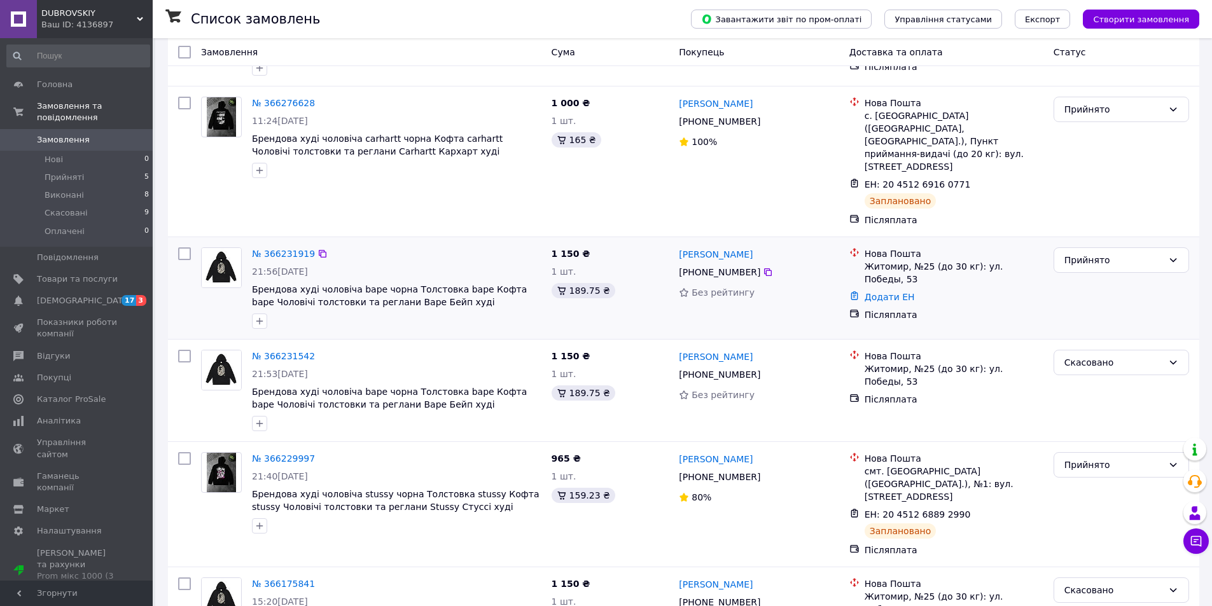
click at [460, 242] on div "№ 366231919 21:56, 11.10.2025 Брендова худі чоловіча bape чорна Толстовка bape …" at bounding box center [397, 288] width 300 height 92
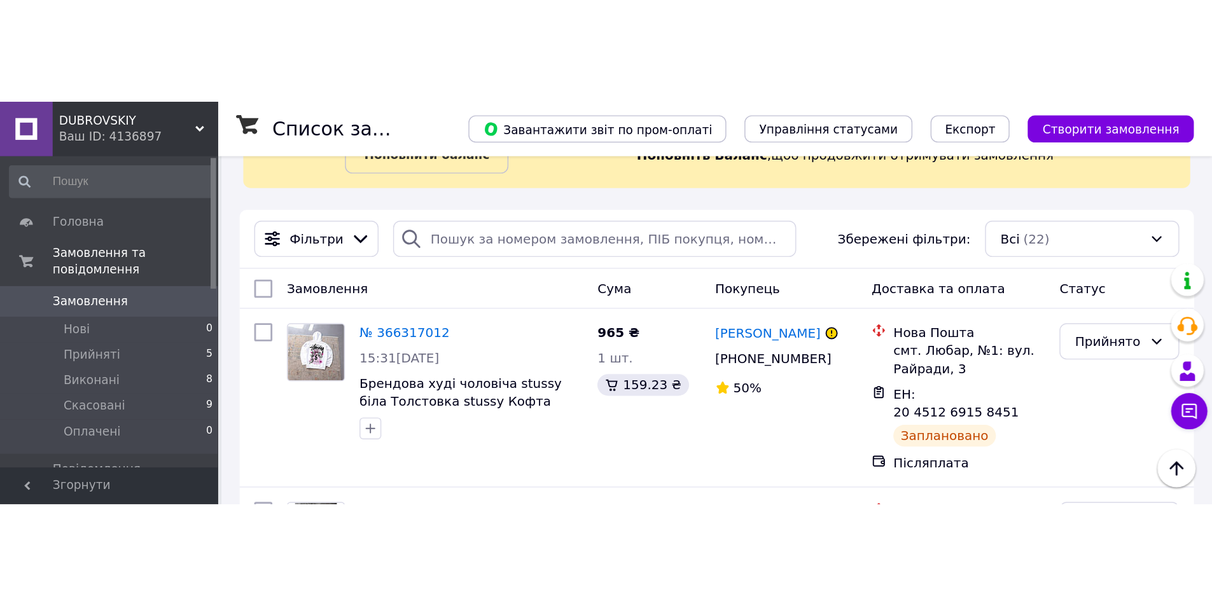
scroll to position [0, 0]
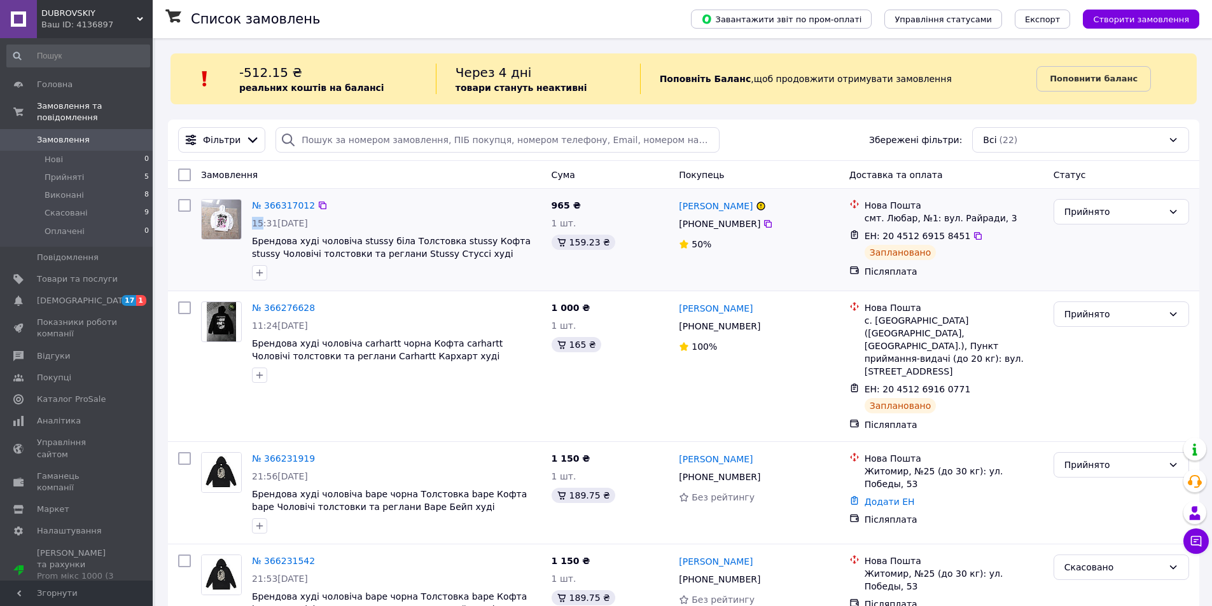
click at [494, 197] on div "№ 366317012 15:31, 12.10.2025 Брендова худі чоловіча stussy біла Толстовка stus…" at bounding box center [397, 240] width 300 height 92
click at [79, 548] on span "Тарифи та рахунки Prom мікс 1000 (3 місяці)" at bounding box center [77, 571] width 81 height 46
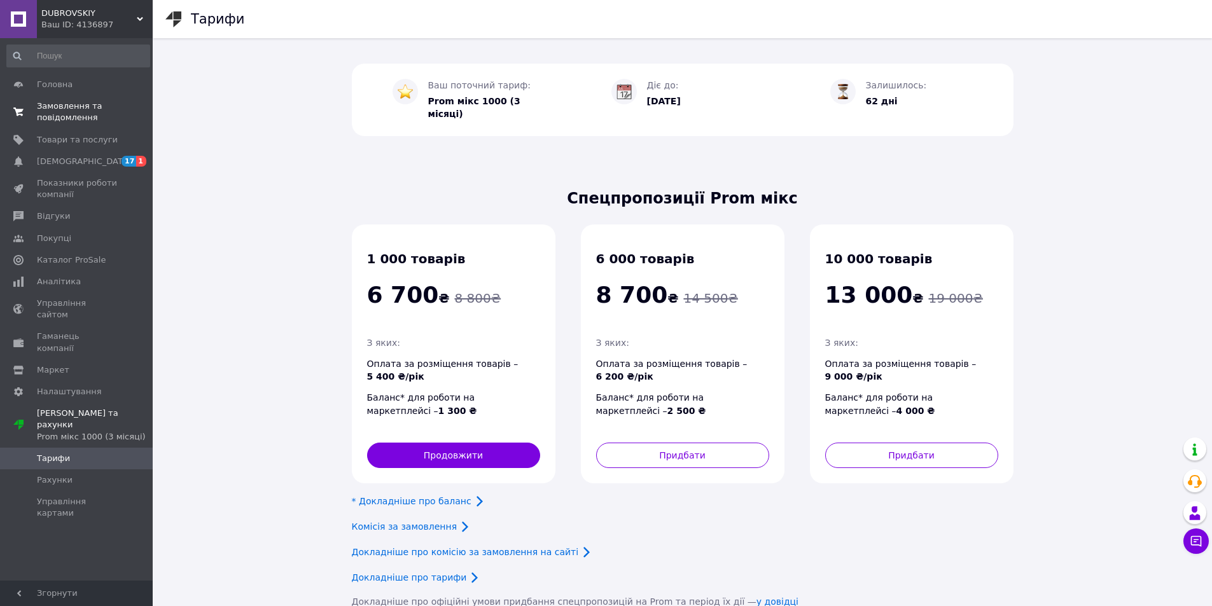
click at [103, 109] on span "Замовлення та повідомлення" at bounding box center [77, 111] width 81 height 23
